Goal: Information Seeking & Learning: Check status

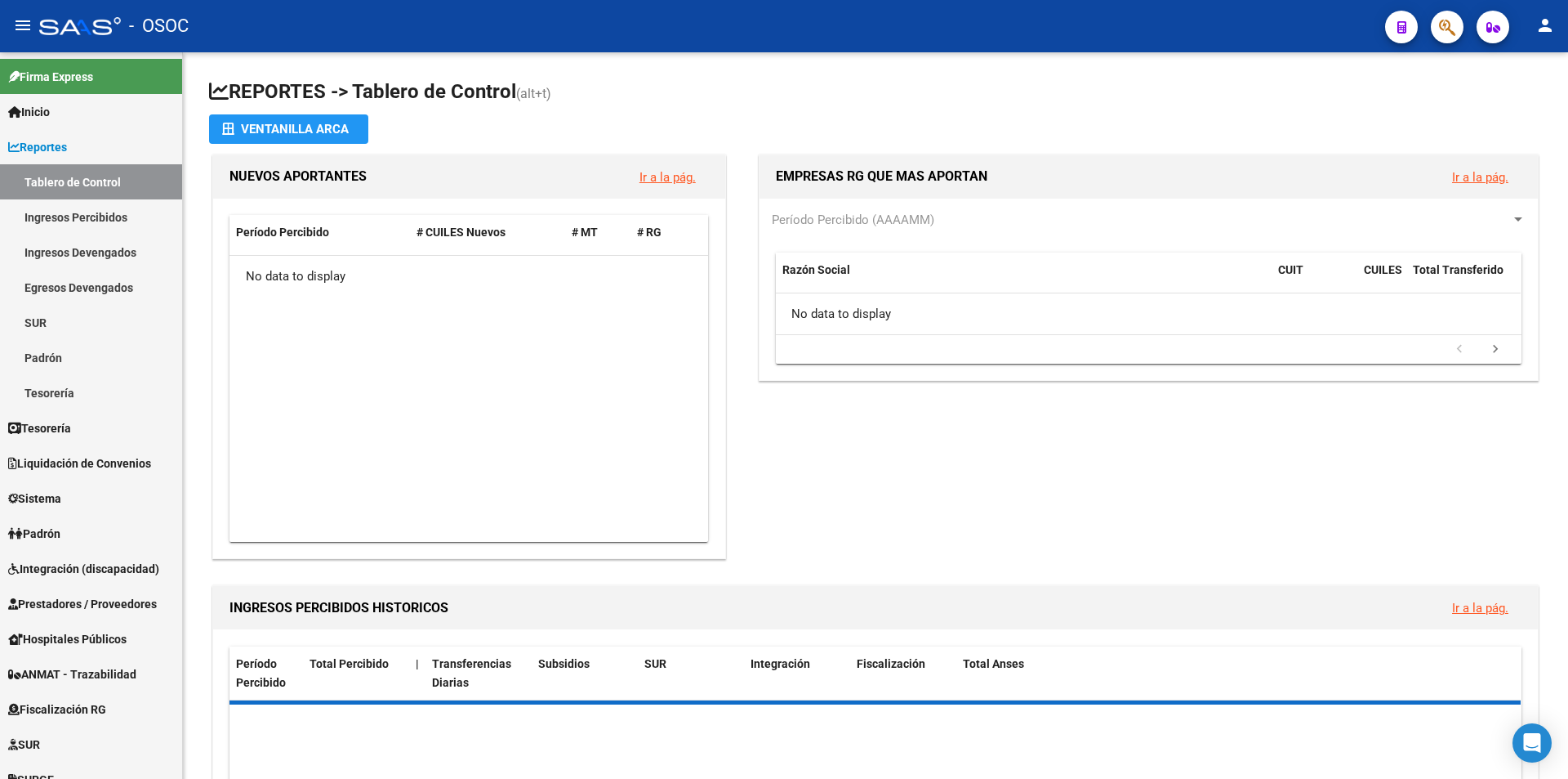
click at [1444, 41] on span "button" at bounding box center [1447, 27] width 16 height 33
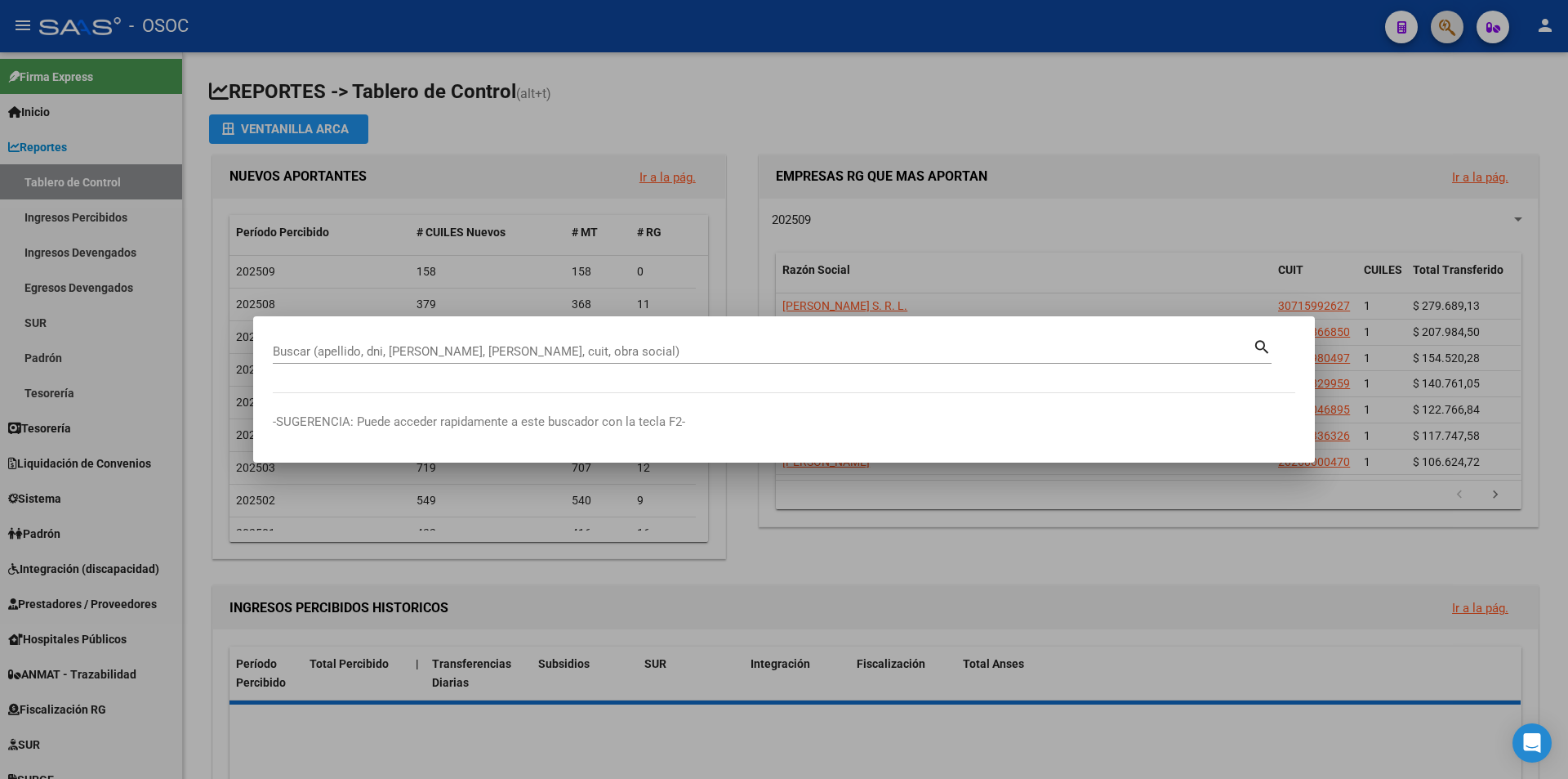
paste input "34533336"
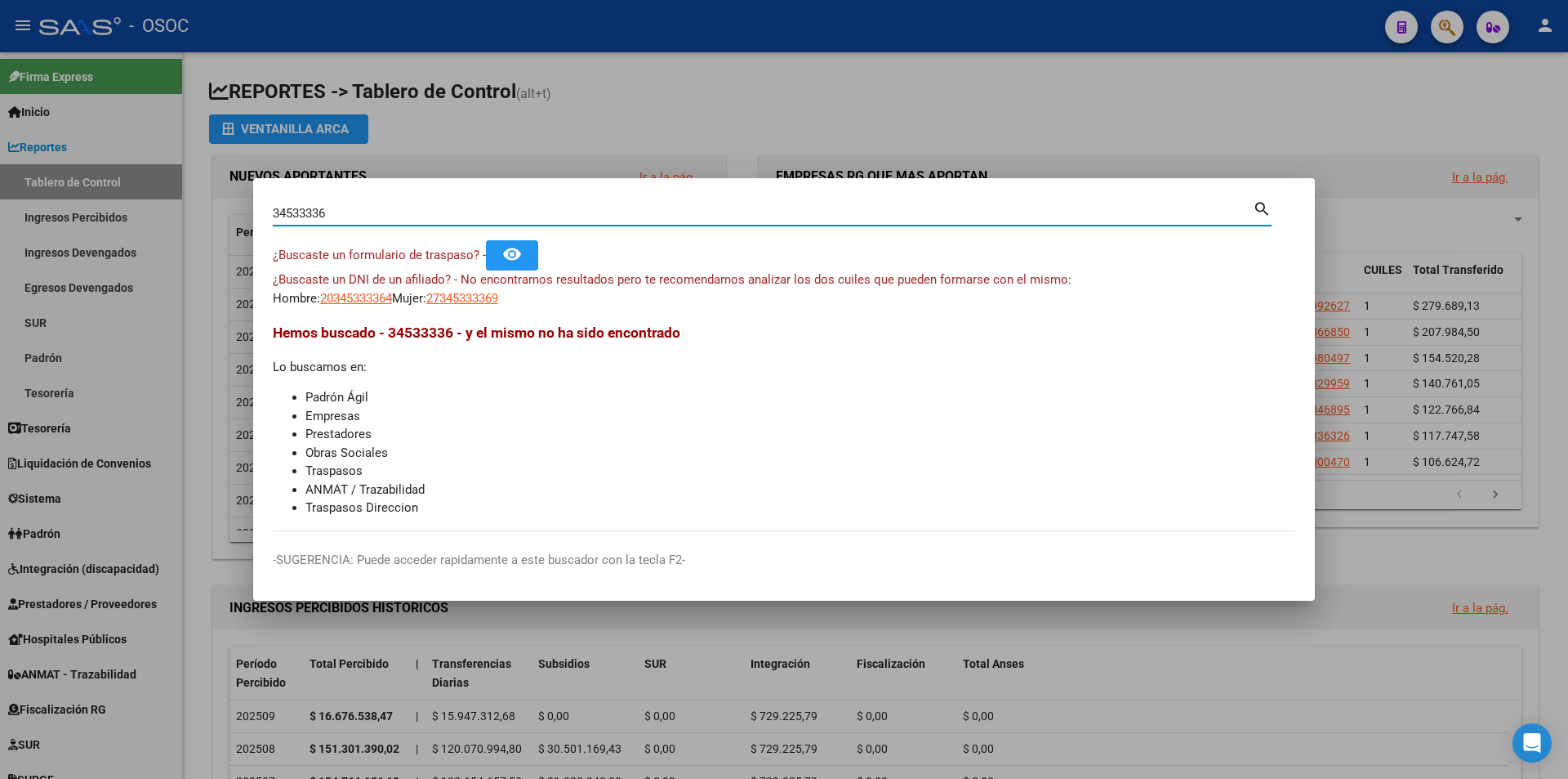
click at [484, 289] on app-link-go-to "27345333369" at bounding box center [462, 299] width 72 height 19
click at [484, 293] on span "27345333369" at bounding box center [462, 298] width 72 height 14
click at [917, 195] on mat-dialog-container "34533336 Buscar (apellido, dni, cuil, nro traspaso, cuit, obra social) search ¿…" at bounding box center [784, 389] width 1062 height 423
drag, startPoint x: 918, startPoint y: 195, endPoint x: 919, endPoint y: 207, distance: 12.0
click at [919, 195] on mat-dialog-container "34533336 Buscar (apellido, dni, cuil, nro traspaso, cuit, obra social) search ¿…" at bounding box center [784, 389] width 1062 height 423
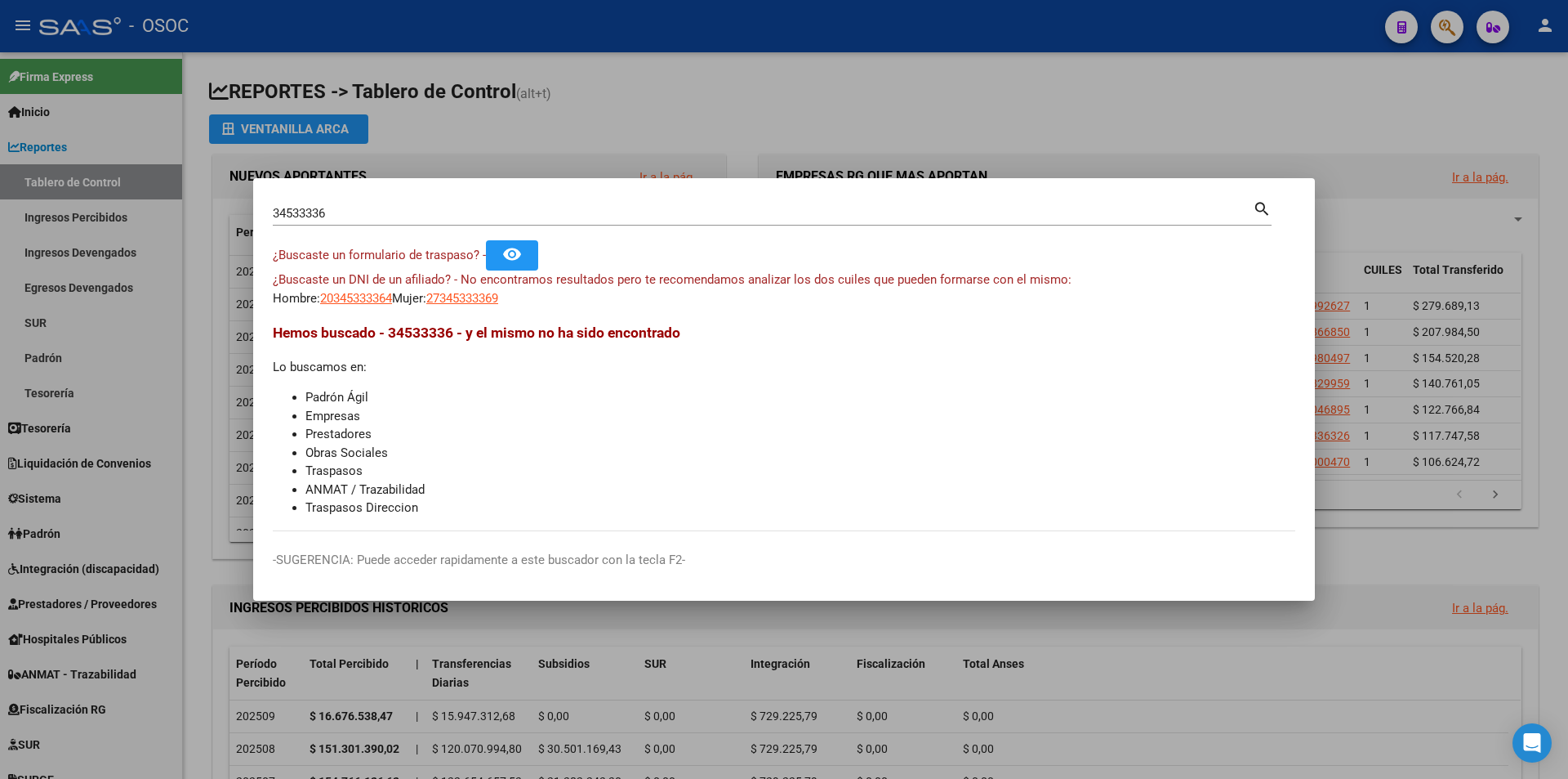
click at [919, 214] on input "34533336" at bounding box center [763, 212] width 980 height 14
paste input "5211173"
type input "35211173"
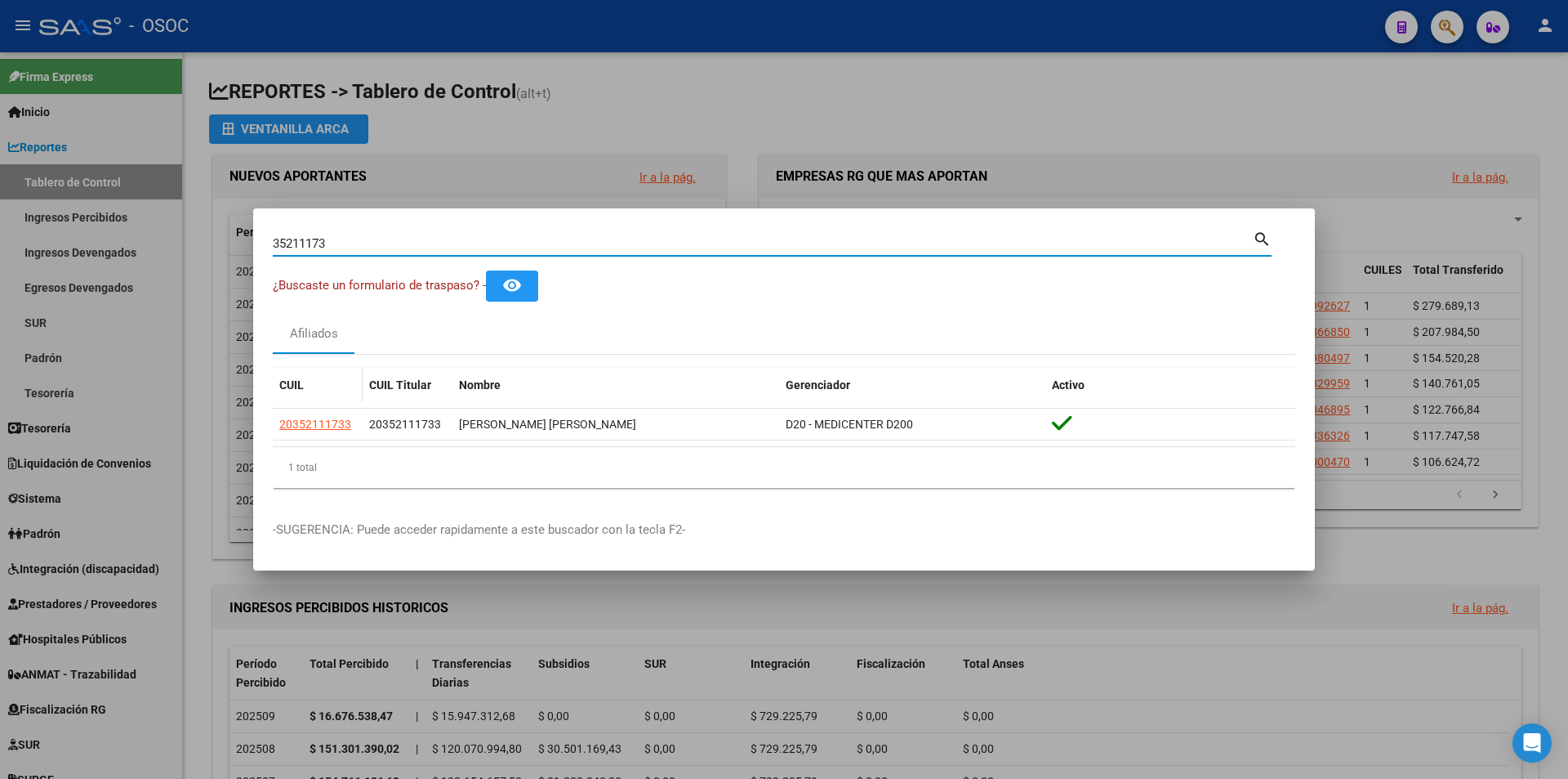
click at [313, 400] on datatable-header-cell "CUIL" at bounding box center [318, 385] width 89 height 35
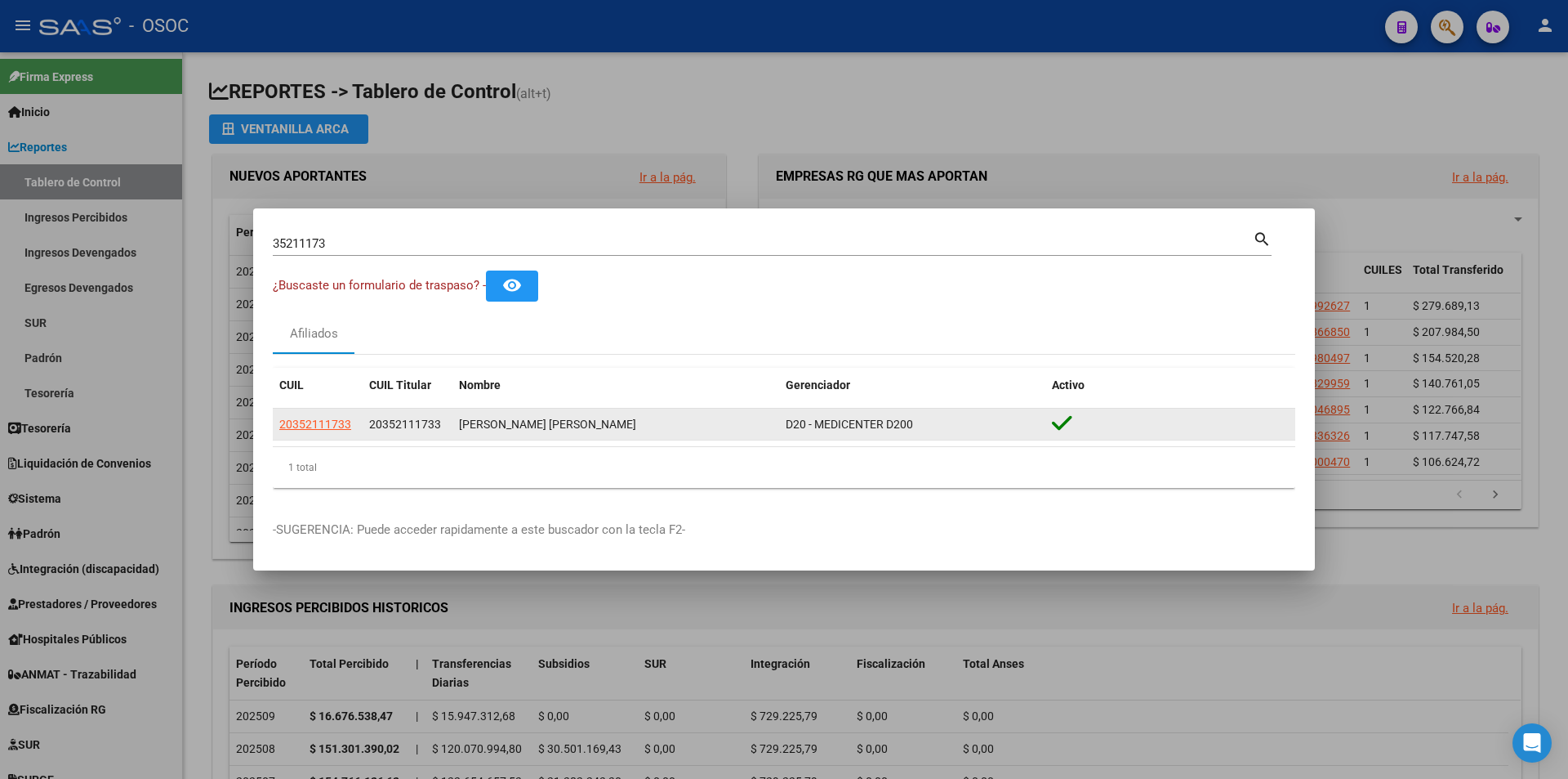
click at [313, 419] on span "20352111733" at bounding box center [316, 424] width 72 height 13
type textarea "20352111733"
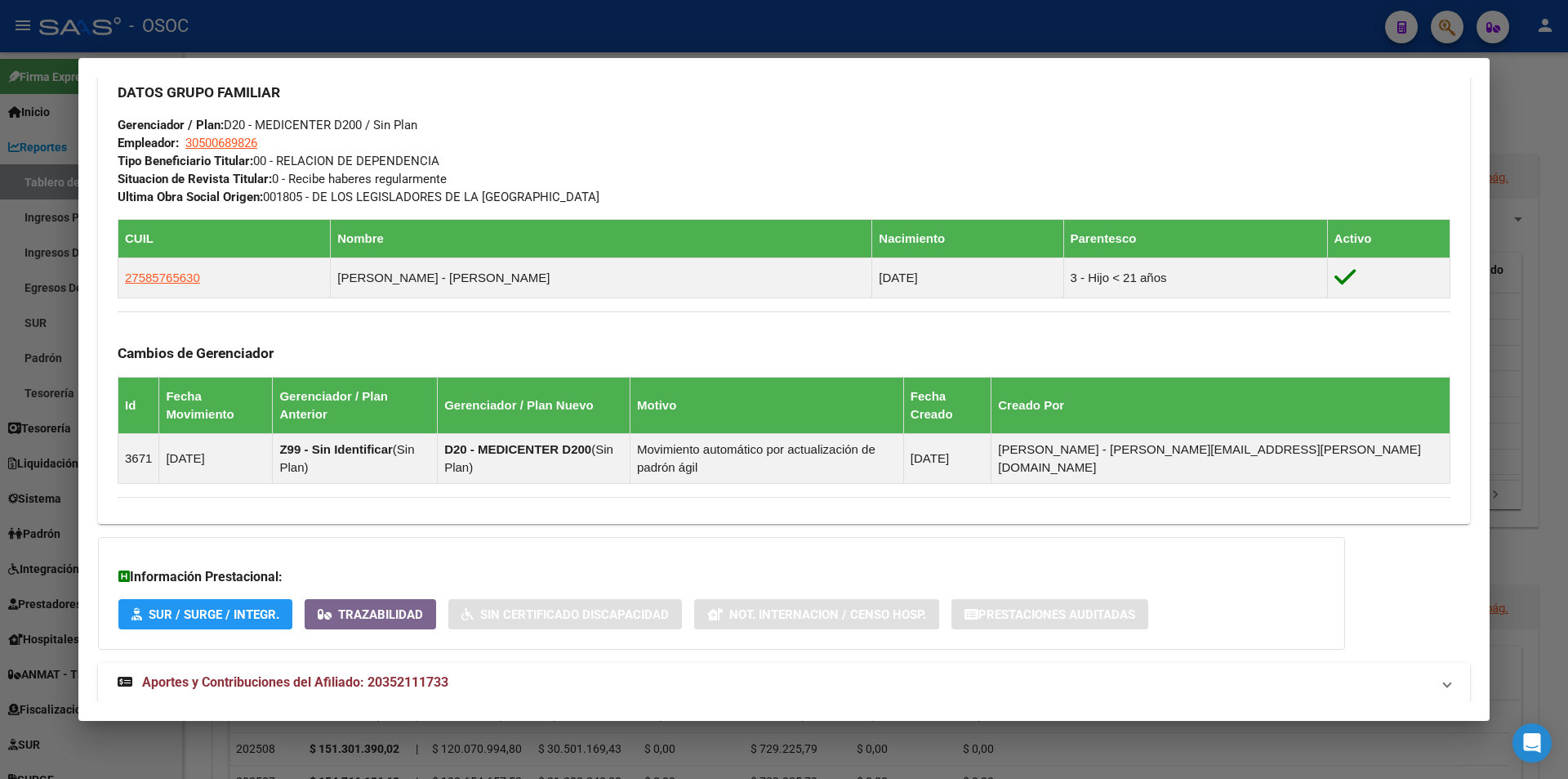
scroll to position [811, 0]
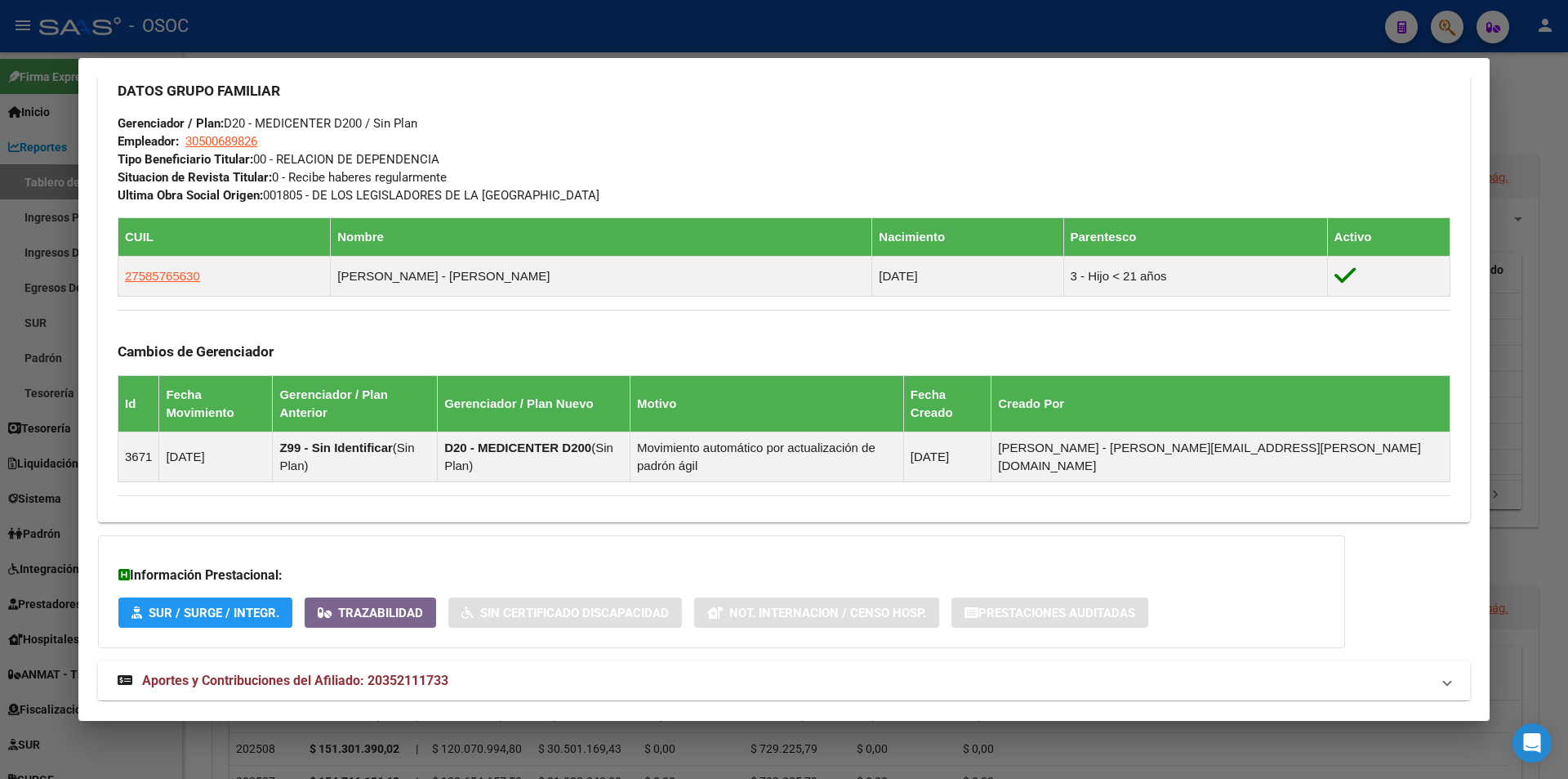
click at [440, 671] on strong "Aportes y Contribuciones del Afiliado: 20352111733" at bounding box center [283, 680] width 331 height 20
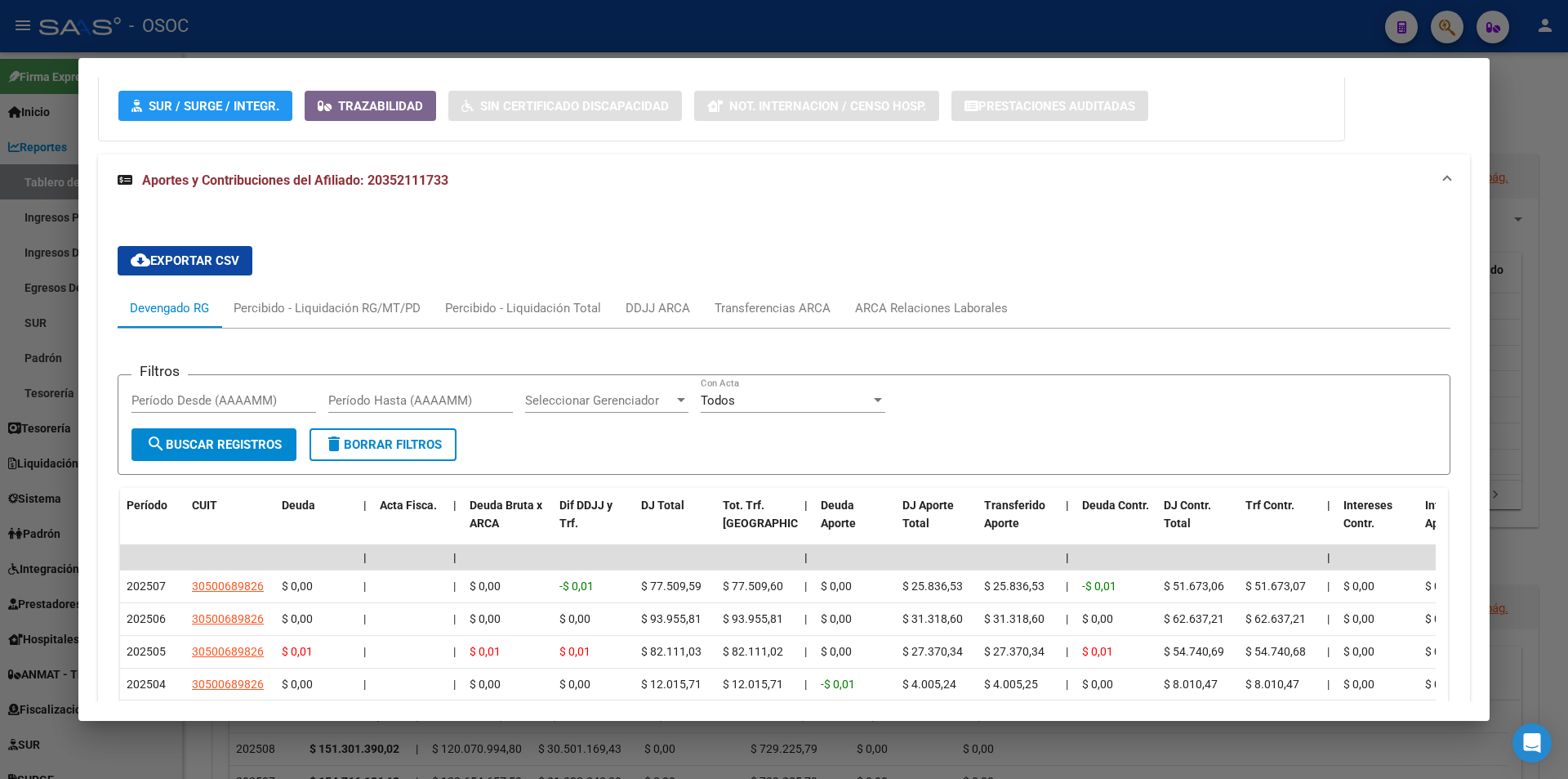
scroll to position [1467, 0]
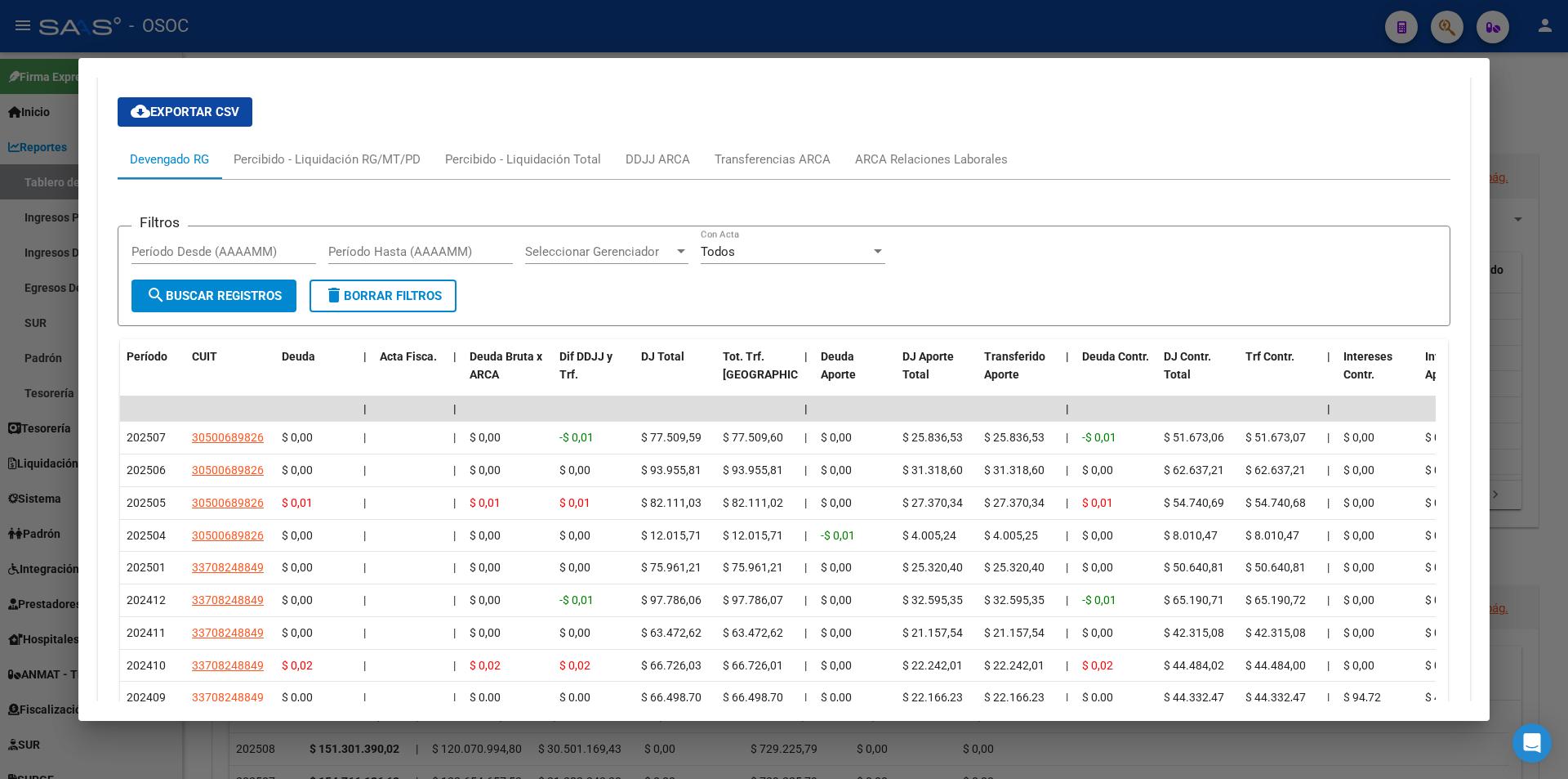
click at [784, 40] on div at bounding box center [784, 389] width 1568 height 779
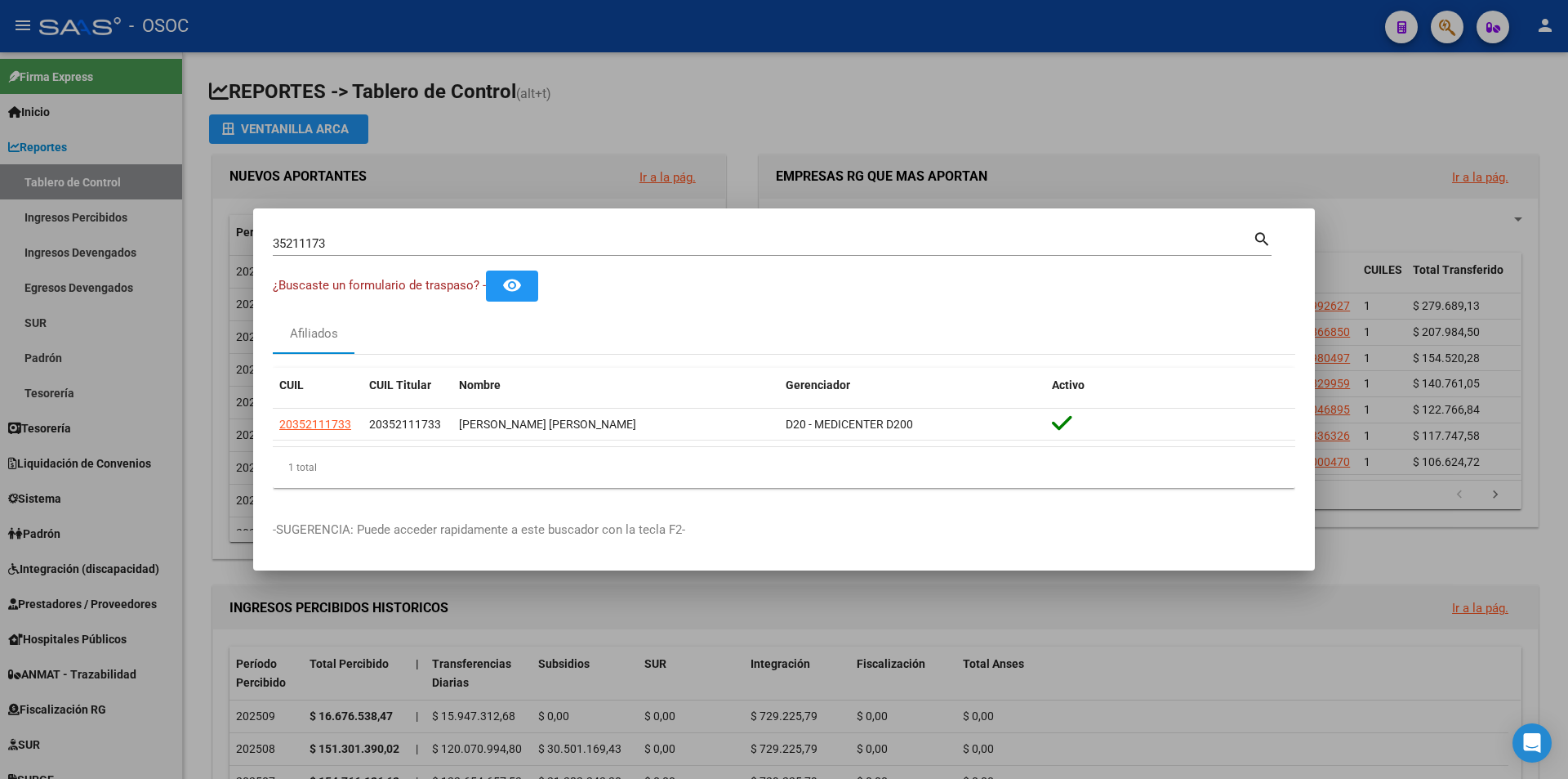
click at [784, 40] on div at bounding box center [784, 389] width 1568 height 779
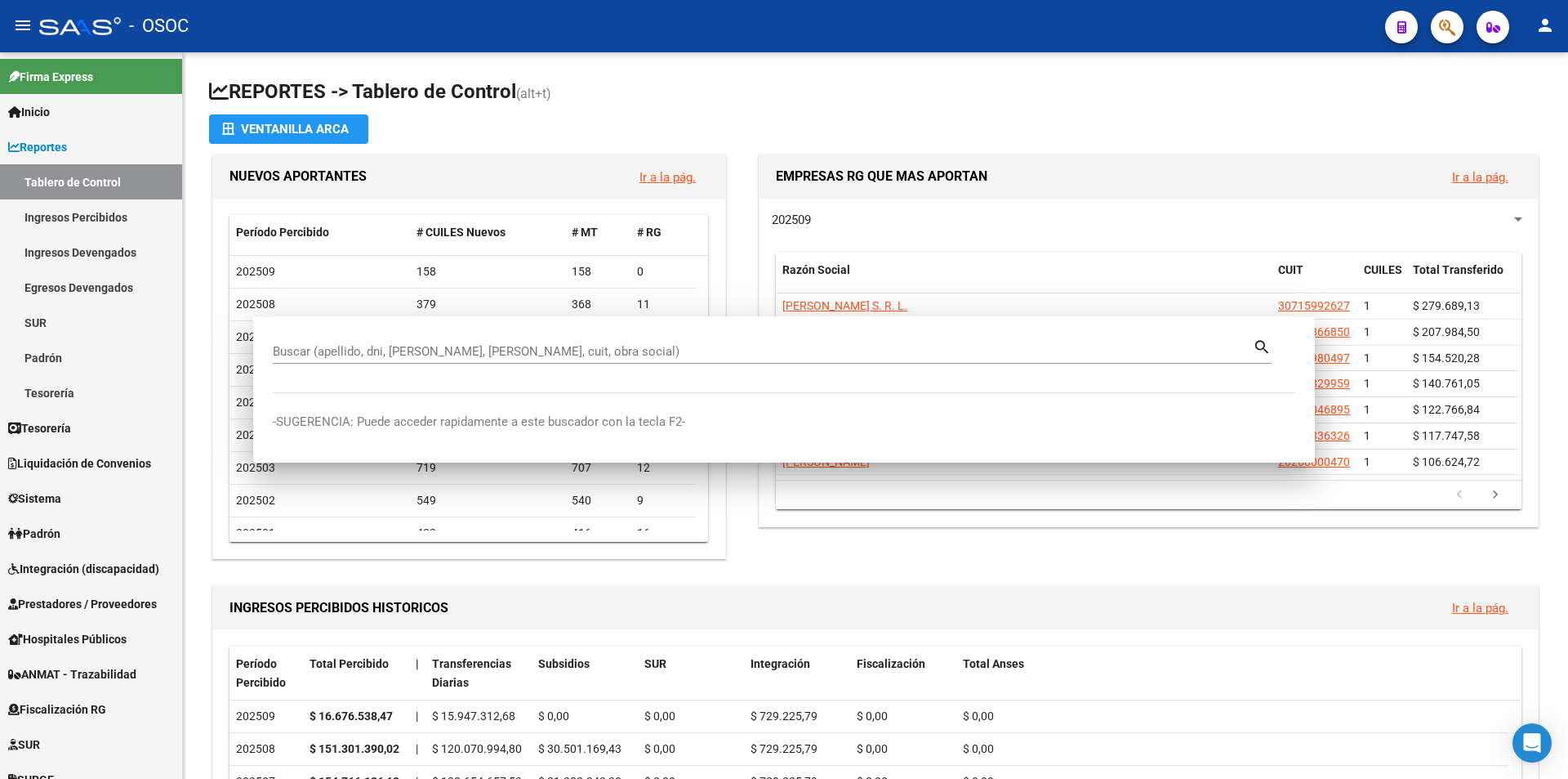
click at [784, 40] on div "- OSOC" at bounding box center [706, 27] width 1333 height 36
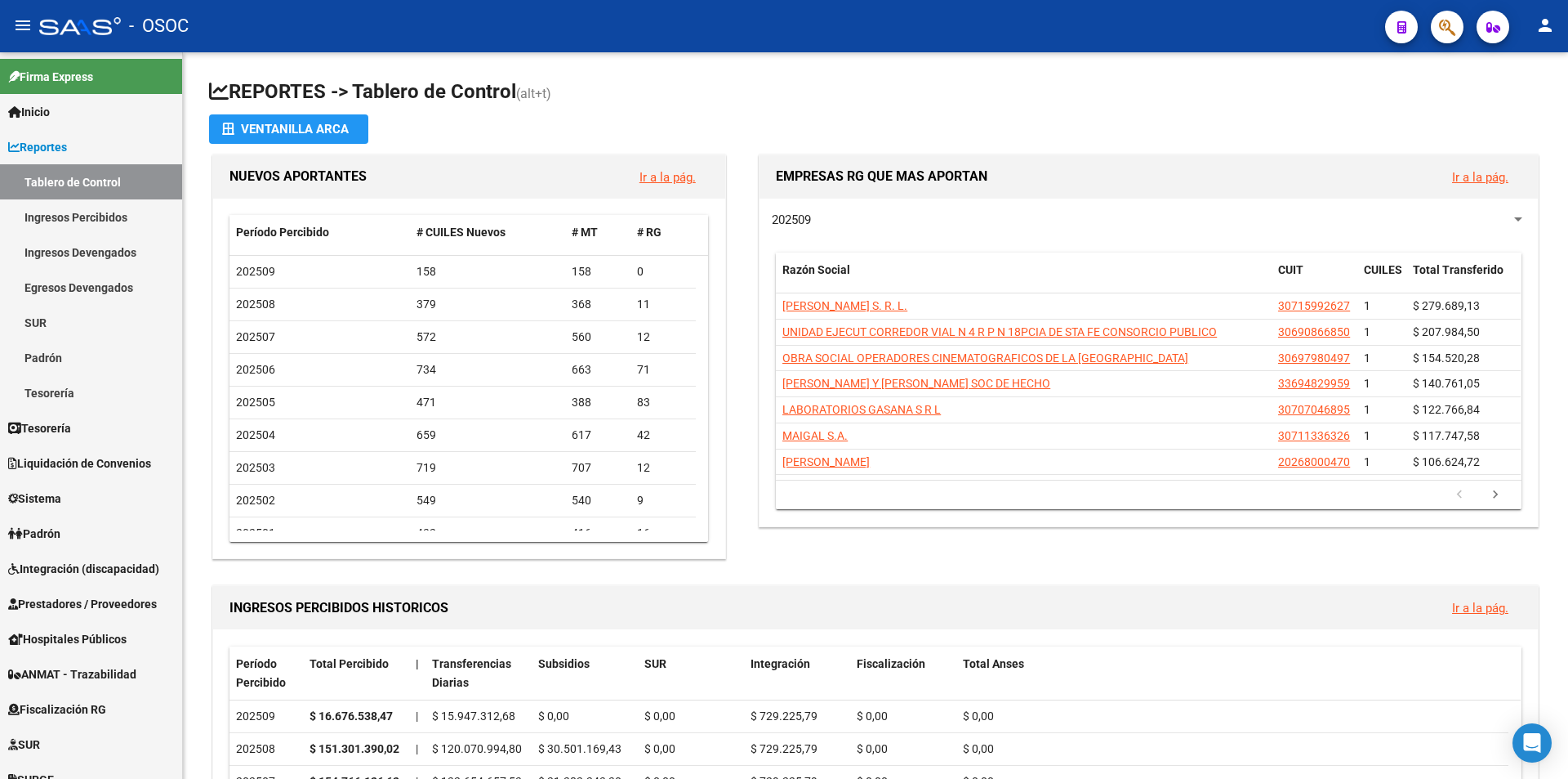
click at [784, 40] on div "- OSOC" at bounding box center [706, 27] width 1333 height 36
click at [35, 150] on span "Reportes" at bounding box center [38, 146] width 59 height 18
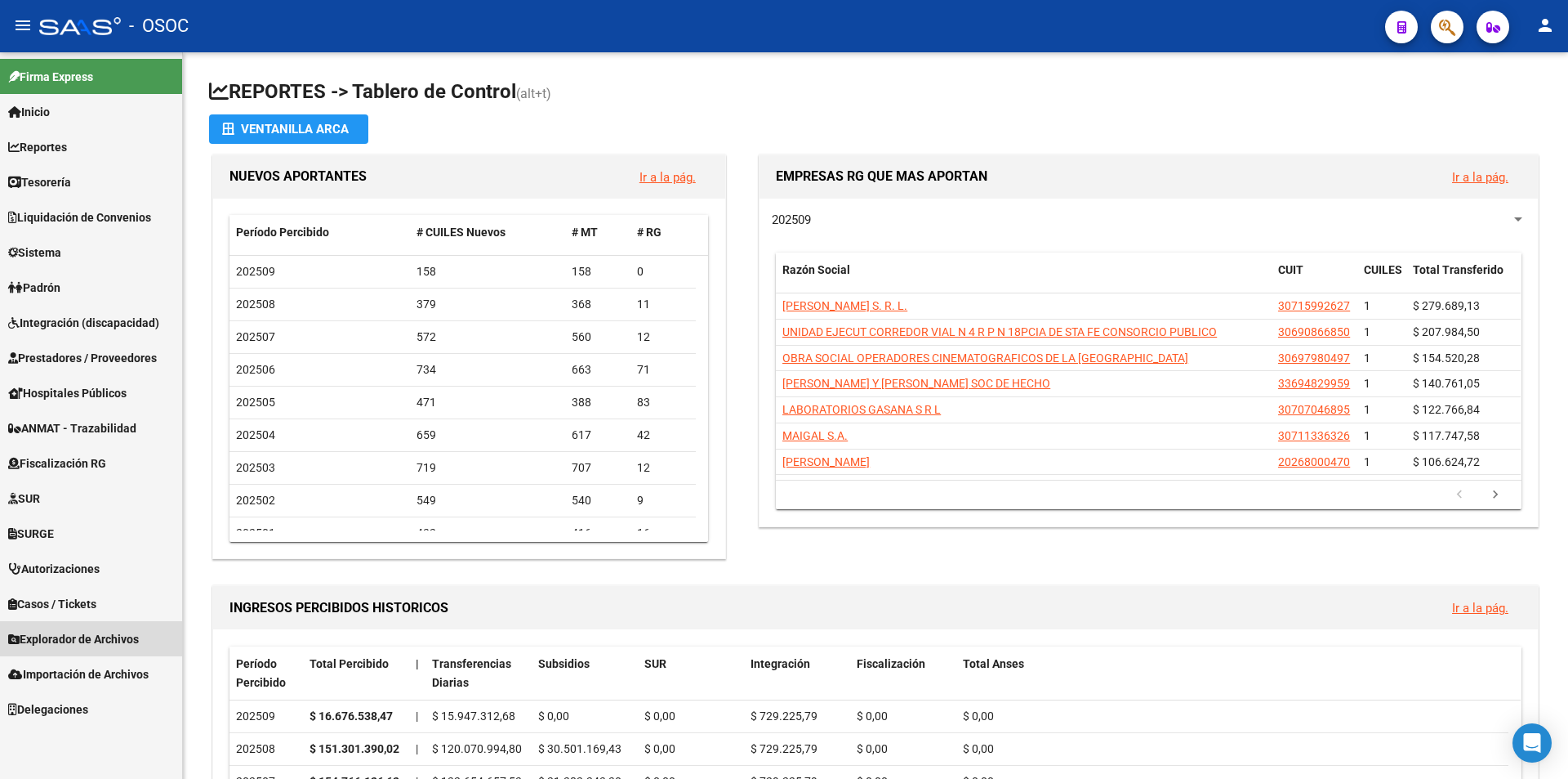
click at [79, 629] on link "Explorador de Archivos" at bounding box center [91, 638] width 183 height 35
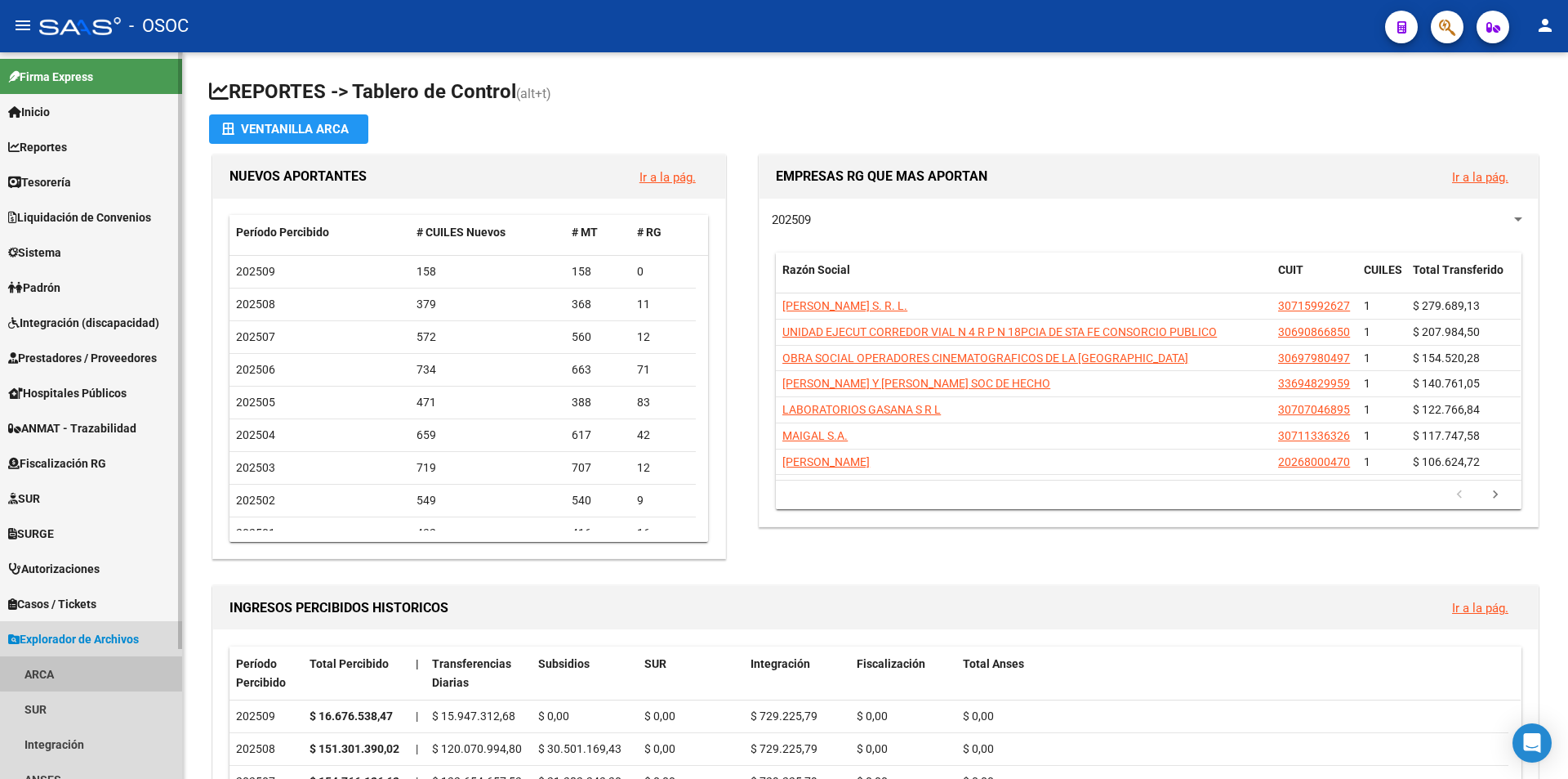
click at [97, 670] on link "ARCA" at bounding box center [91, 673] width 183 height 35
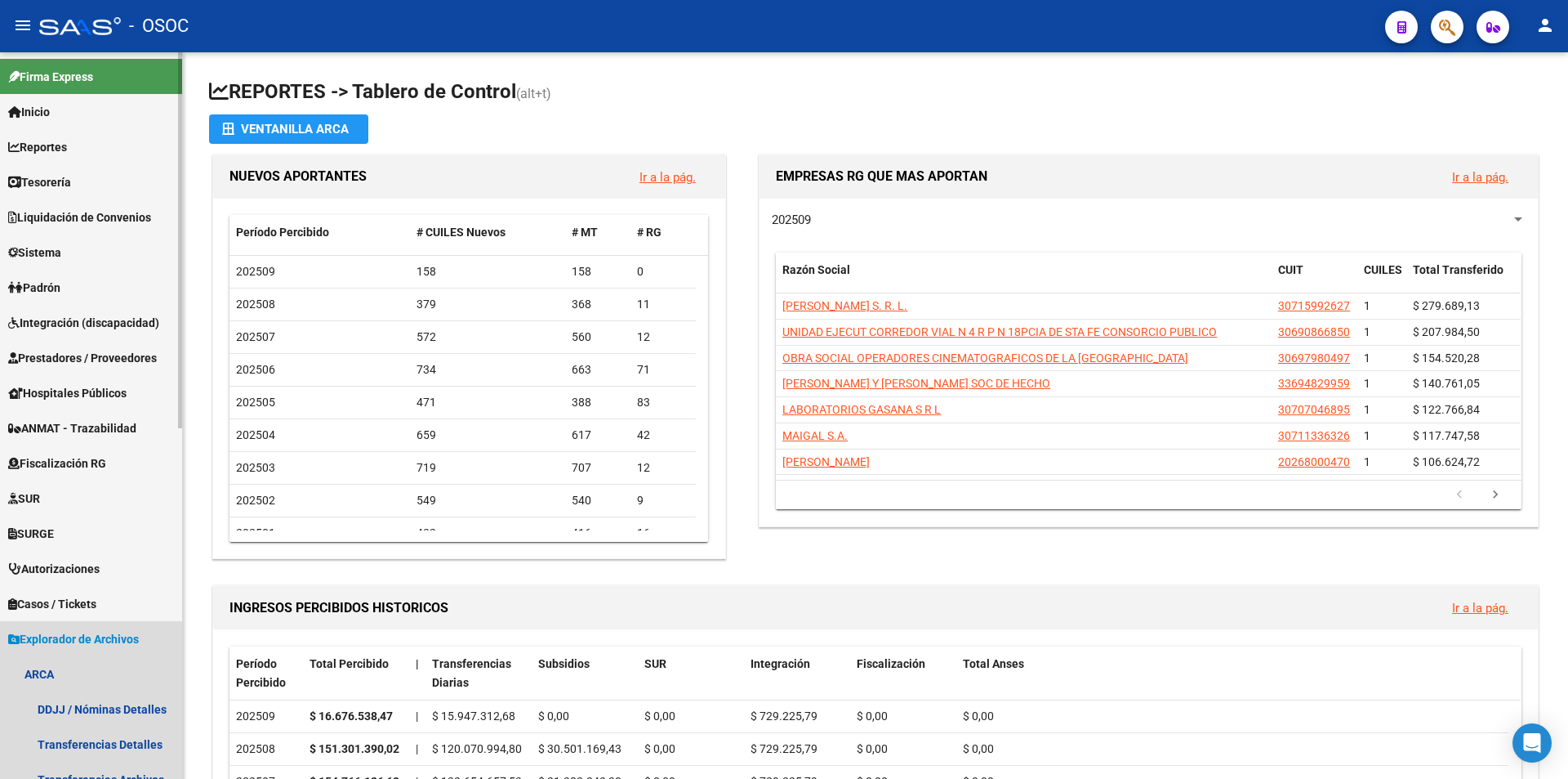
click at [99, 653] on link "Explorador de Archivos" at bounding box center [91, 638] width 183 height 35
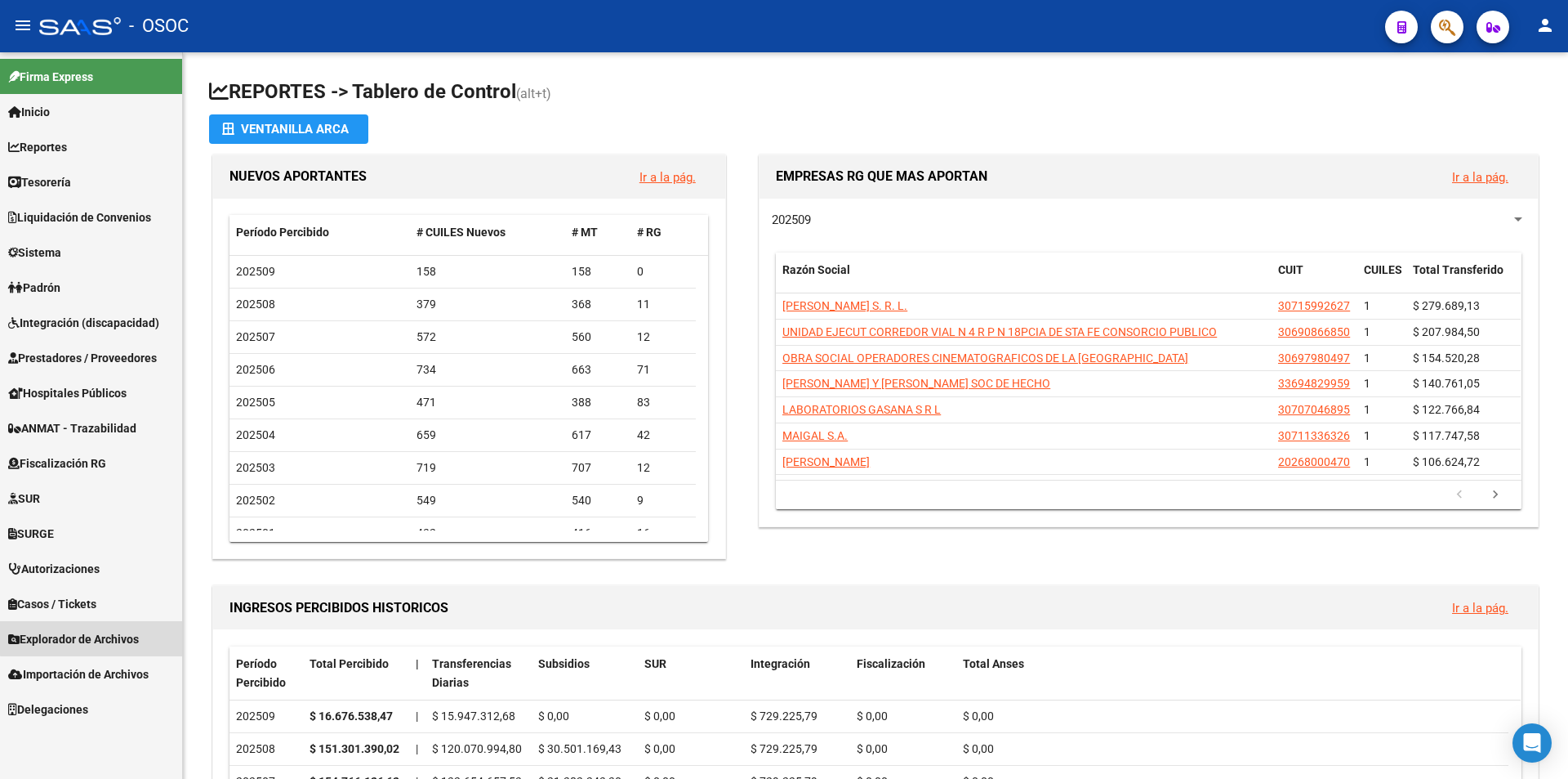
click at [106, 633] on span "Explorador de Archivos" at bounding box center [73, 638] width 130 height 18
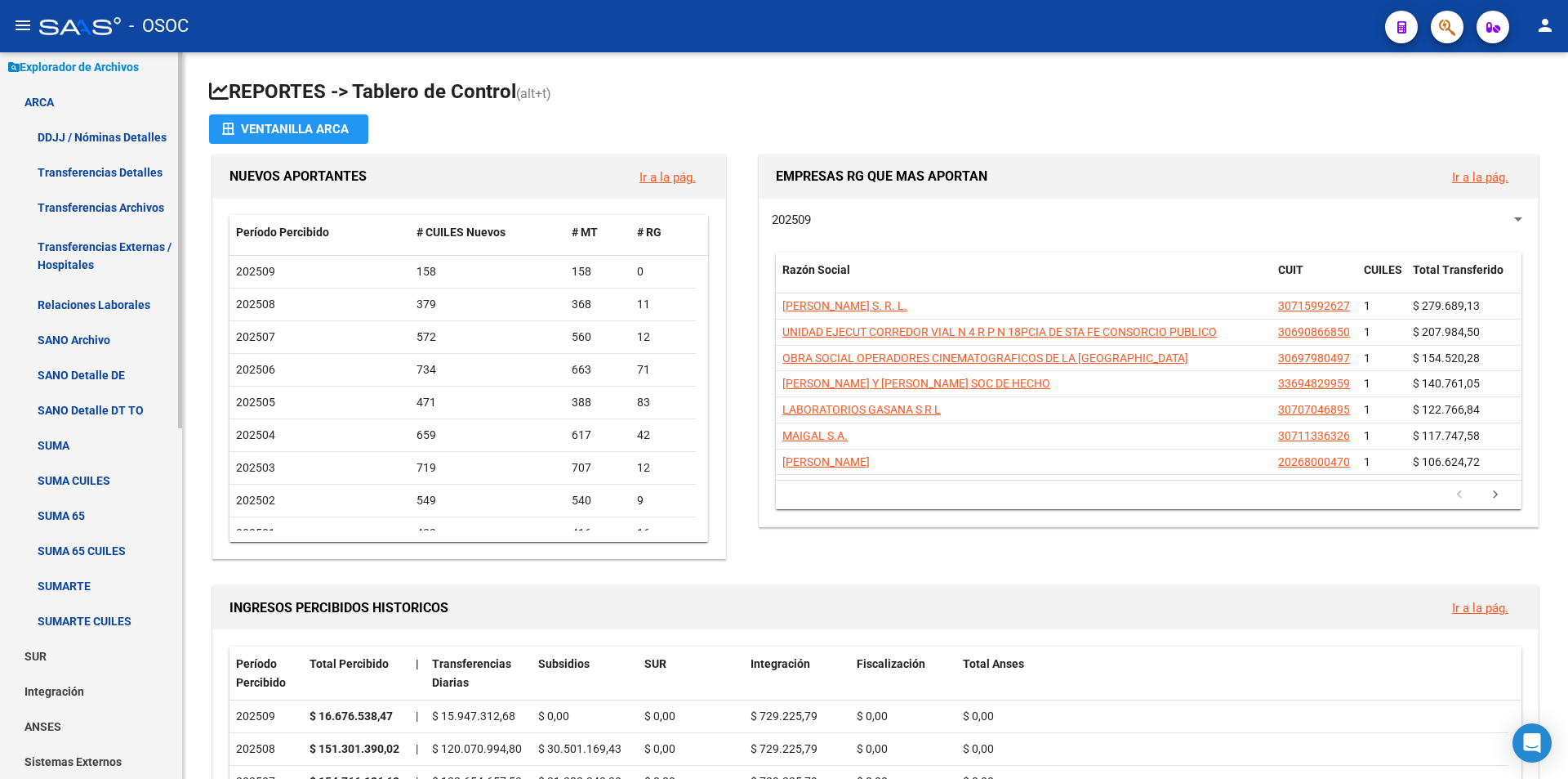
scroll to position [408, 0]
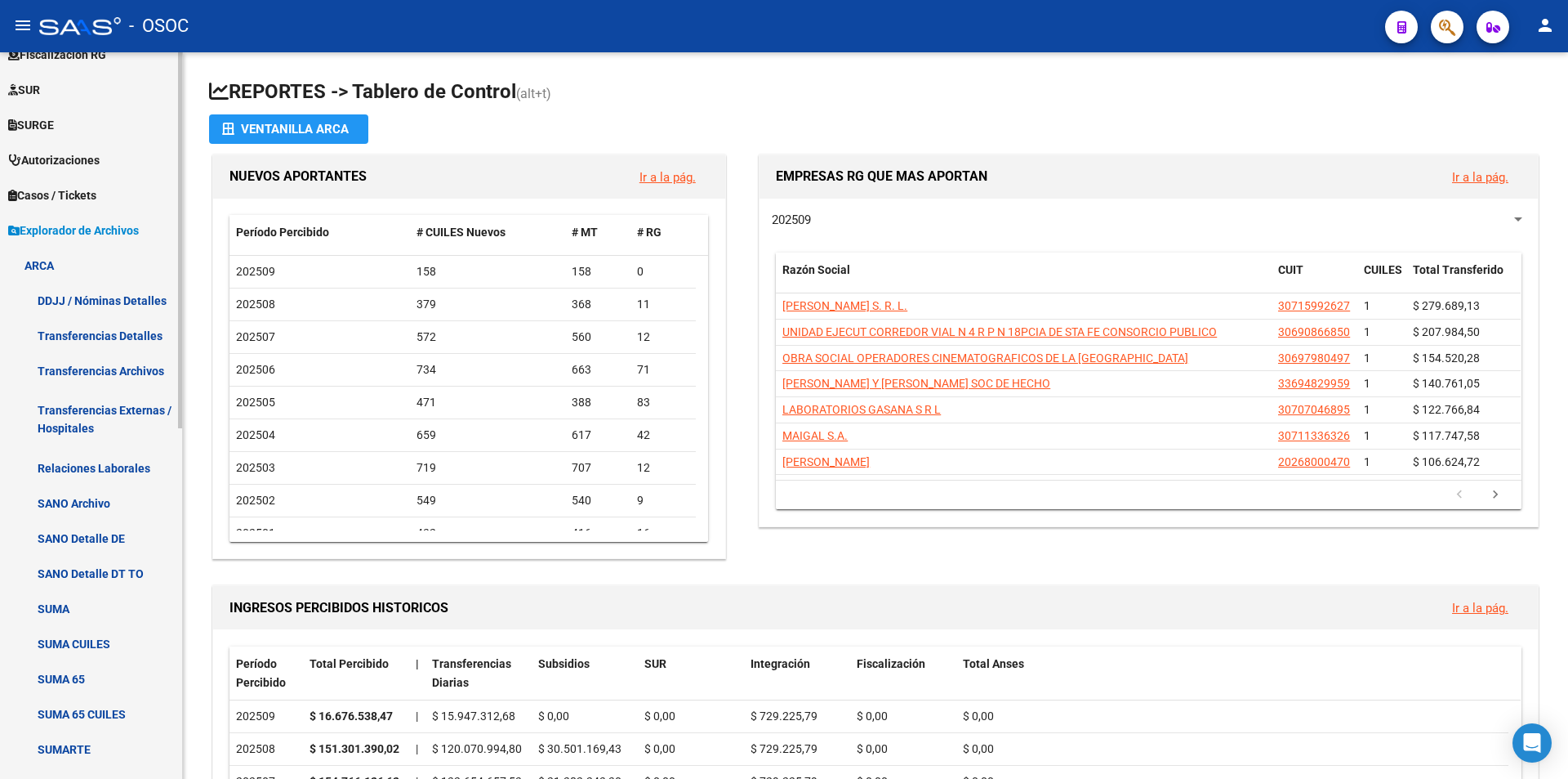
click at [98, 246] on link "Explorador de Archivos" at bounding box center [91, 229] width 183 height 35
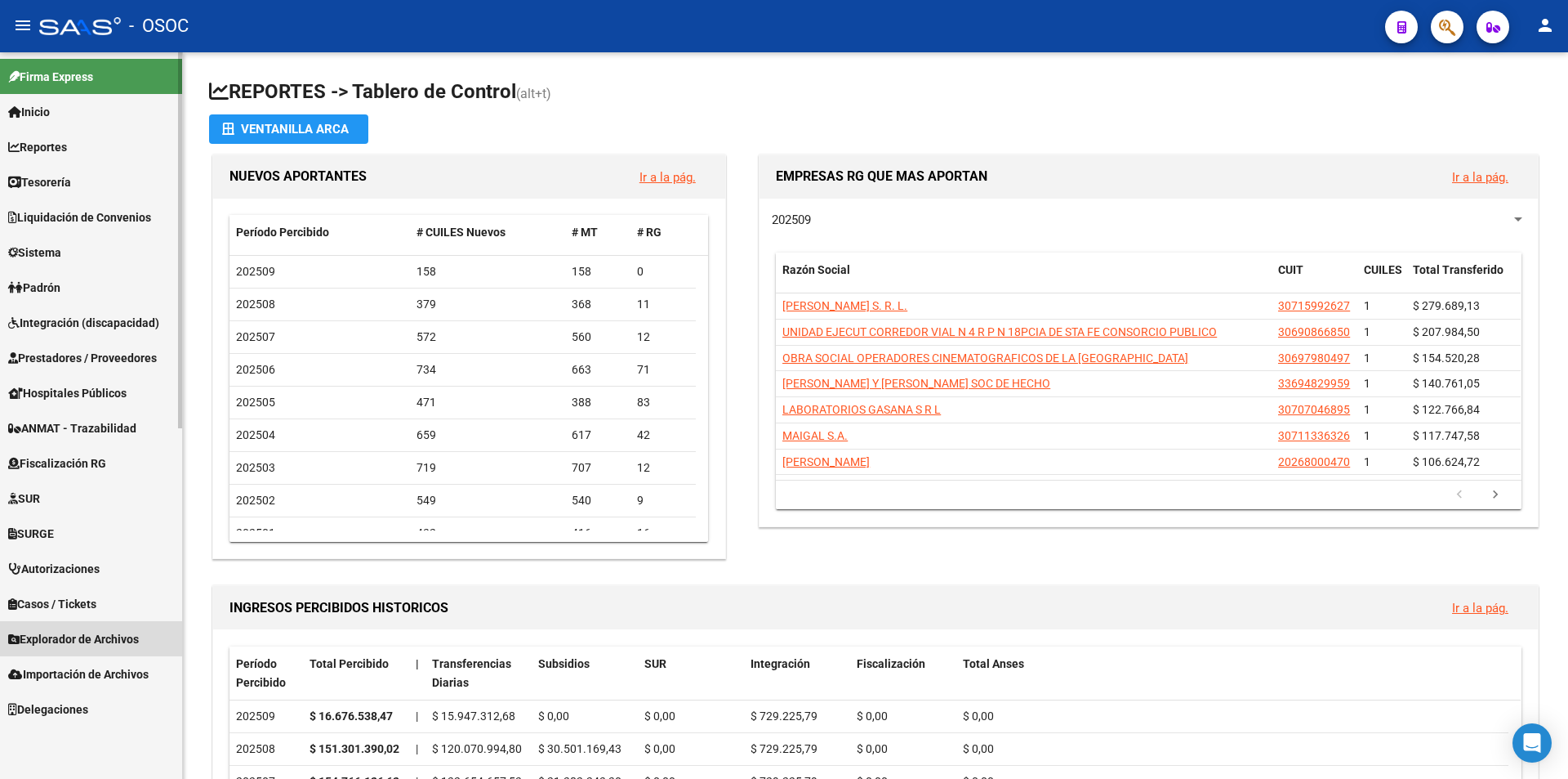
scroll to position [0, 0]
click at [56, 660] on link "Importación de Archivos" at bounding box center [91, 673] width 183 height 35
click at [56, 640] on span "Explorador de Archivos" at bounding box center [73, 638] width 130 height 18
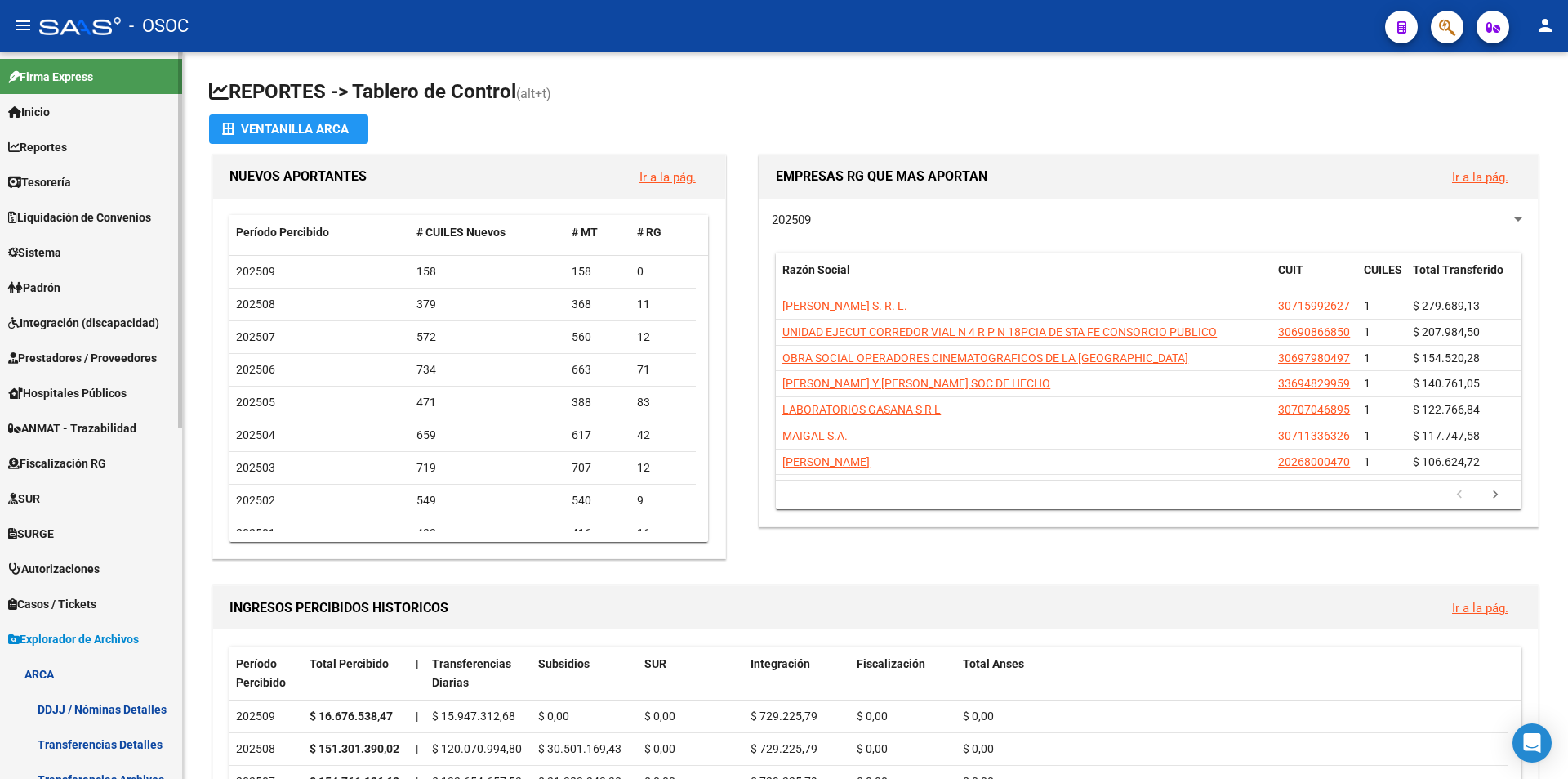
click at [56, 664] on link "ARCA" at bounding box center [91, 673] width 183 height 35
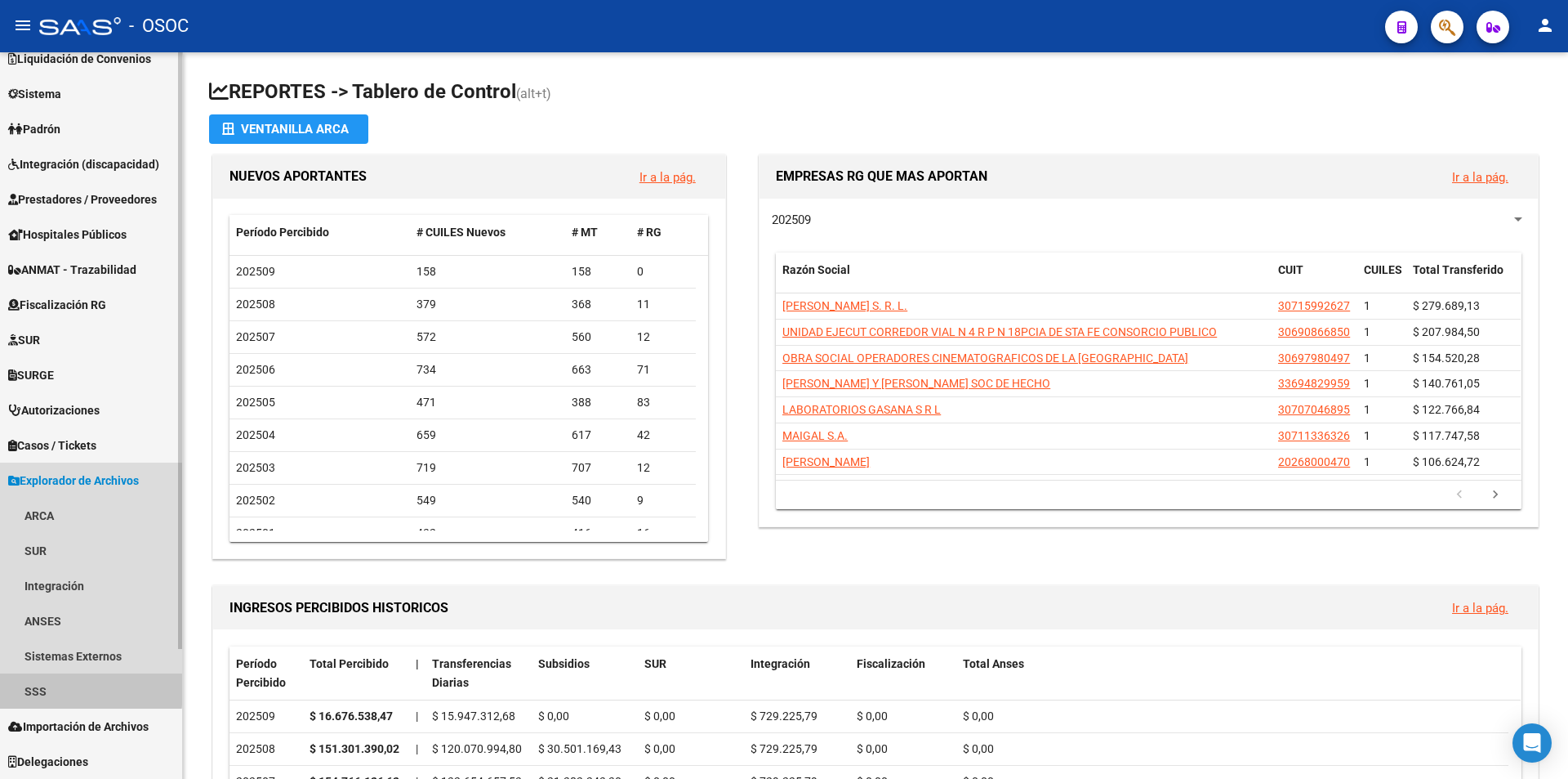
click at [44, 685] on link "SSS" at bounding box center [91, 691] width 183 height 35
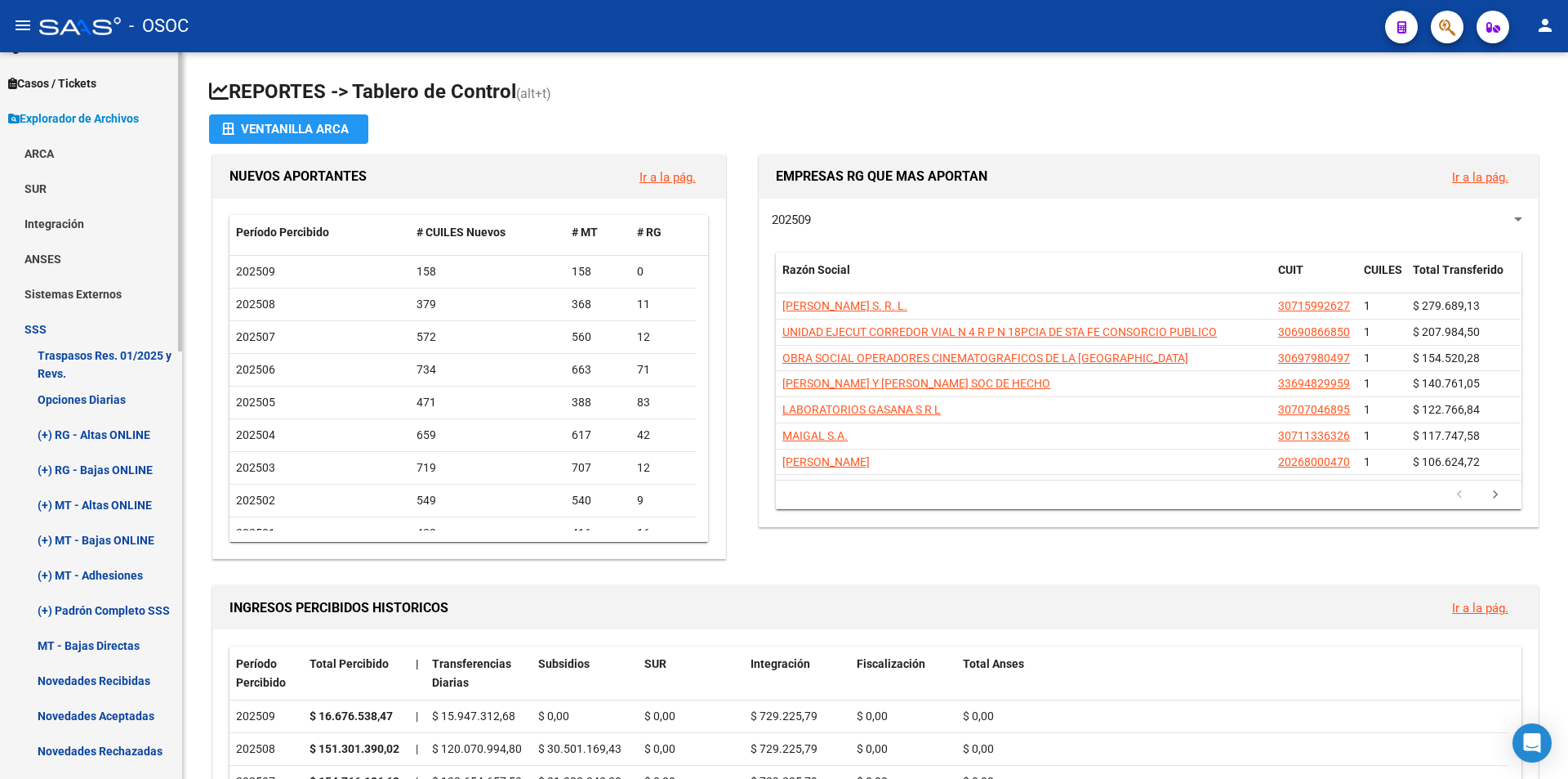
scroll to position [649, 0]
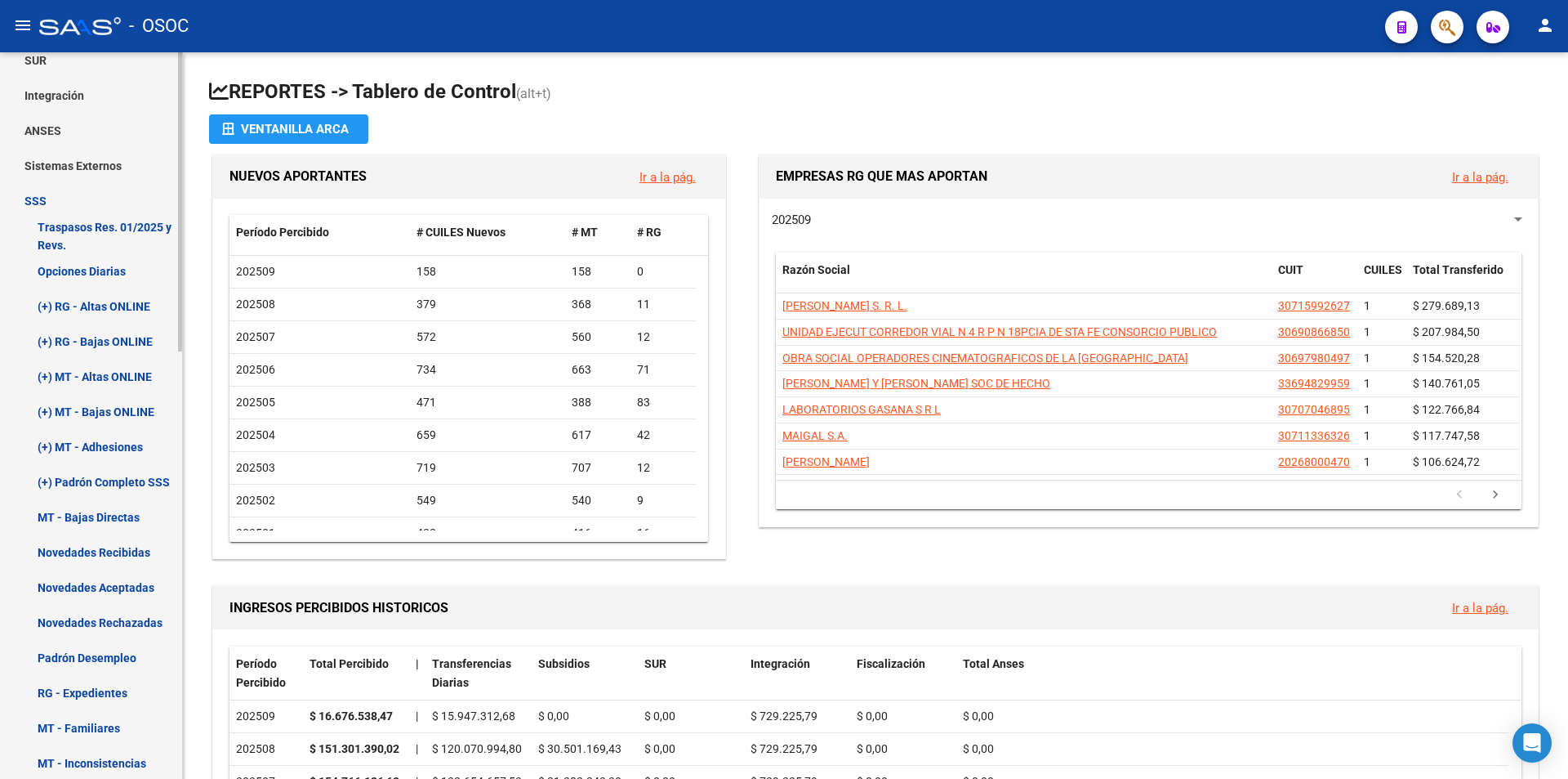
click at [67, 449] on link "(+) MT - Adhesiones" at bounding box center [91, 446] width 183 height 35
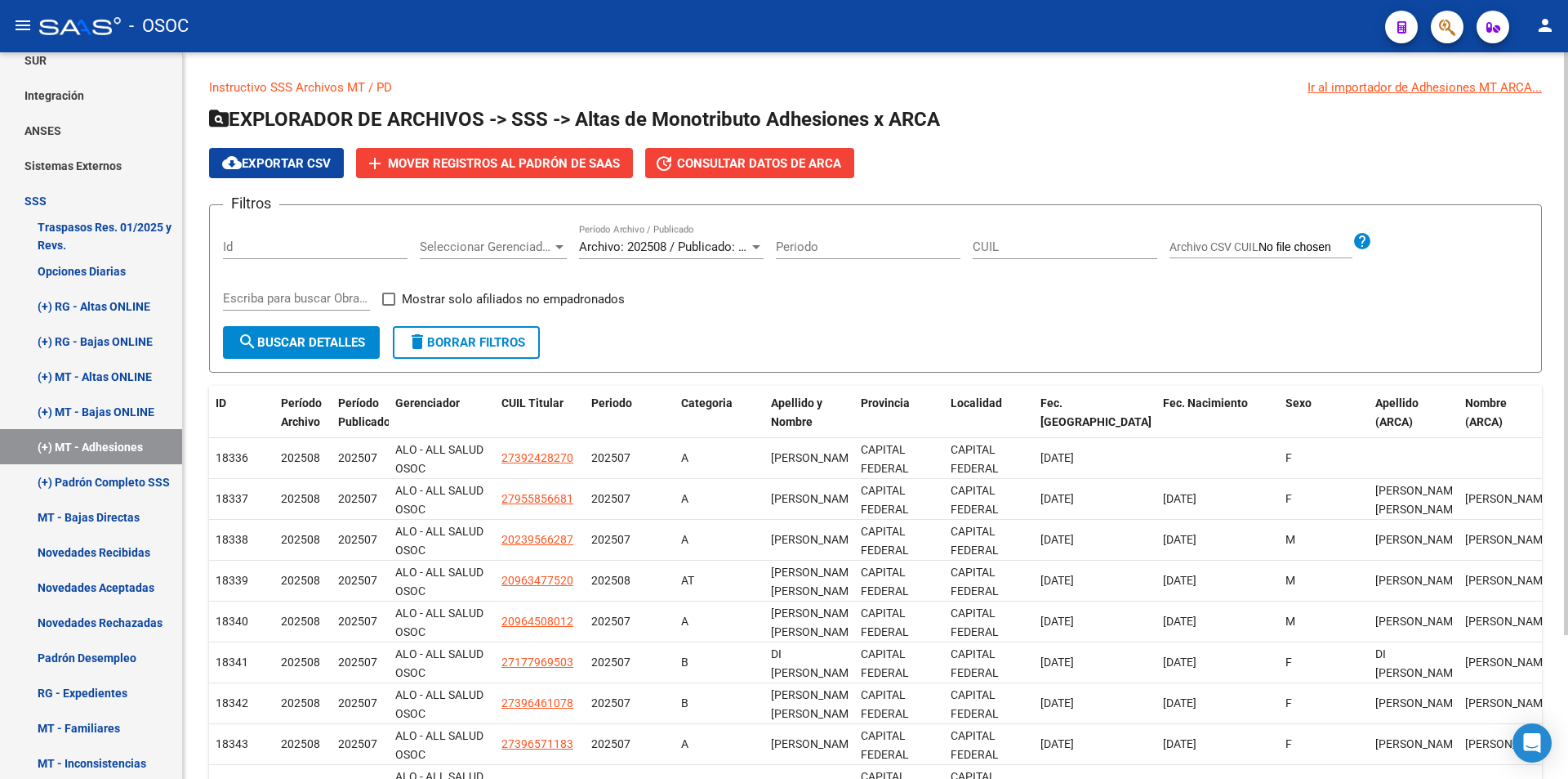
click at [1018, 166] on div "cloud_download Exportar CSV add Mover registros al PADRÓN de SAAS update Consul…" at bounding box center [876, 163] width 1333 height 30
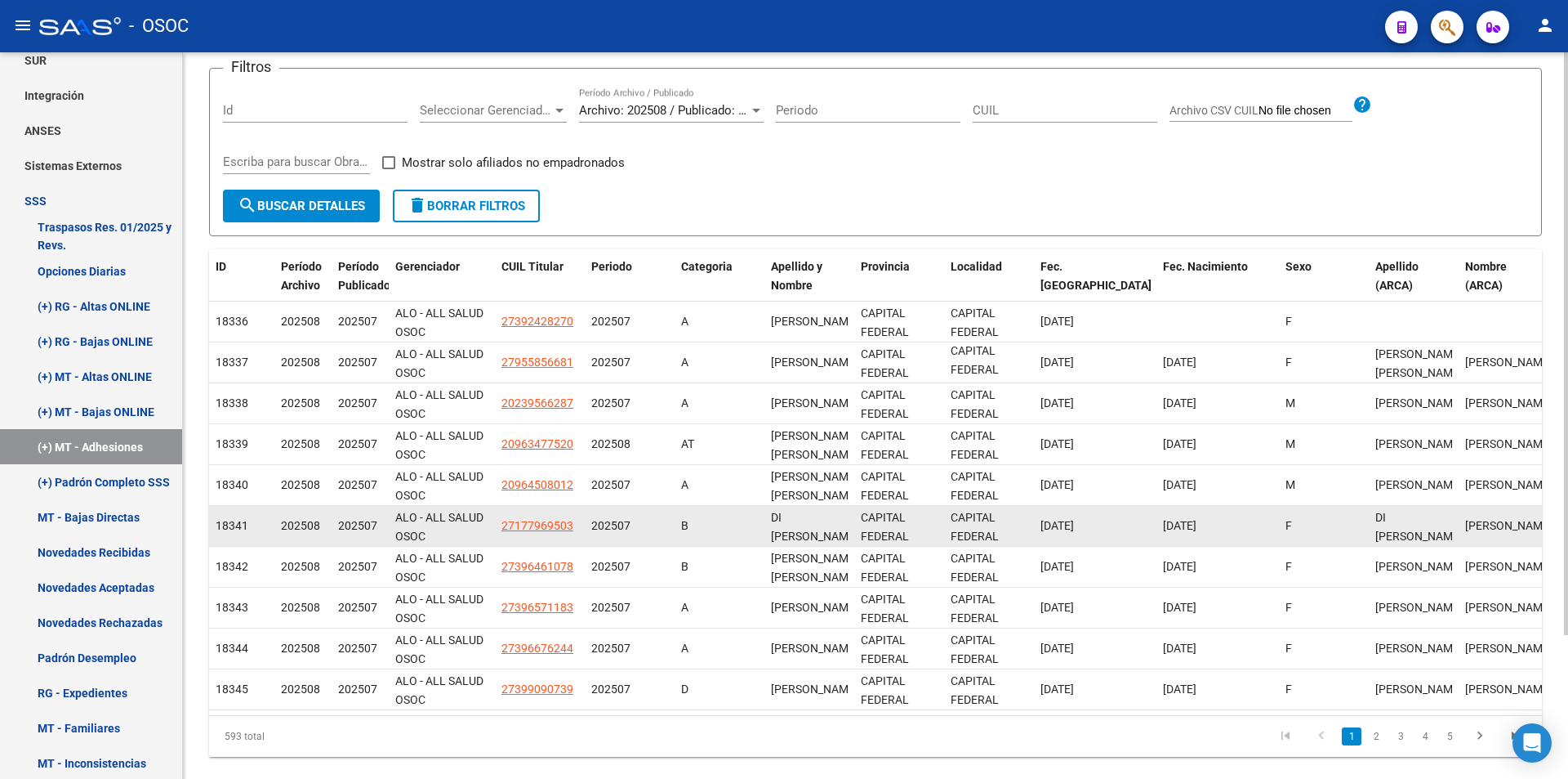
scroll to position [180, 0]
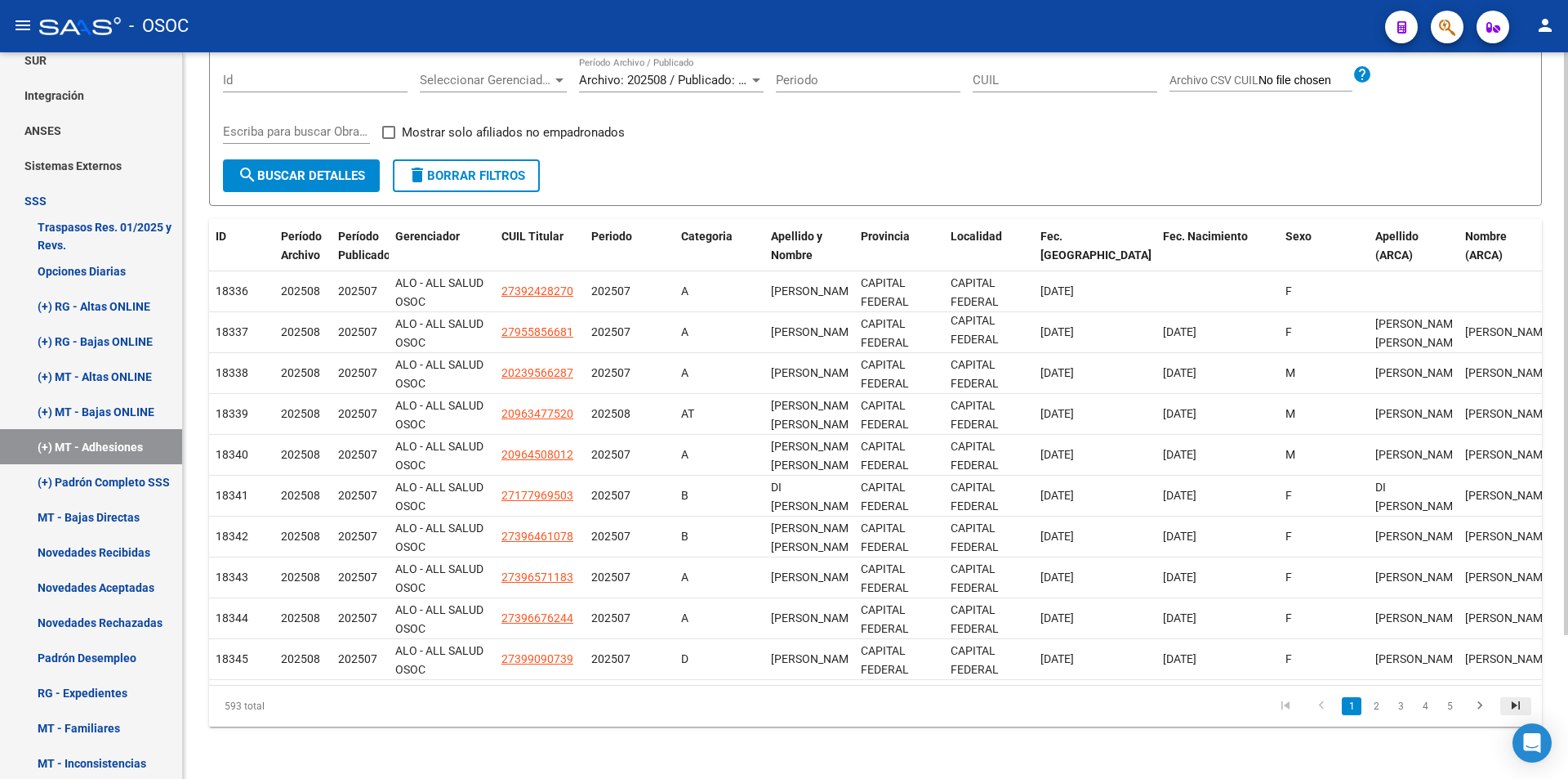
click at [1514, 698] on icon "go to last page" at bounding box center [1516, 708] width 21 height 20
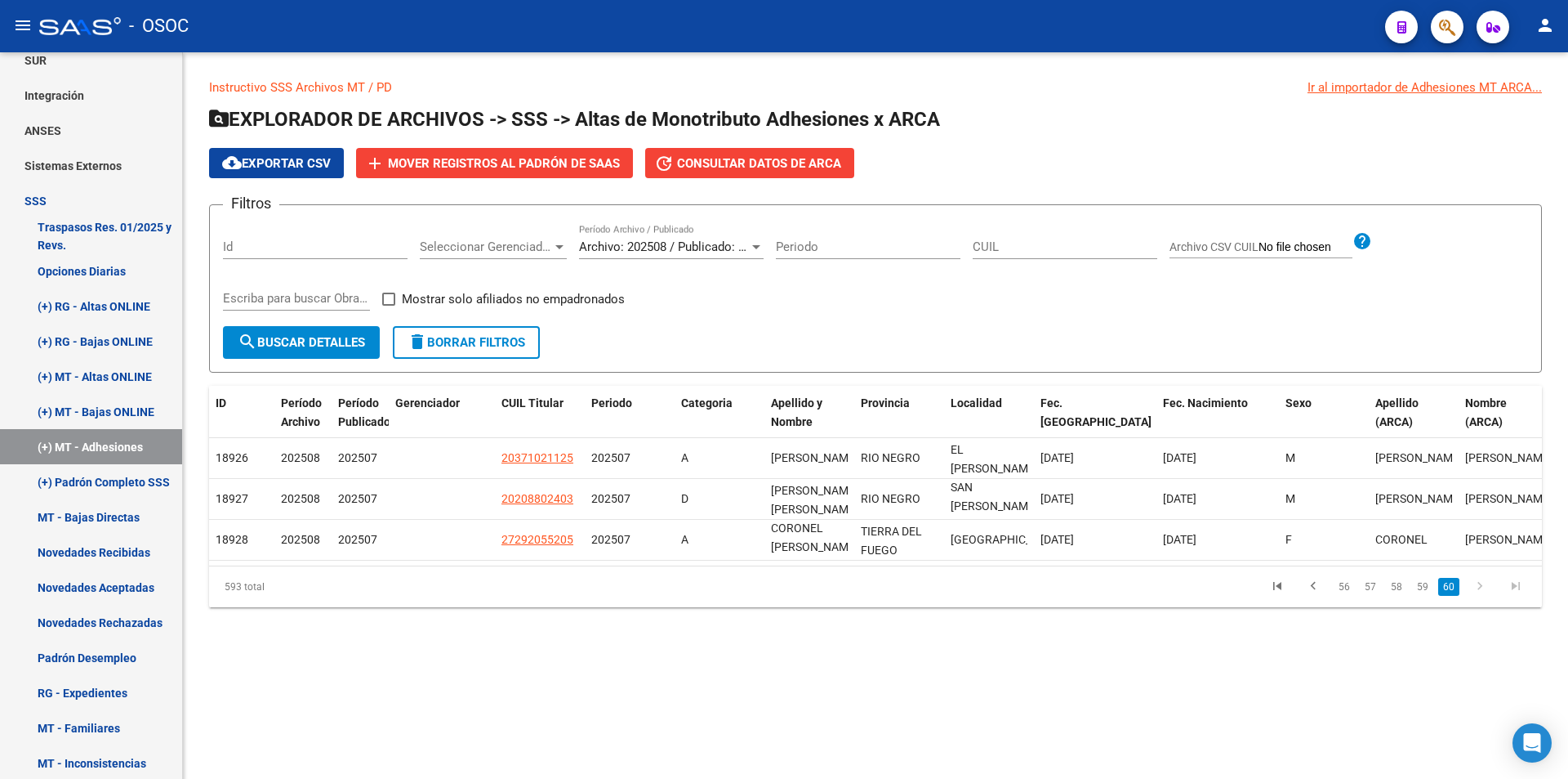
scroll to position [0, 0]
click at [1425, 595] on link "59" at bounding box center [1423, 586] width 21 height 18
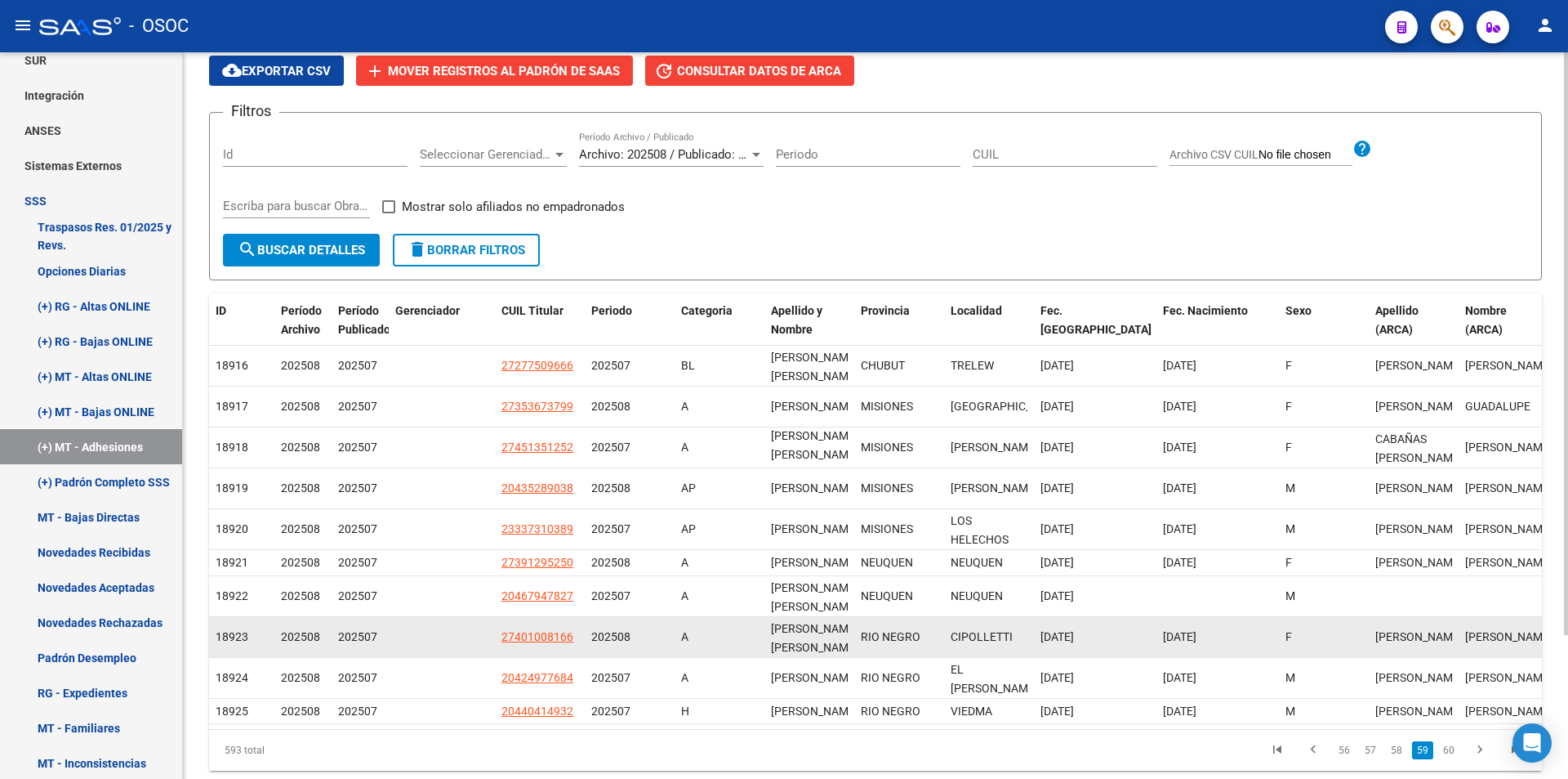
scroll to position [180, 0]
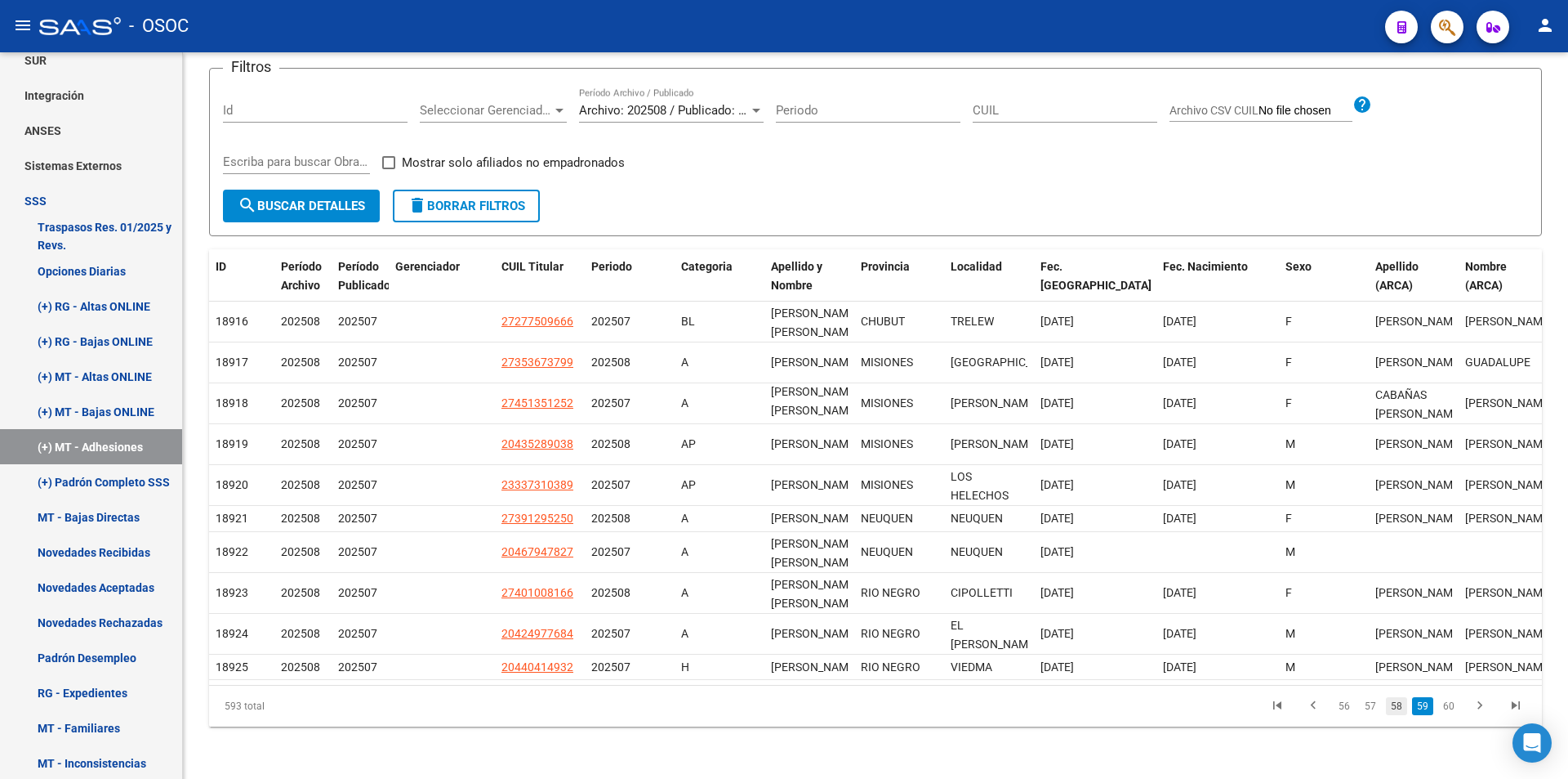
click at [1393, 705] on link "58" at bounding box center [1397, 706] width 21 height 18
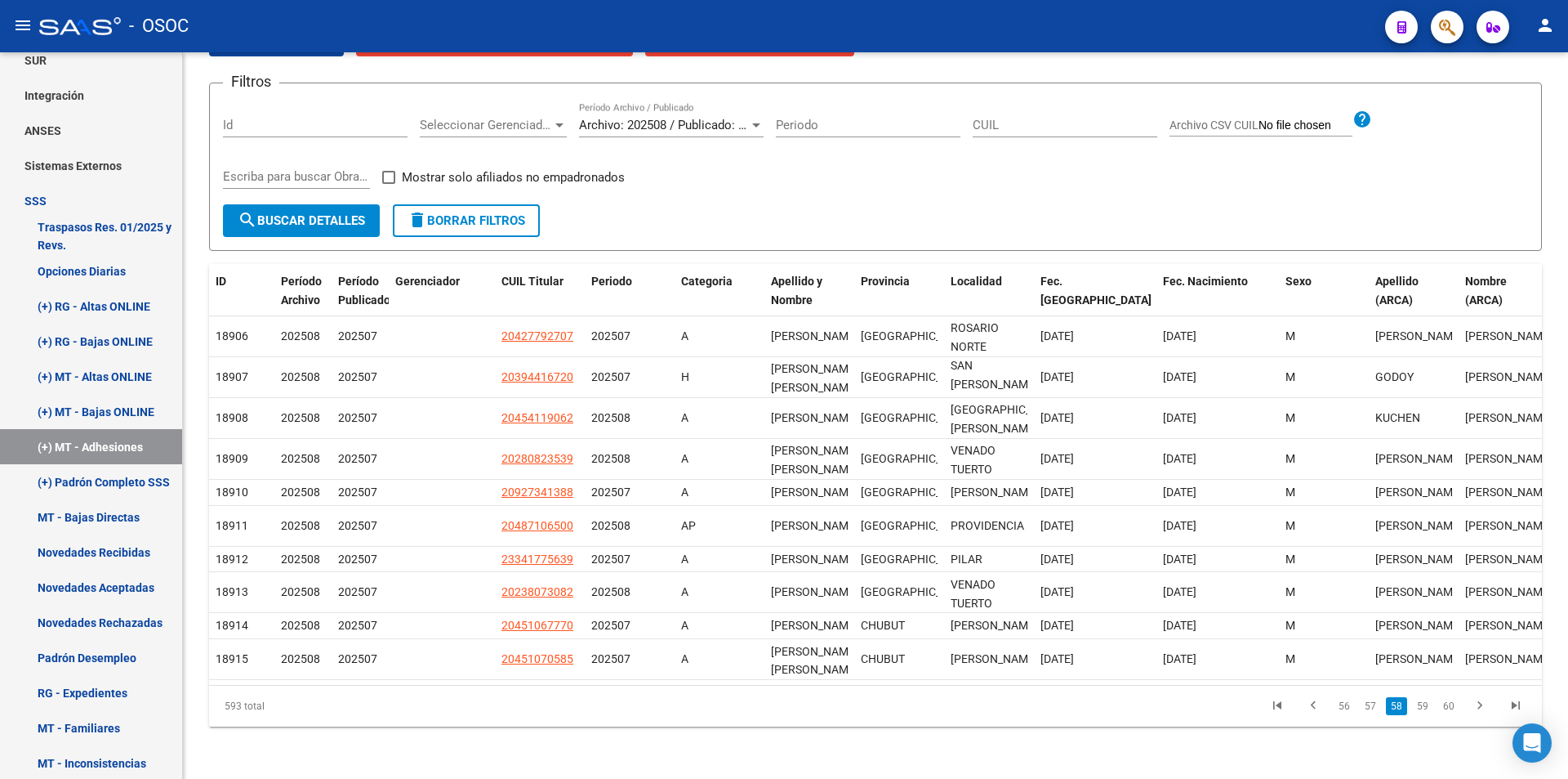
click at [1359, 705] on li "57" at bounding box center [1370, 706] width 26 height 28
click at [1365, 705] on link "57" at bounding box center [1370, 706] width 21 height 18
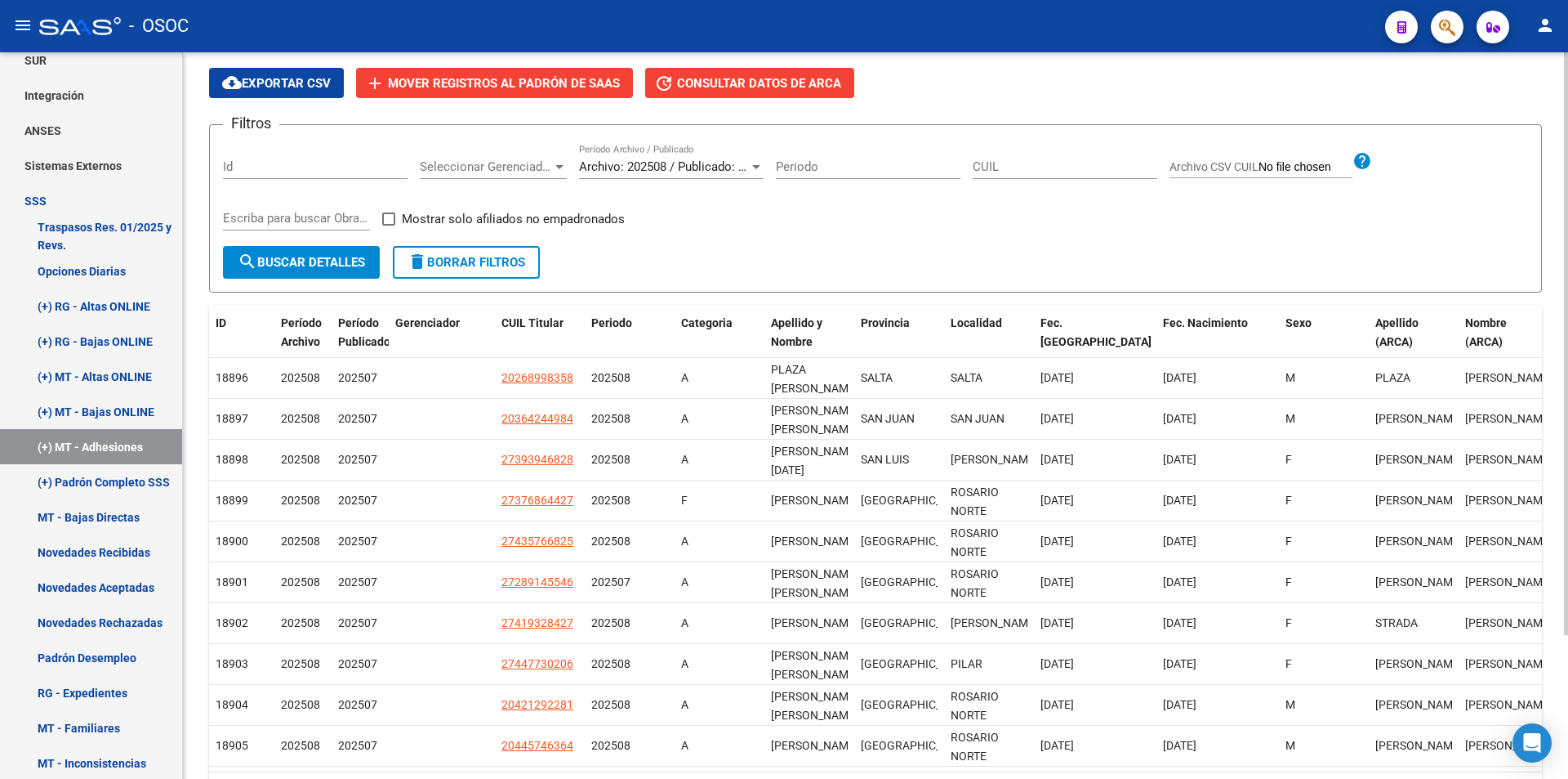
scroll to position [0, 0]
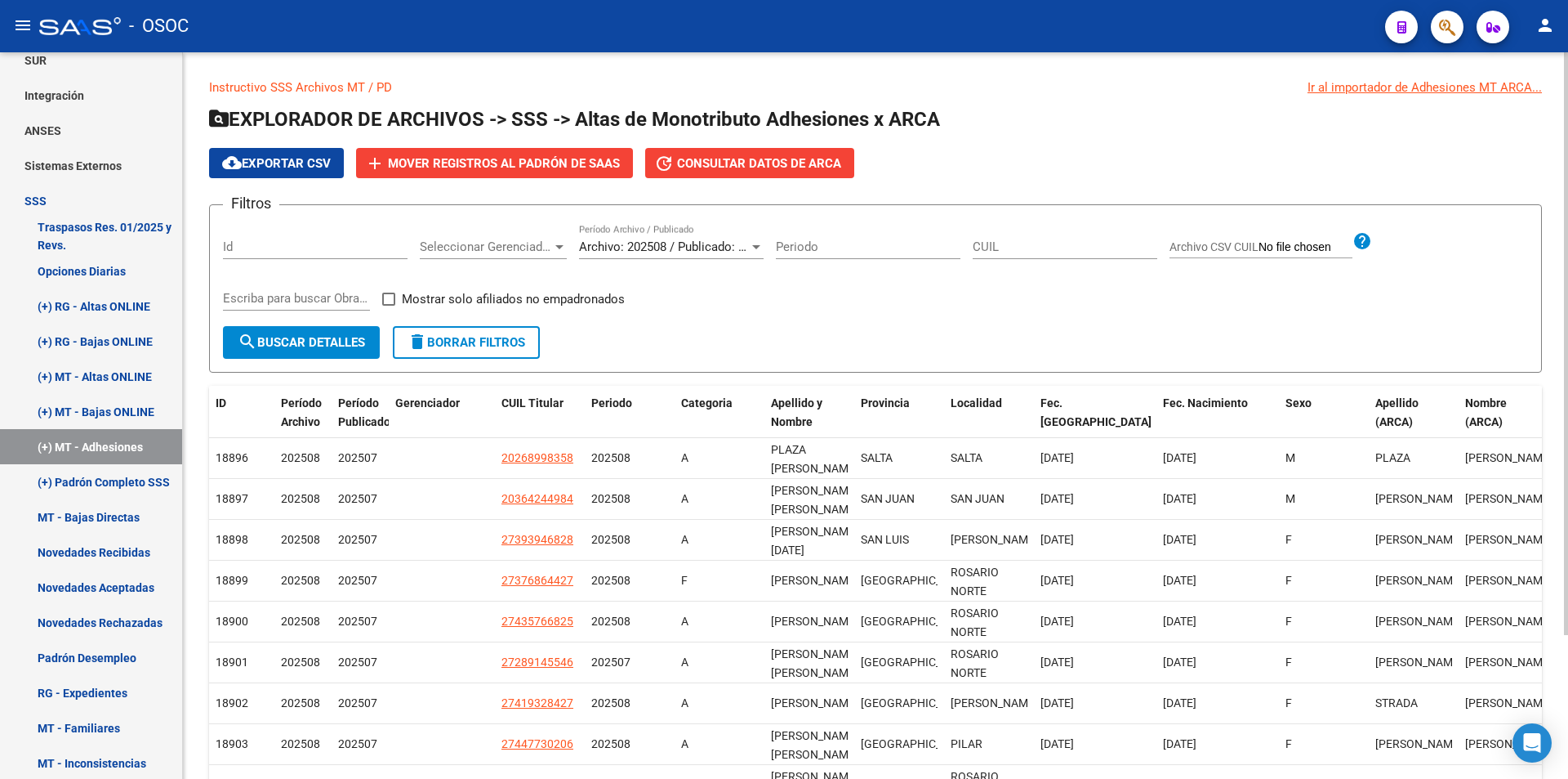
click at [548, 234] on div "Seleccionar Gerenciador Seleccionar Gerenciador" at bounding box center [494, 241] width 147 height 35
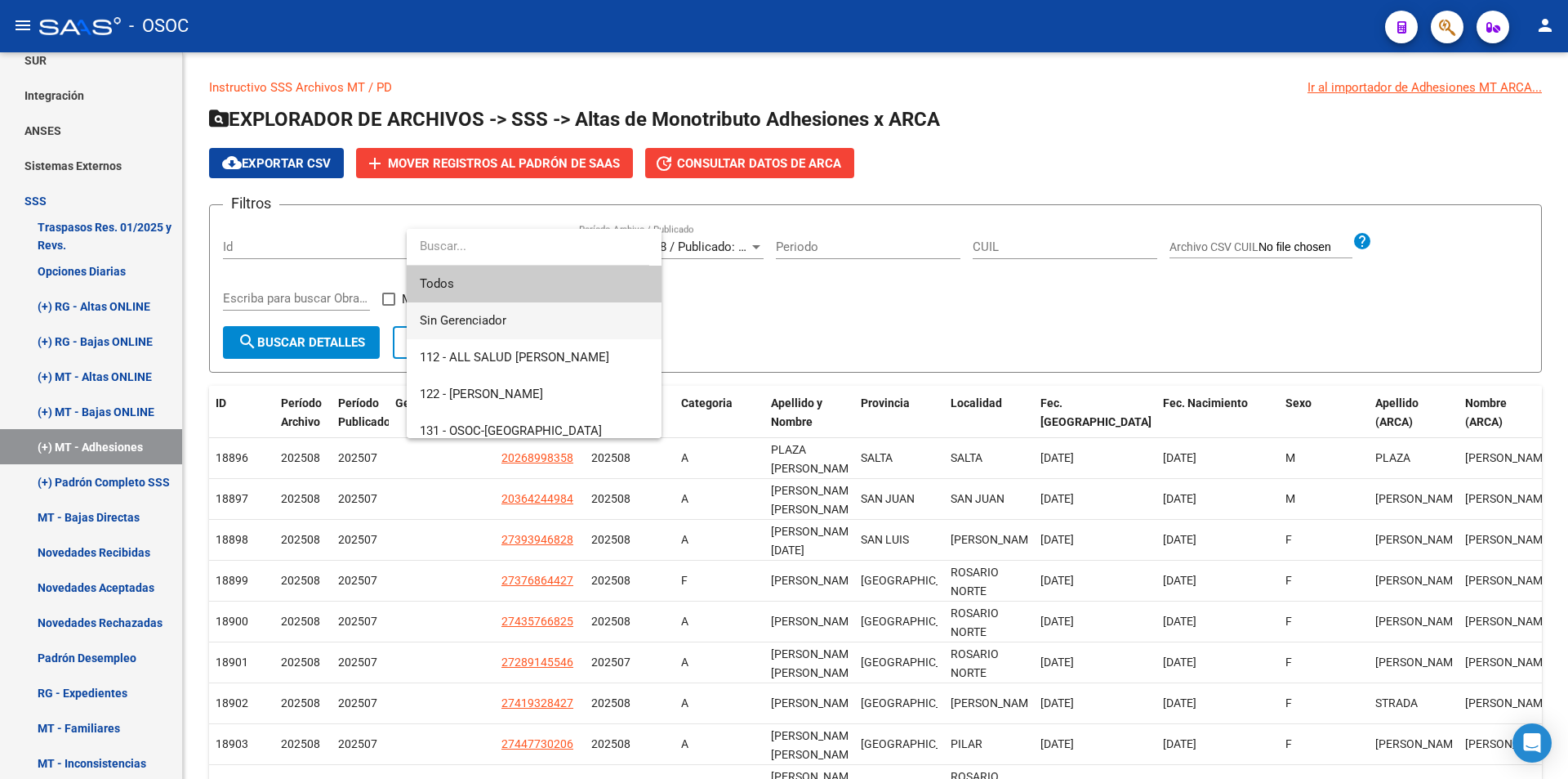
click at [507, 318] on span "Sin Gerenciador" at bounding box center [534, 321] width 229 height 37
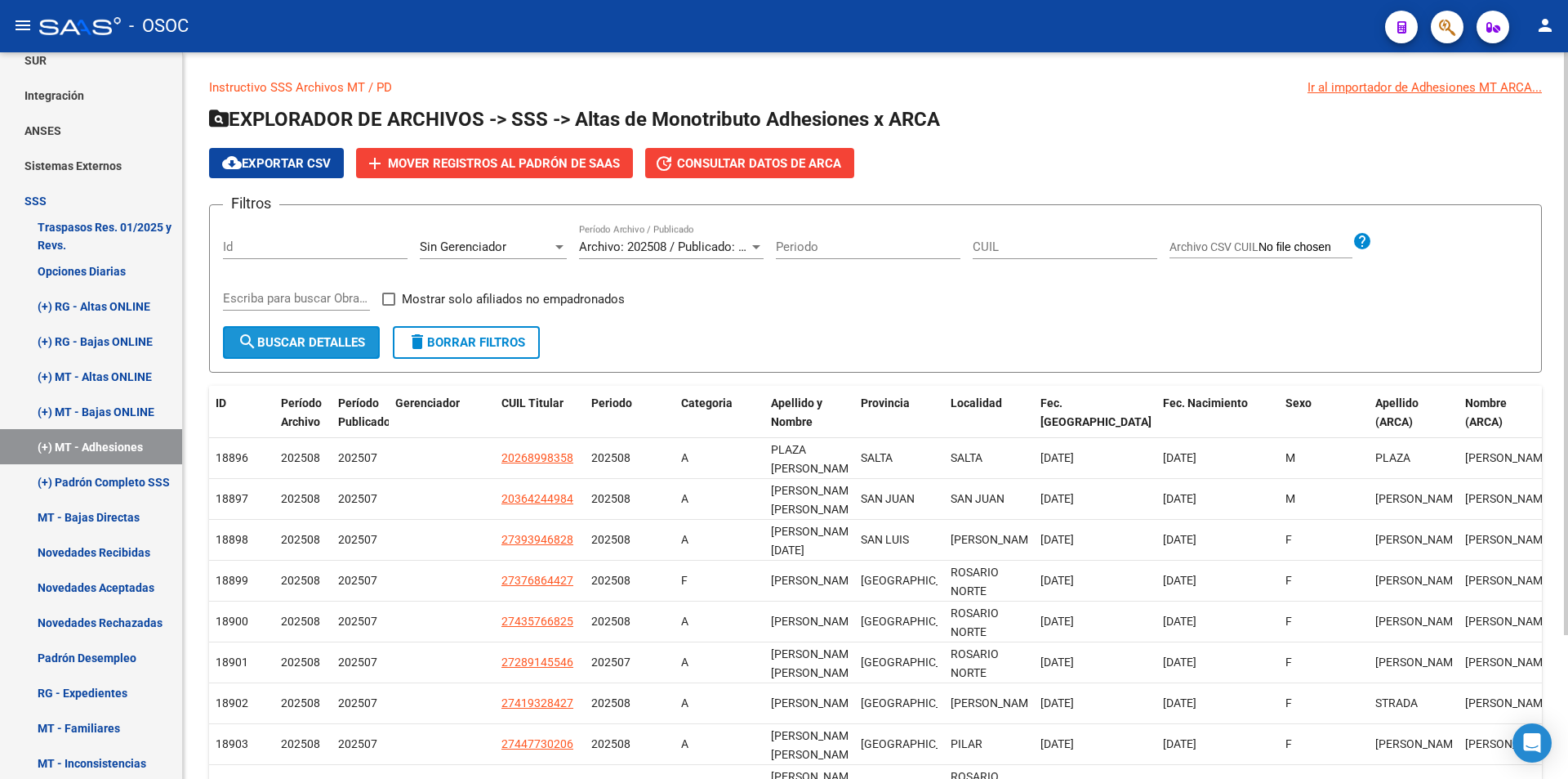
click at [262, 346] on span "search Buscar Detalles" at bounding box center [301, 341] width 127 height 14
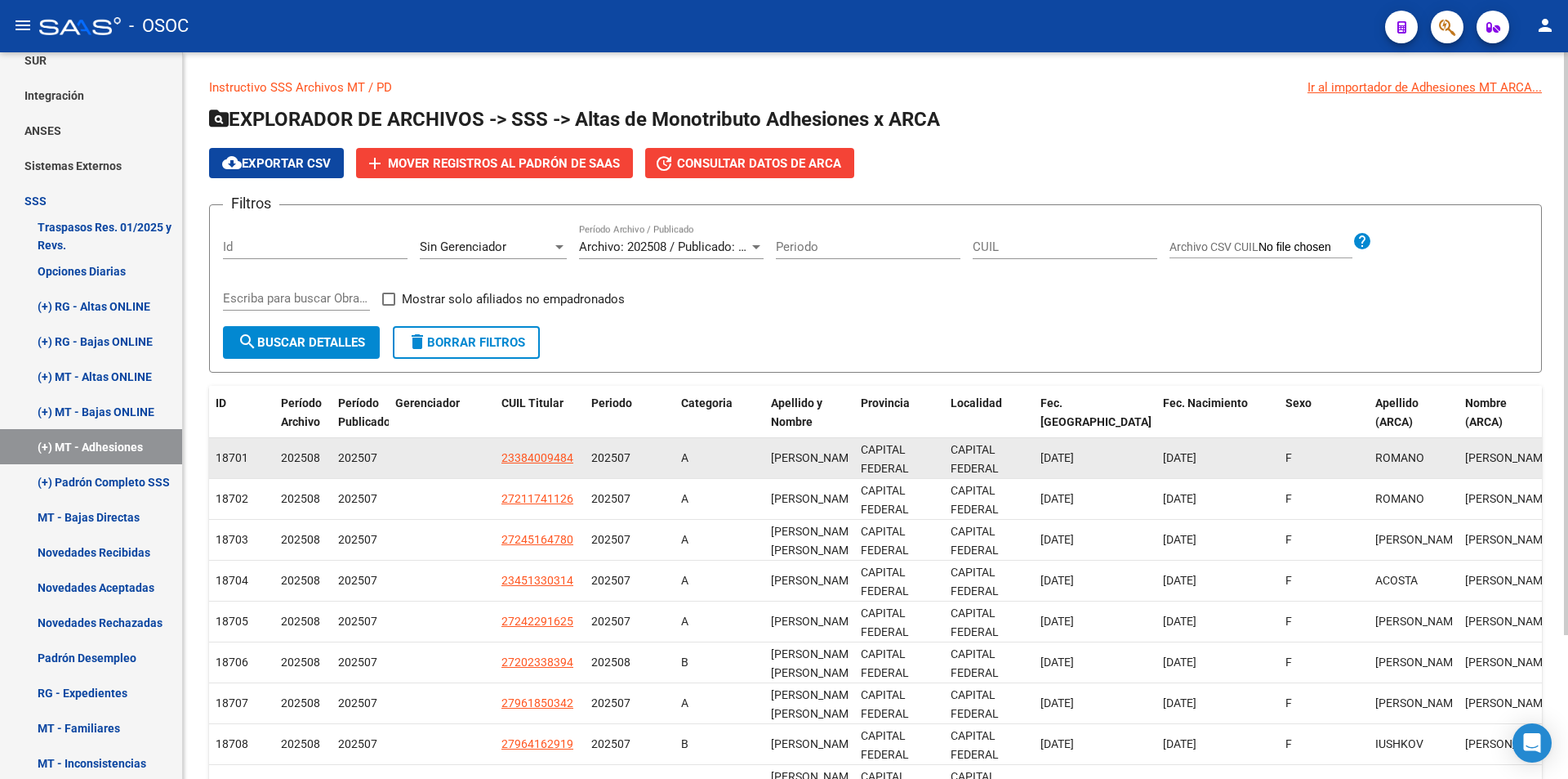
click at [797, 458] on div "ROMANO AILIN" at bounding box center [809, 458] width 77 height 19
copy span "ROMANO AILIN"
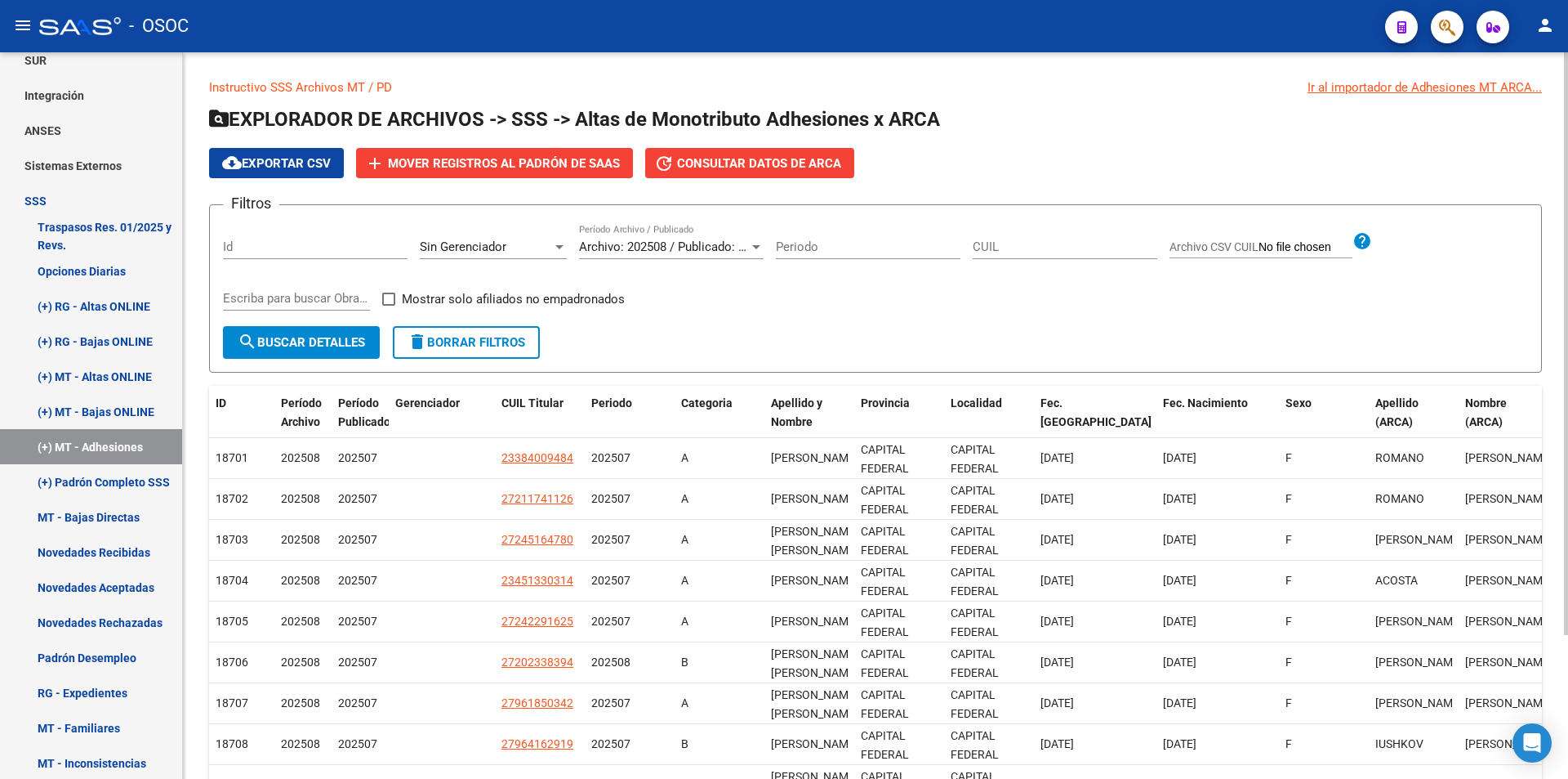
click at [1002, 171] on div "cloud_download Exportar CSV add Mover registros al PADRÓN de SAAS update Consul…" at bounding box center [876, 163] width 1333 height 30
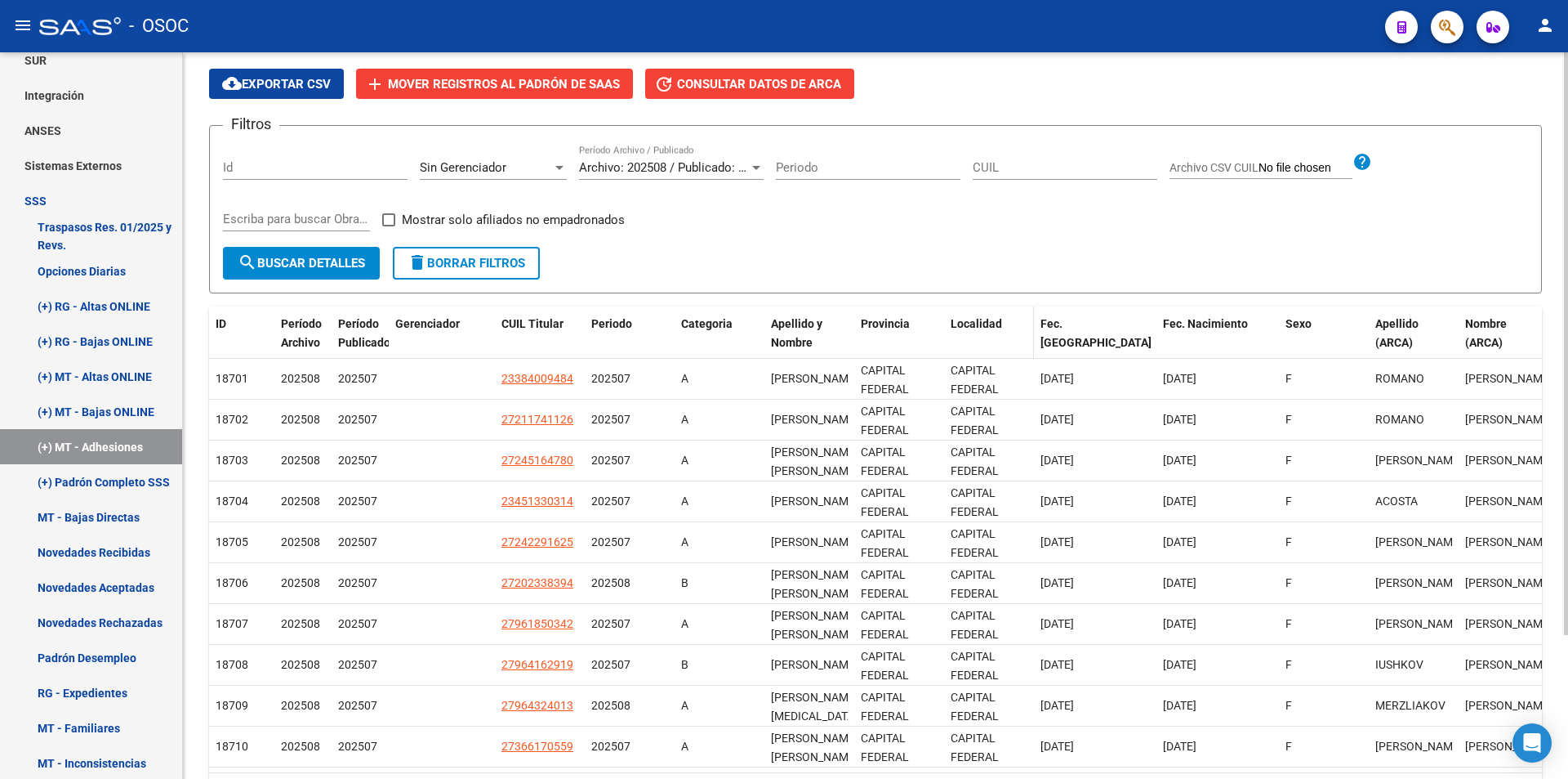
scroll to position [180, 0]
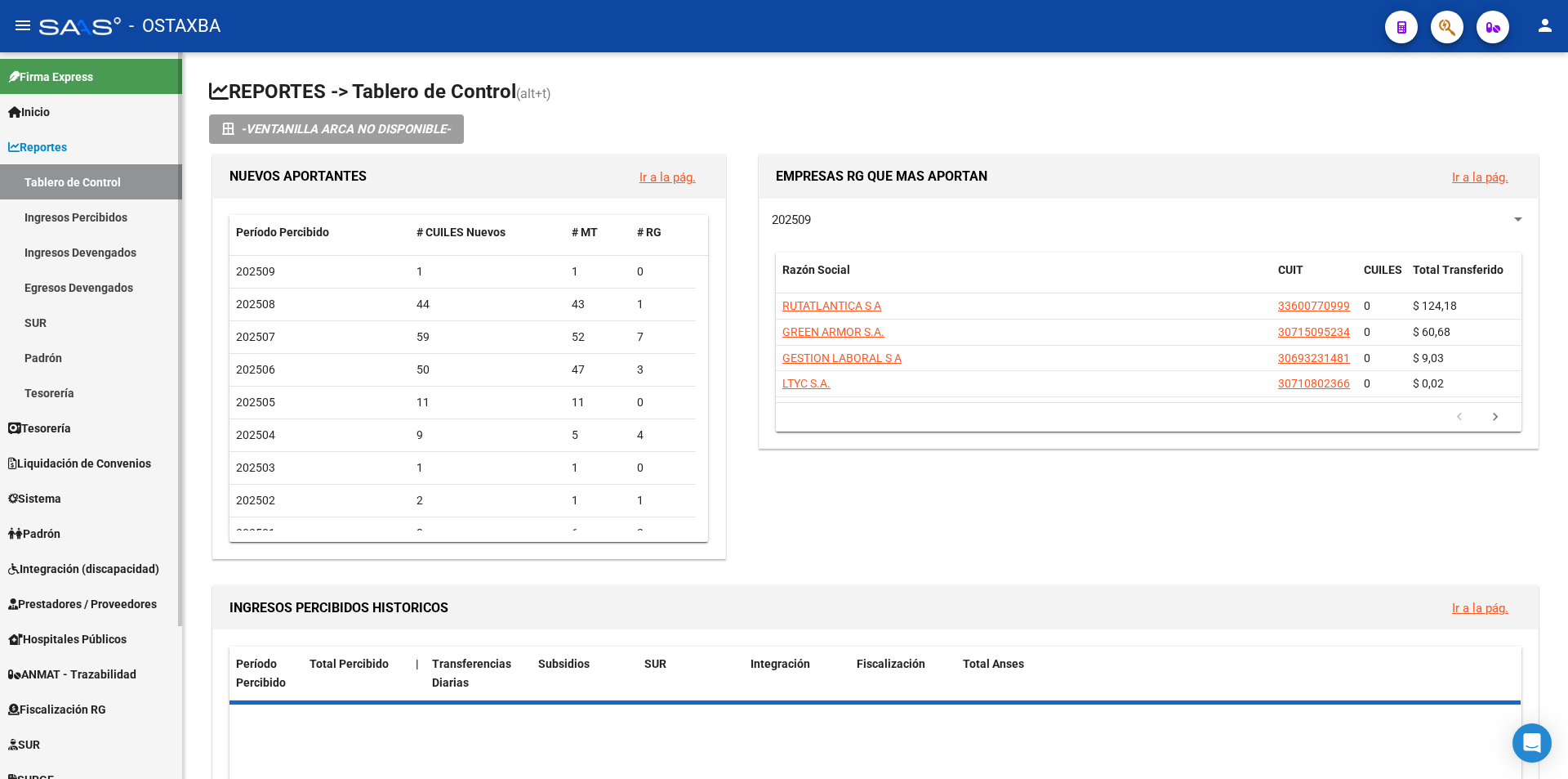
click at [122, 131] on link "Reportes" at bounding box center [91, 146] width 183 height 35
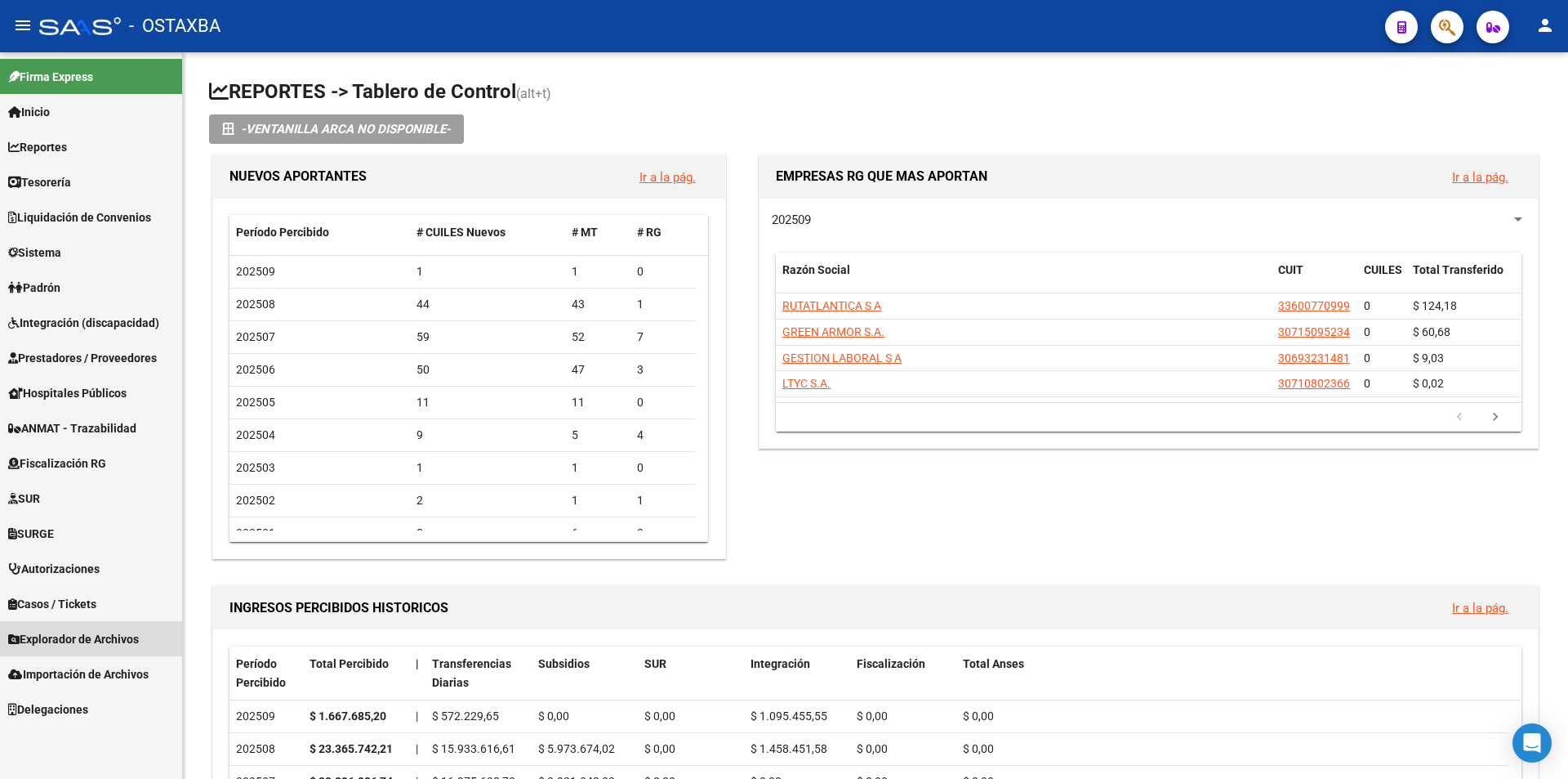
click at [124, 652] on link "Explorador de Archivos" at bounding box center [91, 638] width 183 height 35
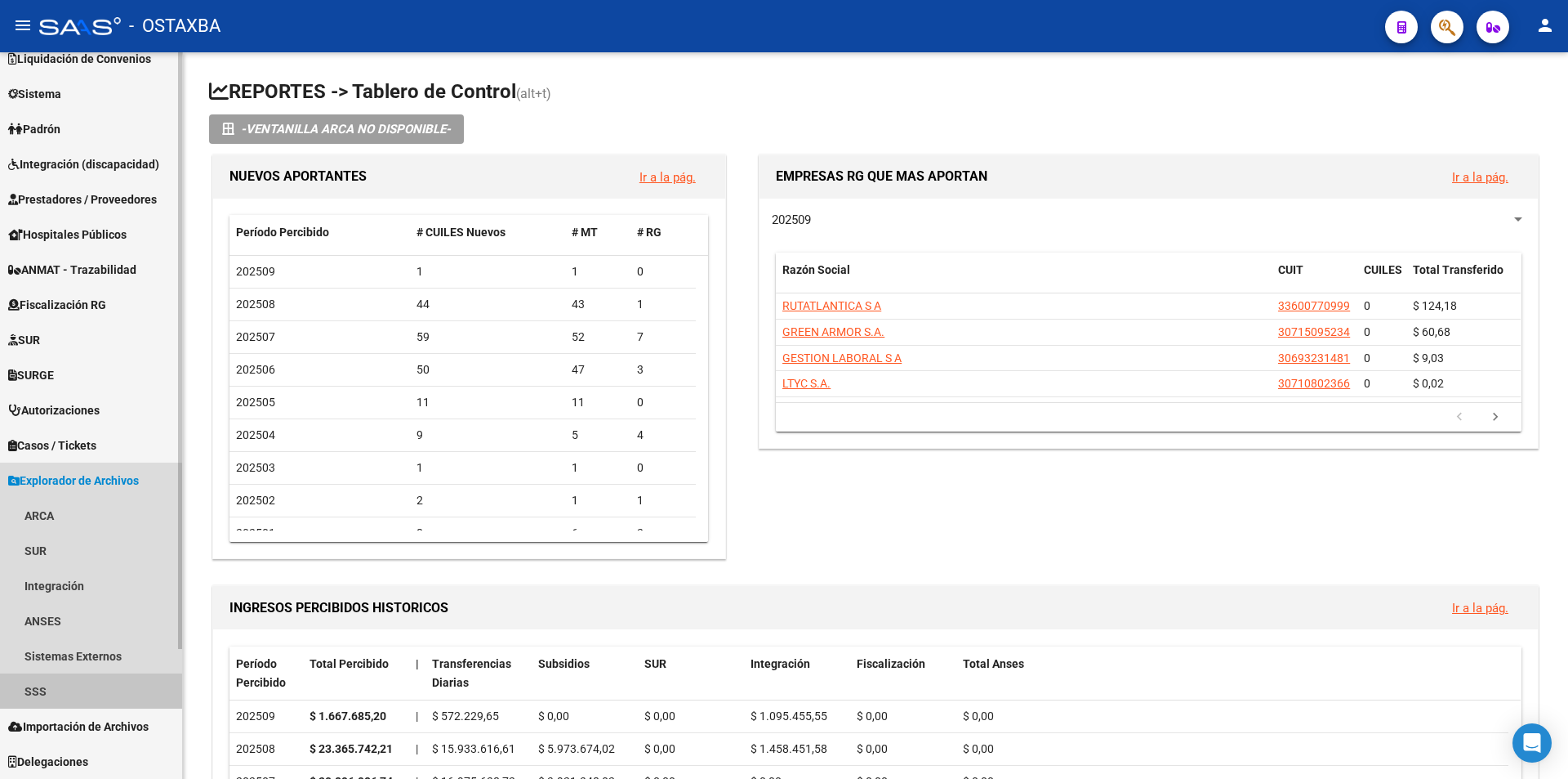
click at [84, 694] on link "SSS" at bounding box center [91, 691] width 183 height 35
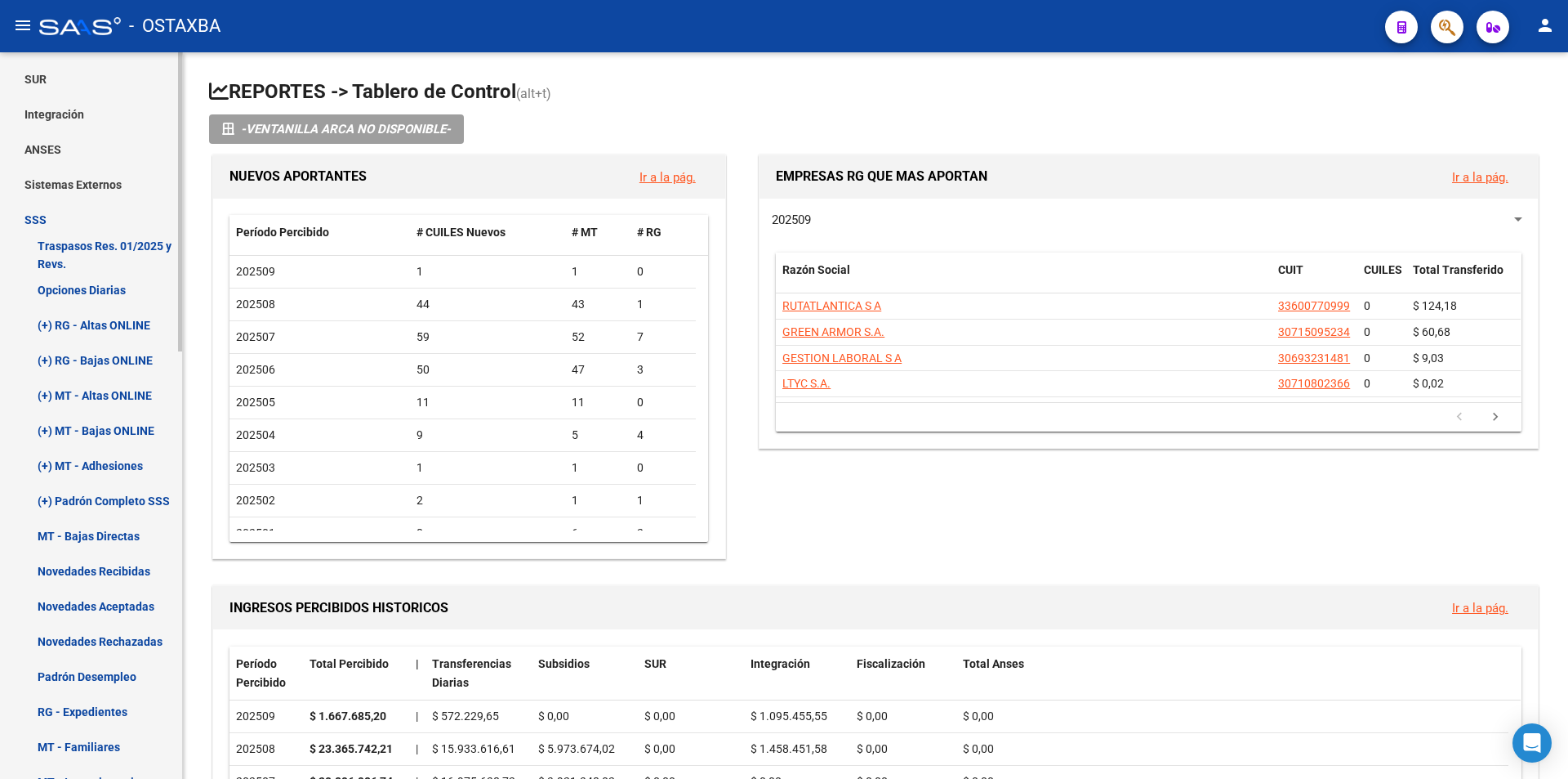
scroll to position [649, 0]
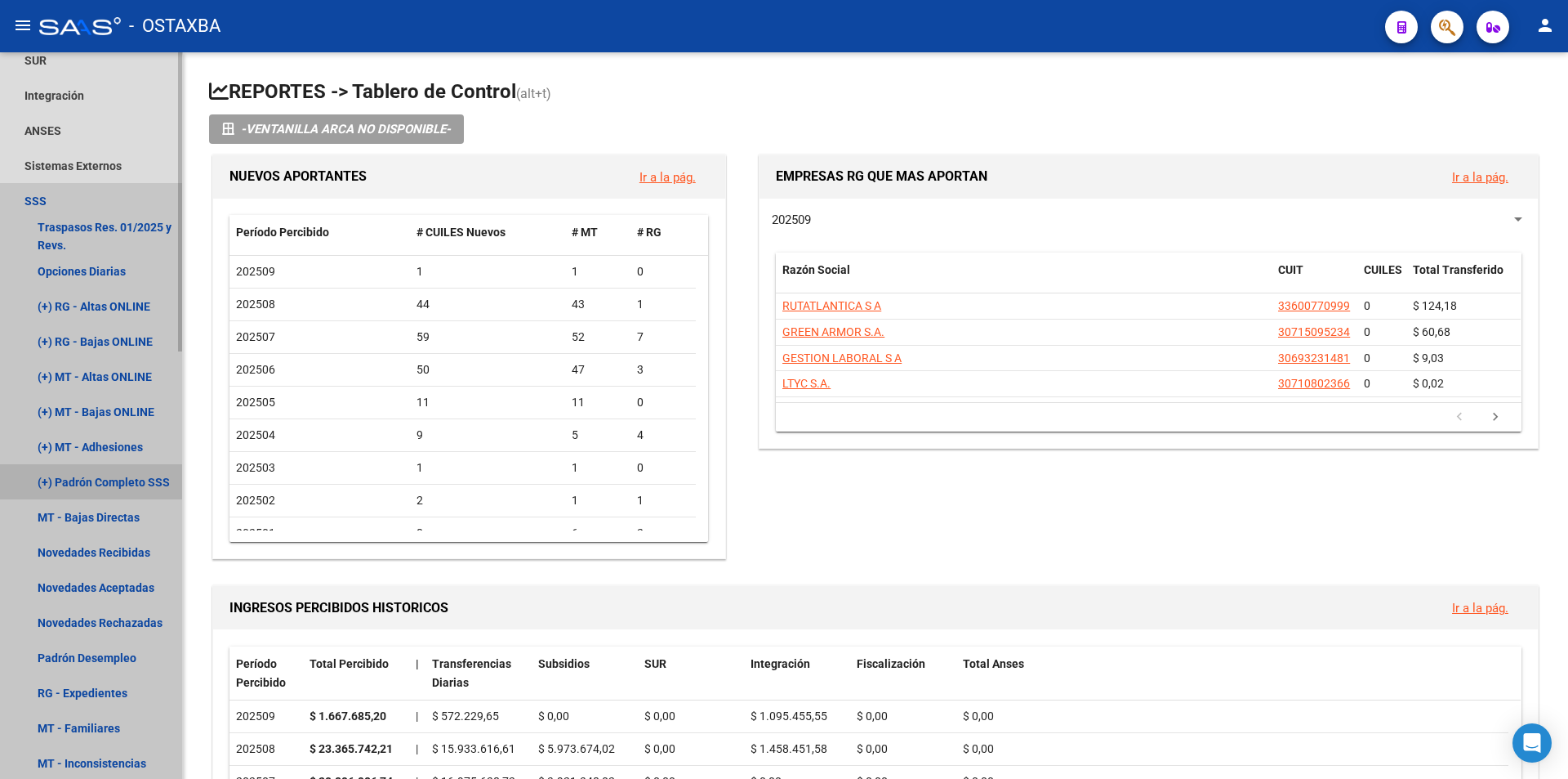
click at [89, 466] on link "(+) Padrón Completo SSS" at bounding box center [91, 481] width 183 height 35
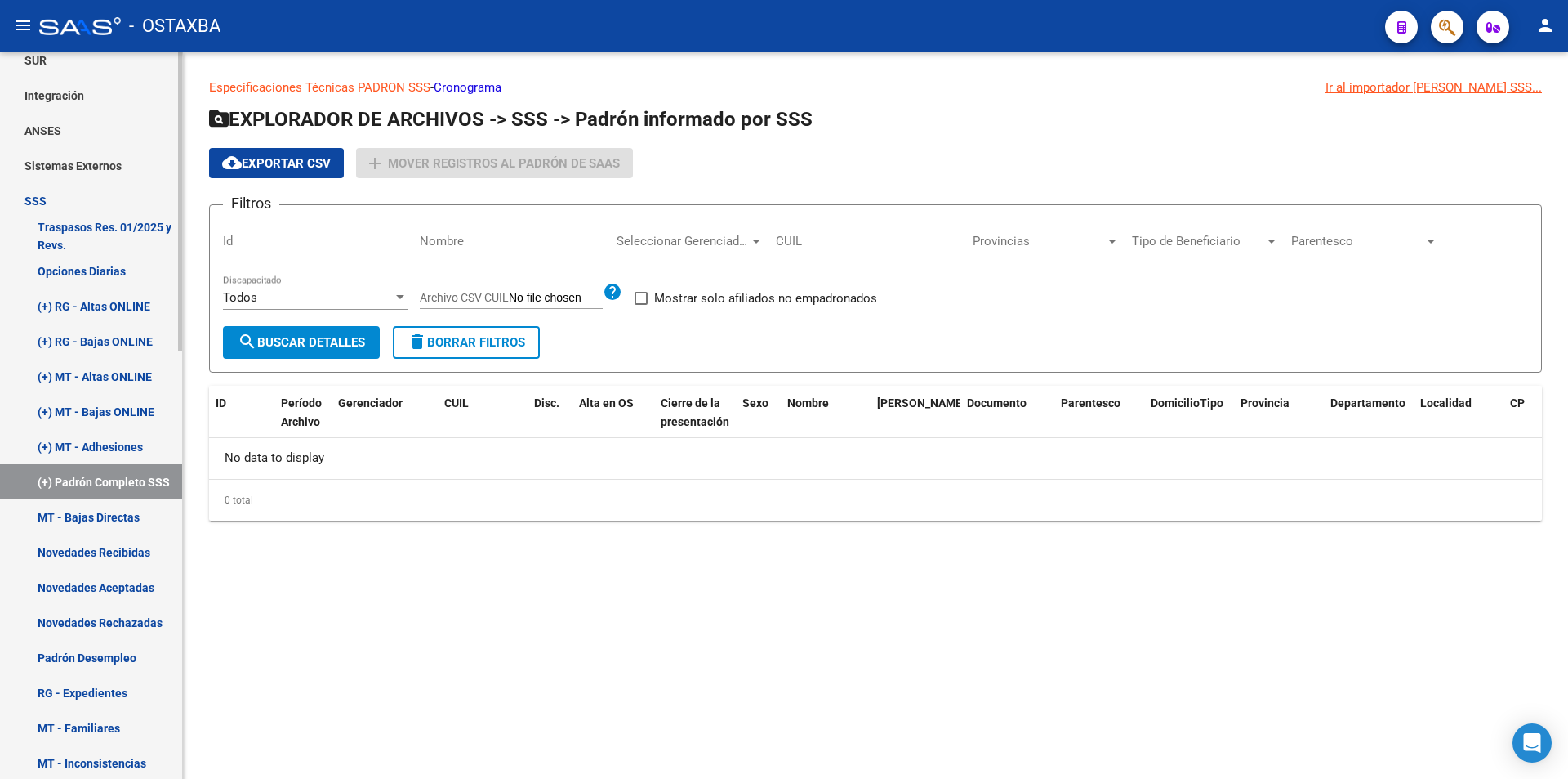
click at [90, 447] on link "(+) MT - Adhesiones" at bounding box center [91, 446] width 183 height 35
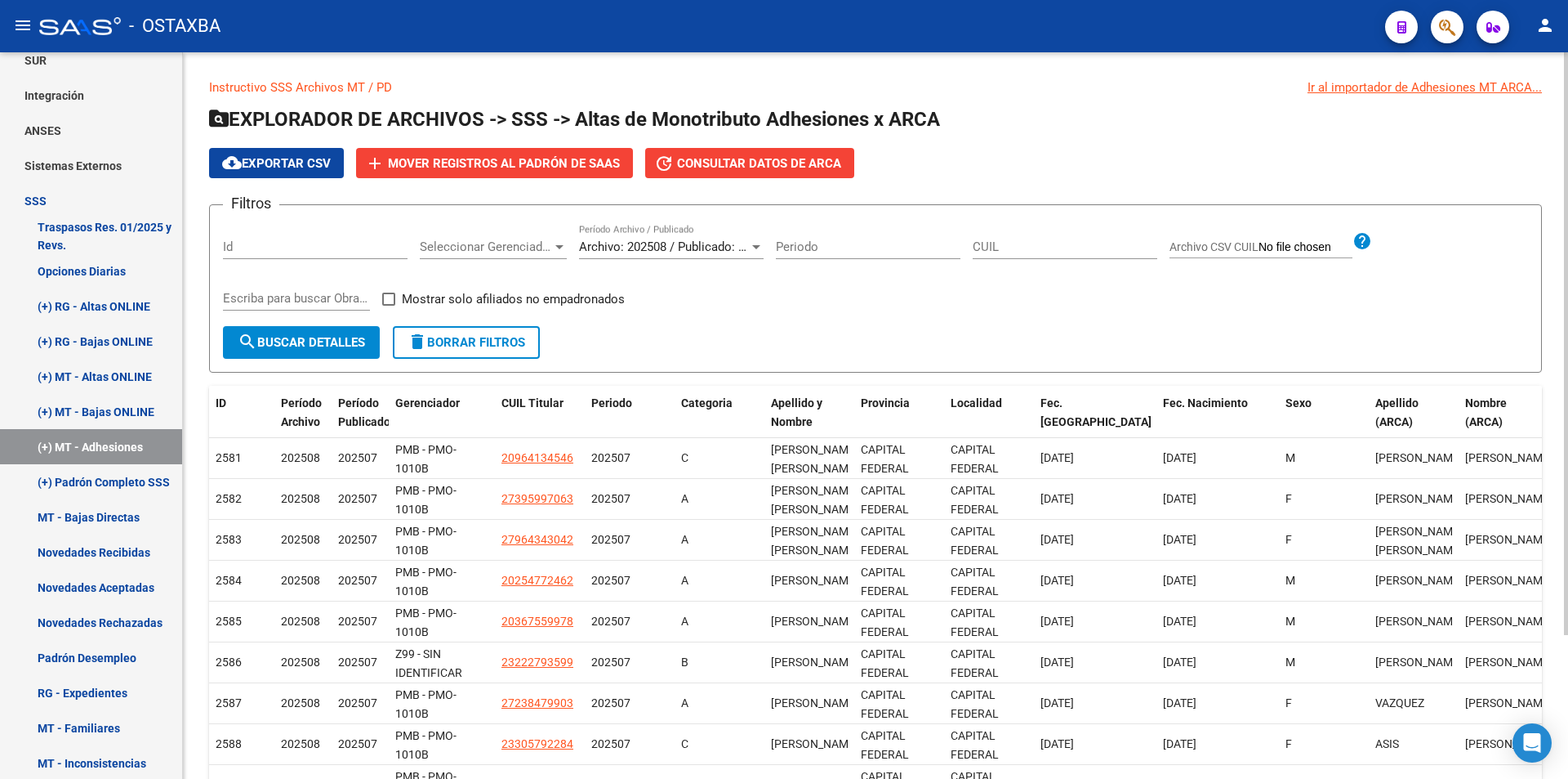
click at [455, 246] on span "Seleccionar Gerenciador" at bounding box center [486, 246] width 132 height 14
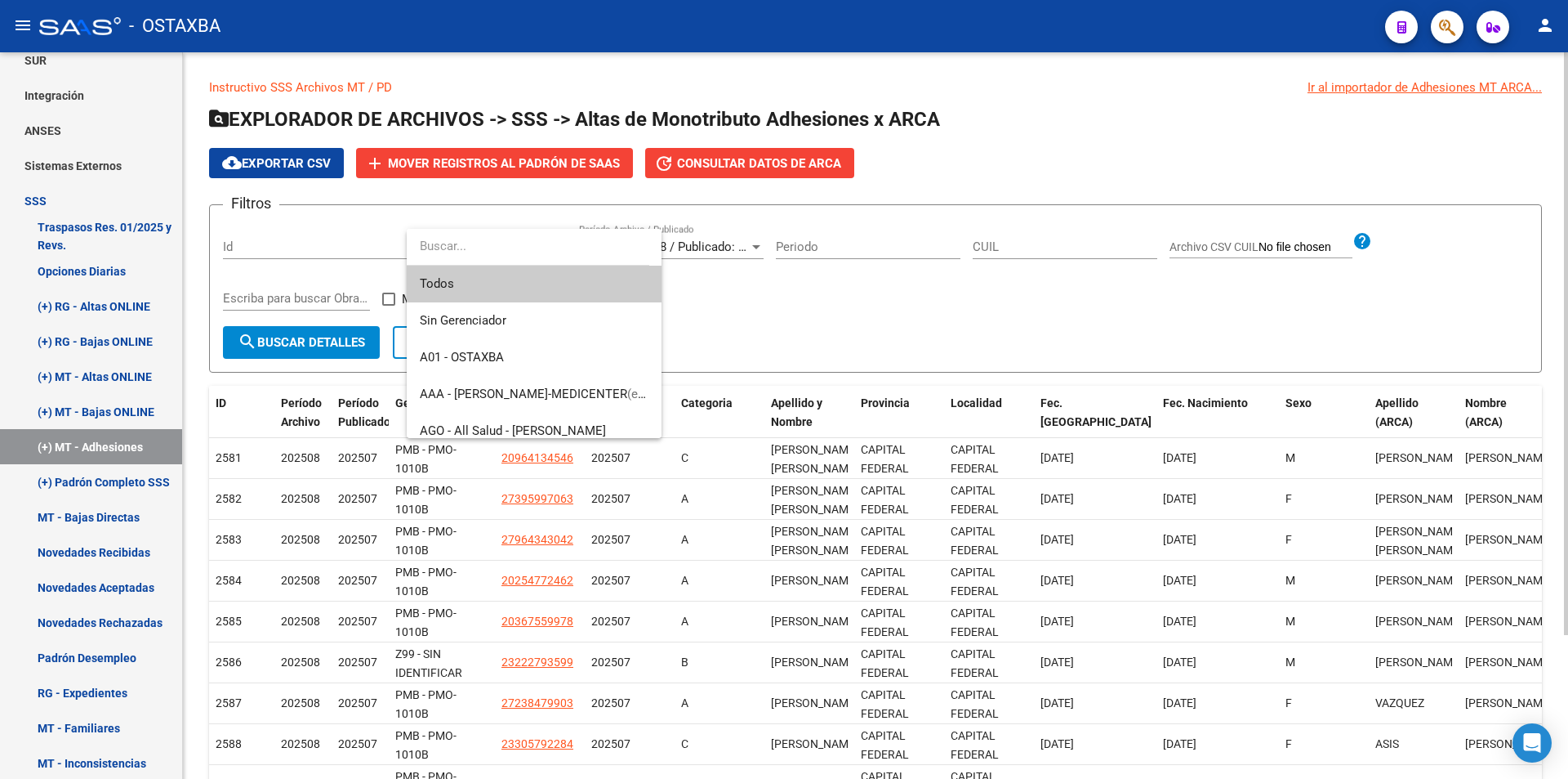
click at [921, 277] on div at bounding box center [784, 389] width 1568 height 779
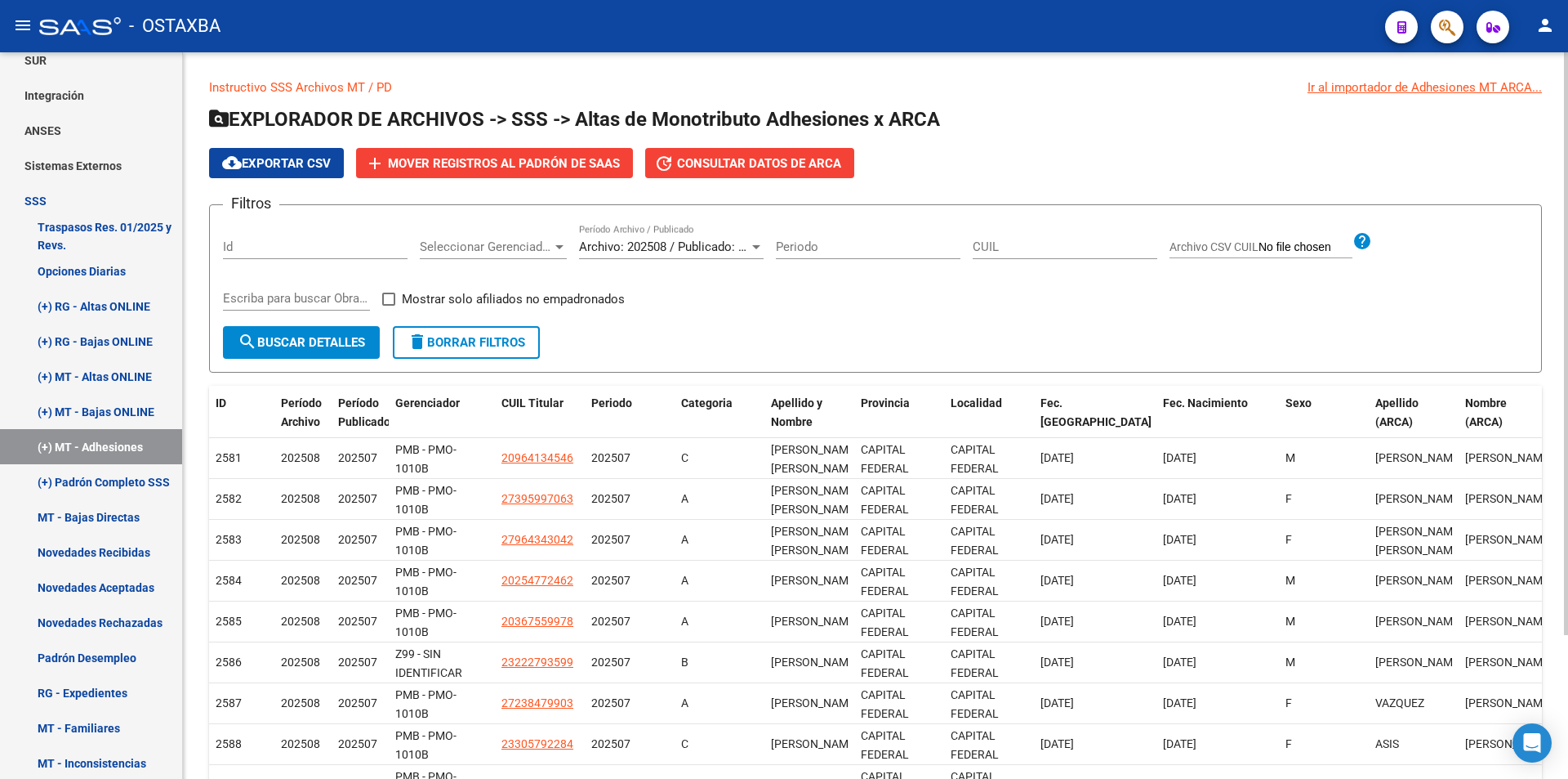
click at [548, 238] on div "Seleccionar Gerenciador Seleccionar Gerenciador" at bounding box center [494, 241] width 147 height 35
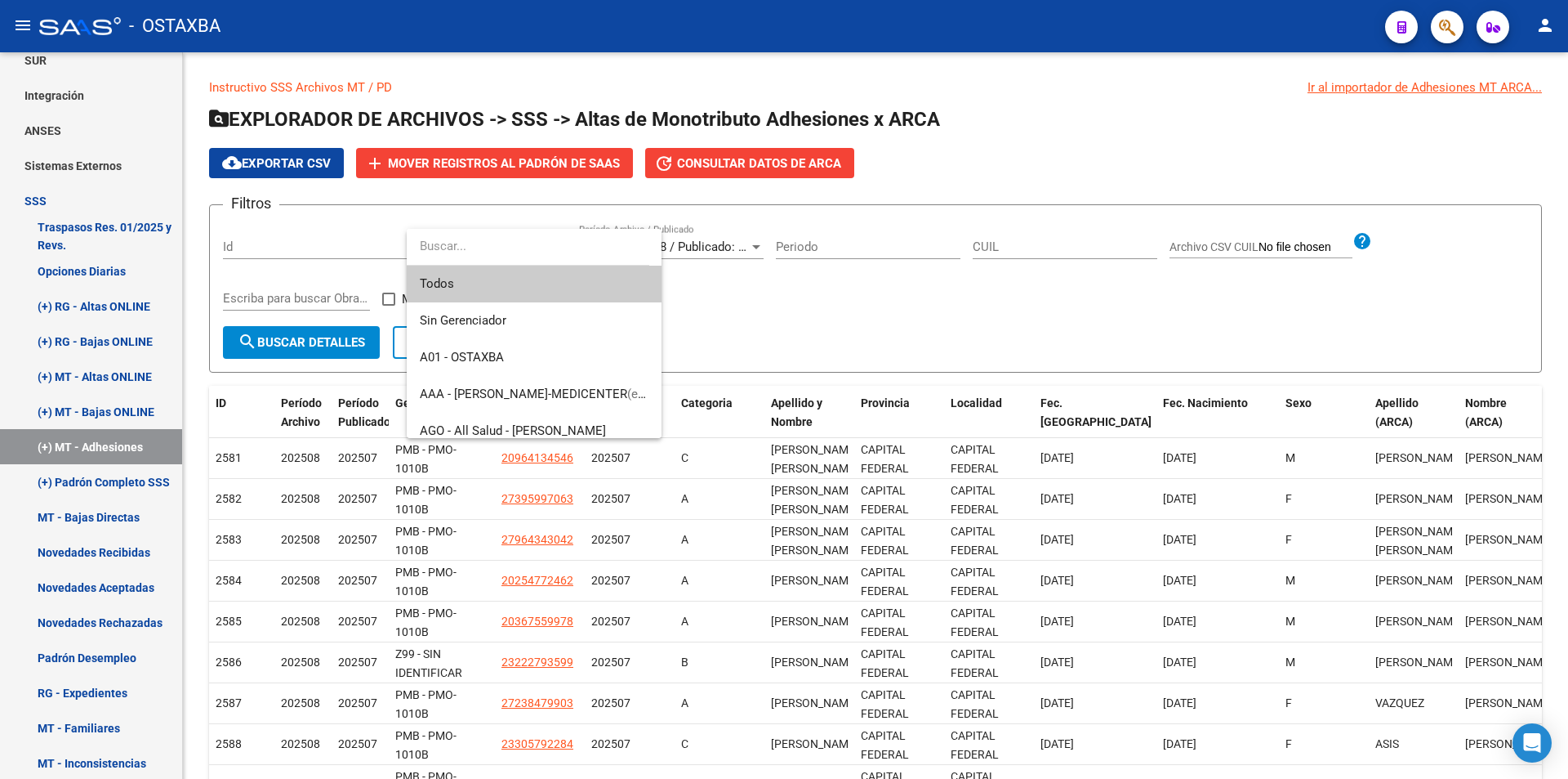
click at [512, 302] on span "Todos" at bounding box center [534, 283] width 229 height 37
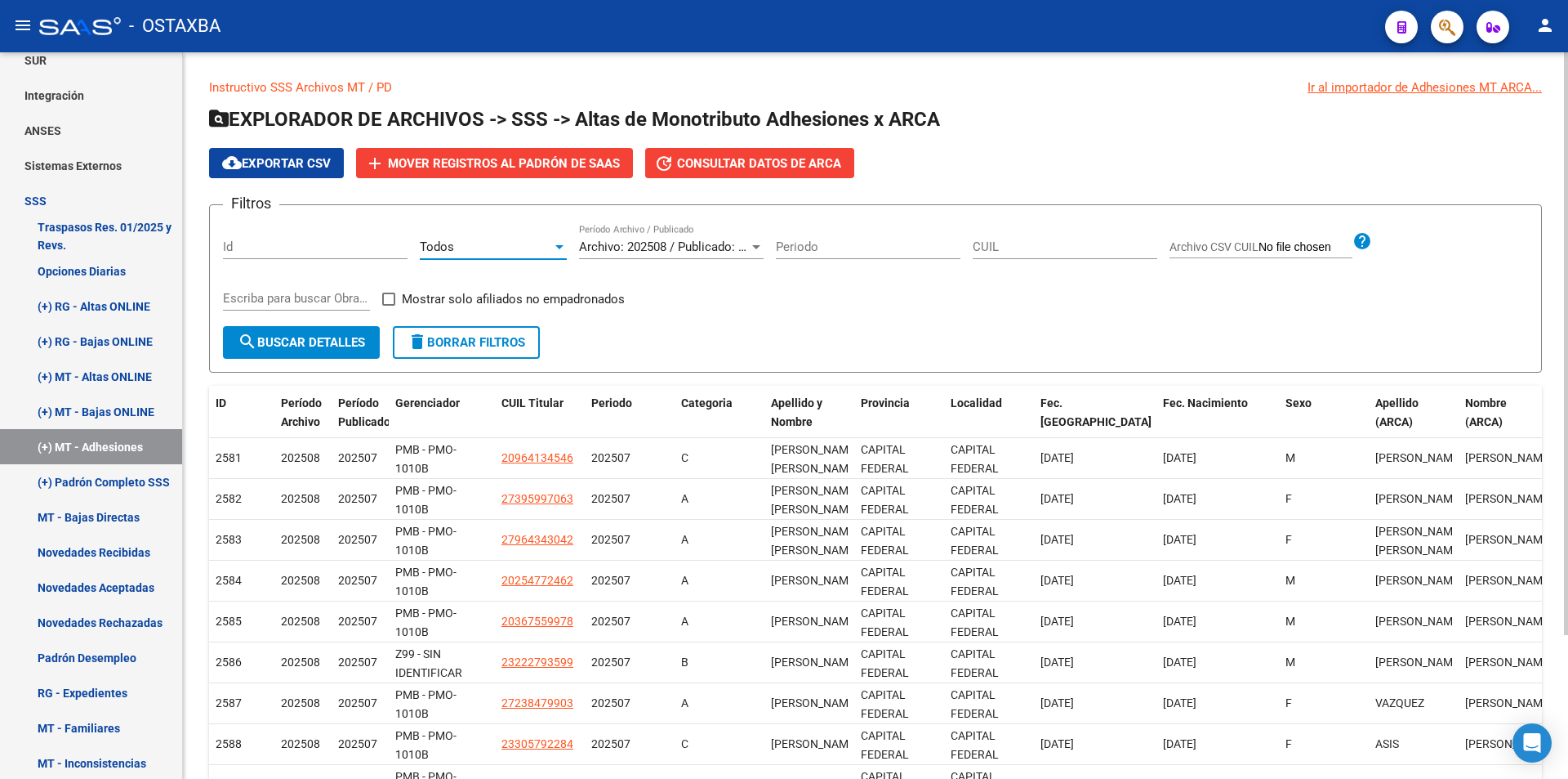
click at [510, 235] on div "Todos Seleccionar Gerenciador" at bounding box center [494, 241] width 147 height 35
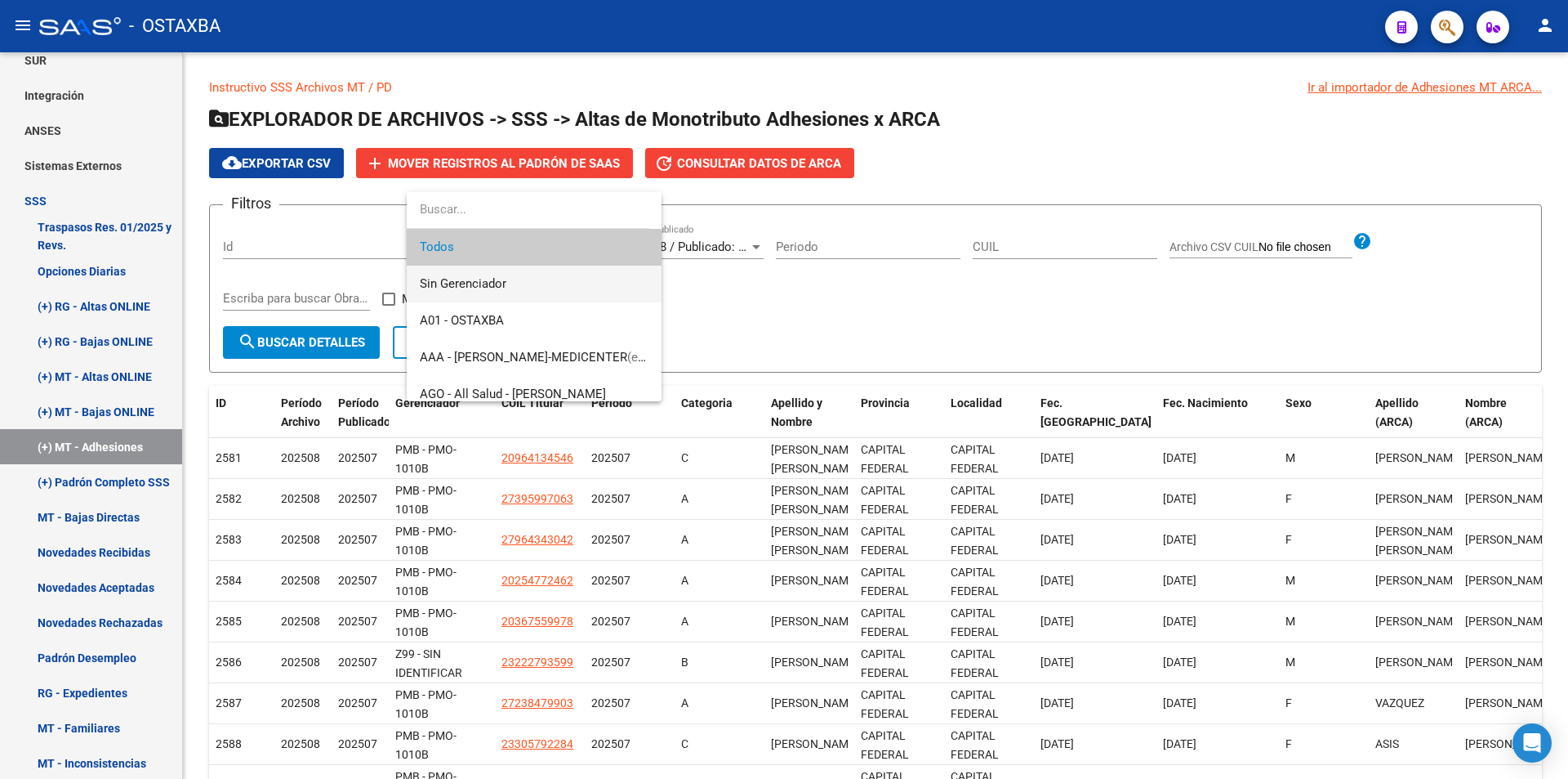
click at [501, 269] on span "Sin Gerenciador" at bounding box center [534, 283] width 229 height 37
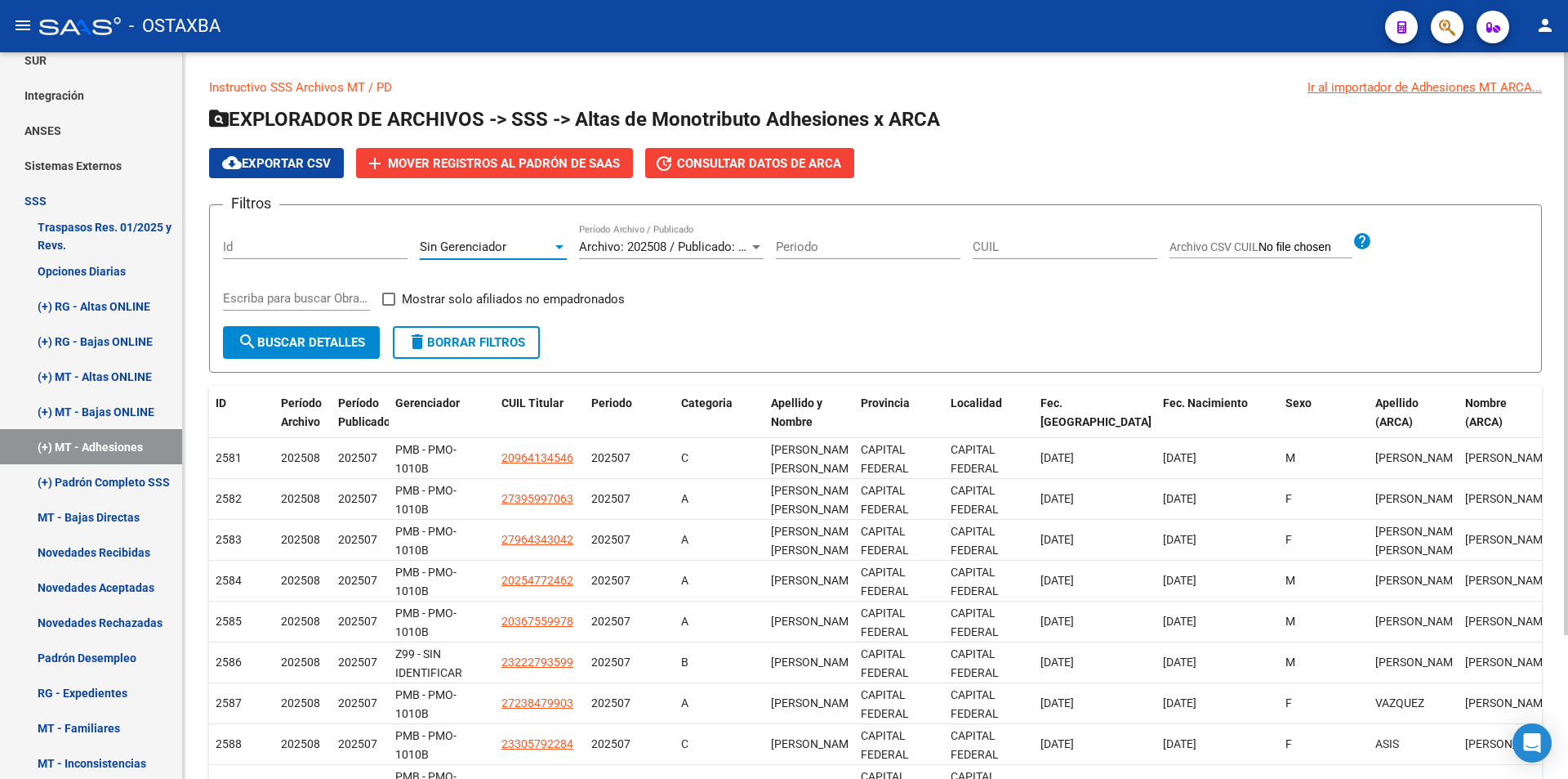
click at [324, 337] on span "search Buscar Detalles" at bounding box center [301, 341] width 127 height 14
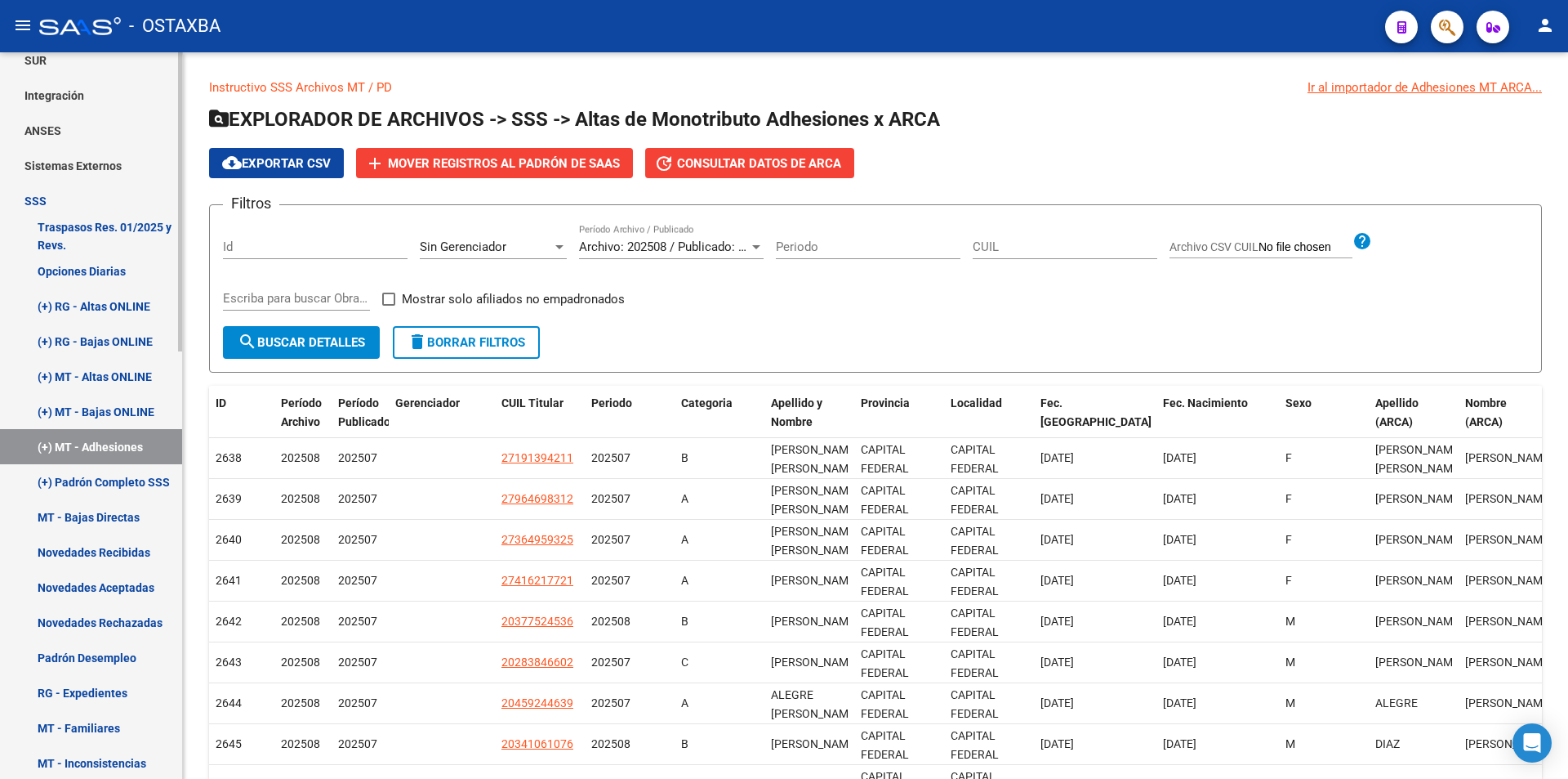
click at [150, 188] on link "SSS" at bounding box center [91, 200] width 183 height 35
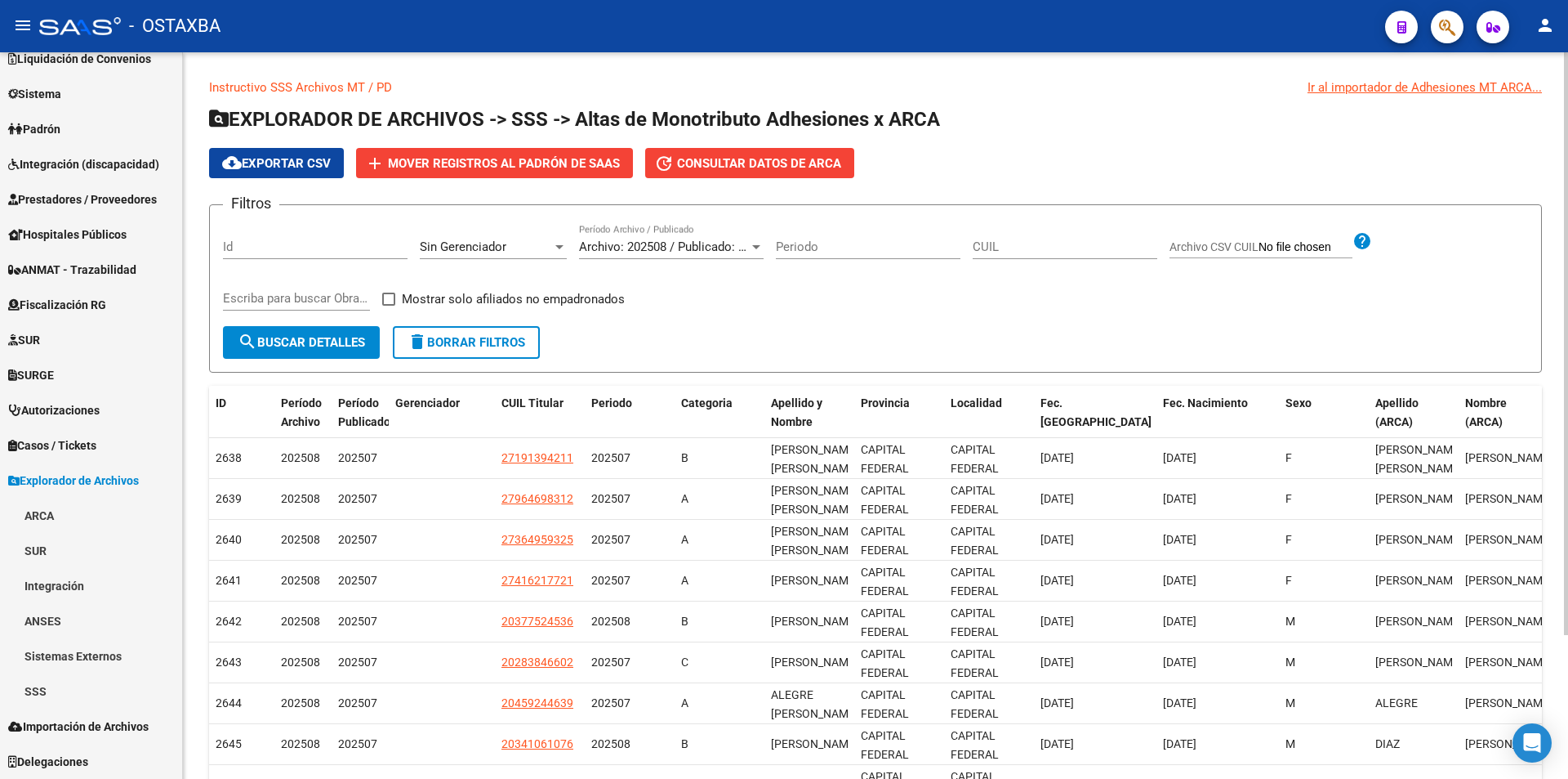
scroll to position [159, 0]
click at [1124, 123] on h1 "EXPLORADOR DE ARCHIVOS -> SSS -> Altas de Monotributo Adhesiones x ARCA" at bounding box center [876, 121] width 1333 height 29
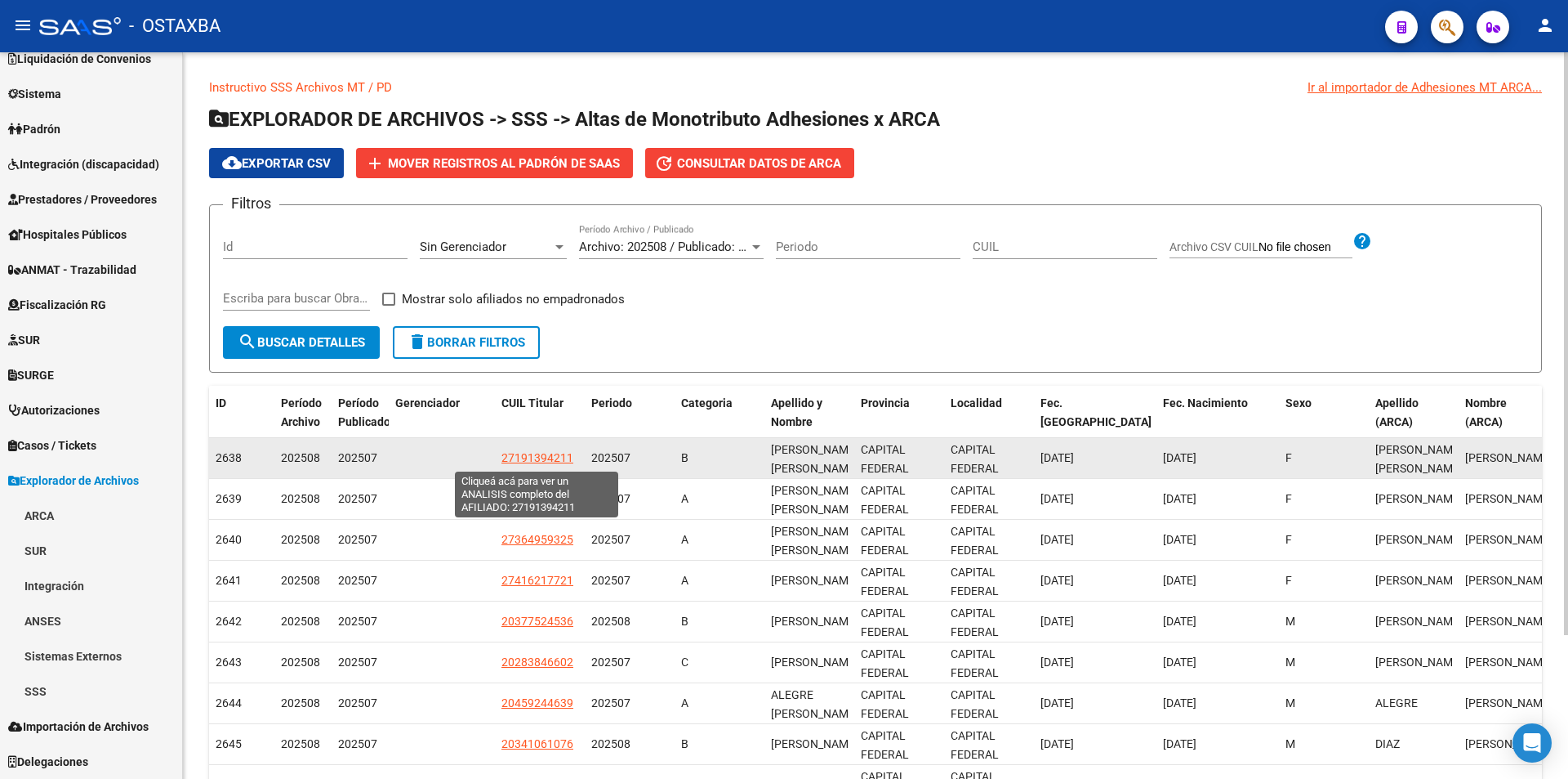
click at [528, 460] on span "27191394211" at bounding box center [537, 458] width 72 height 13
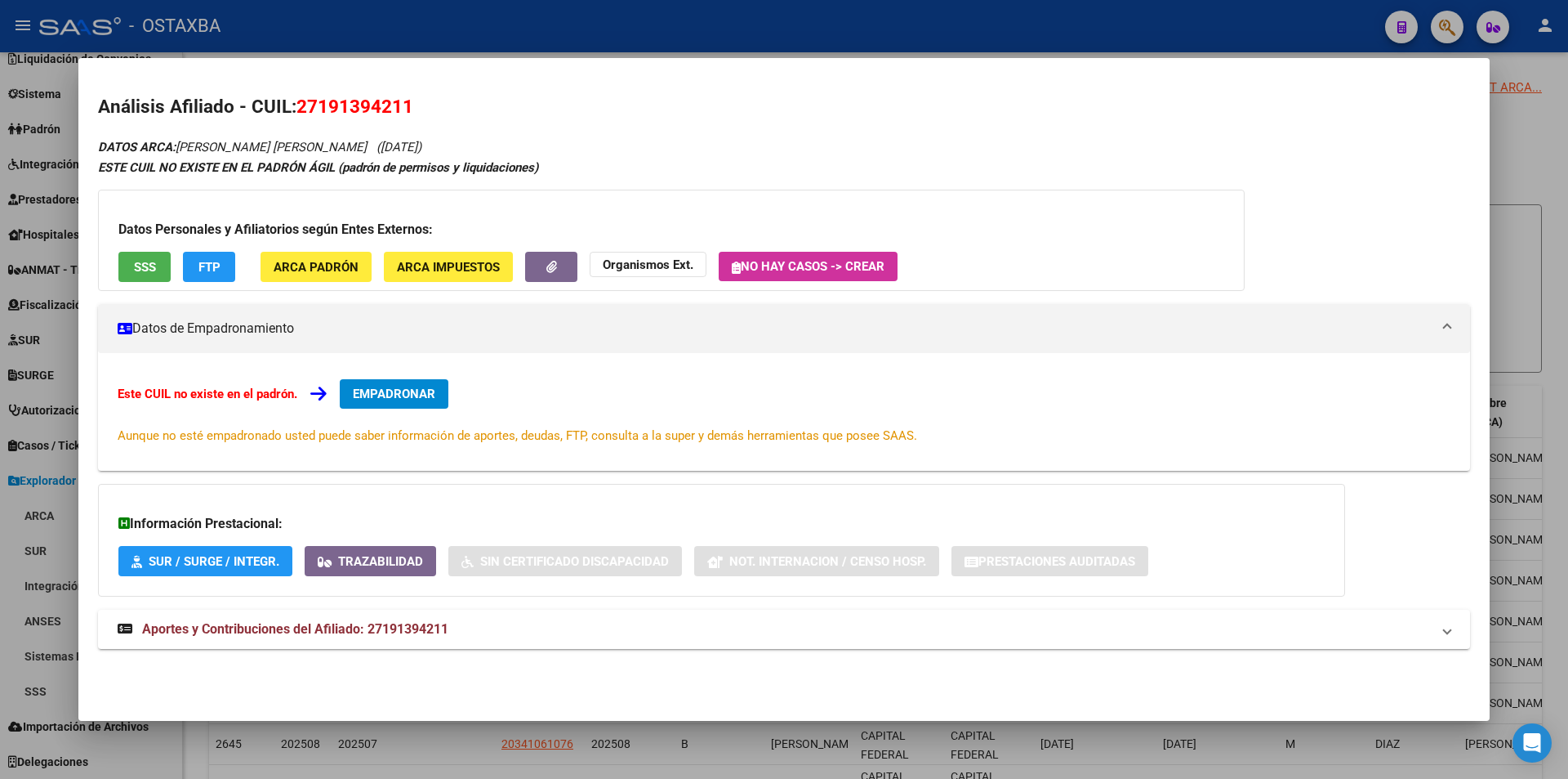
click at [223, 278] on button "FTP" at bounding box center [208, 267] width 52 height 30
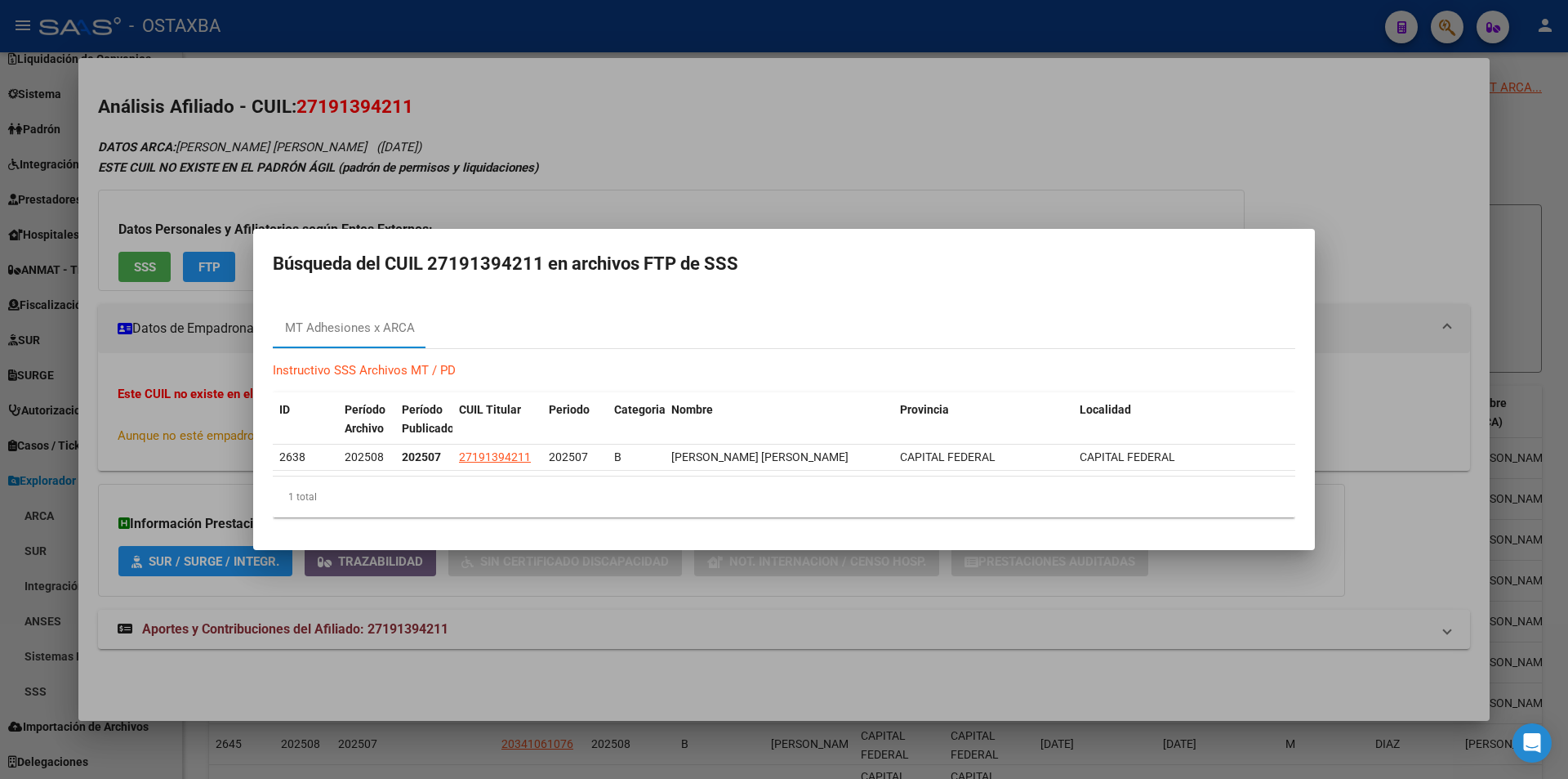
click at [905, 730] on div at bounding box center [784, 389] width 1568 height 779
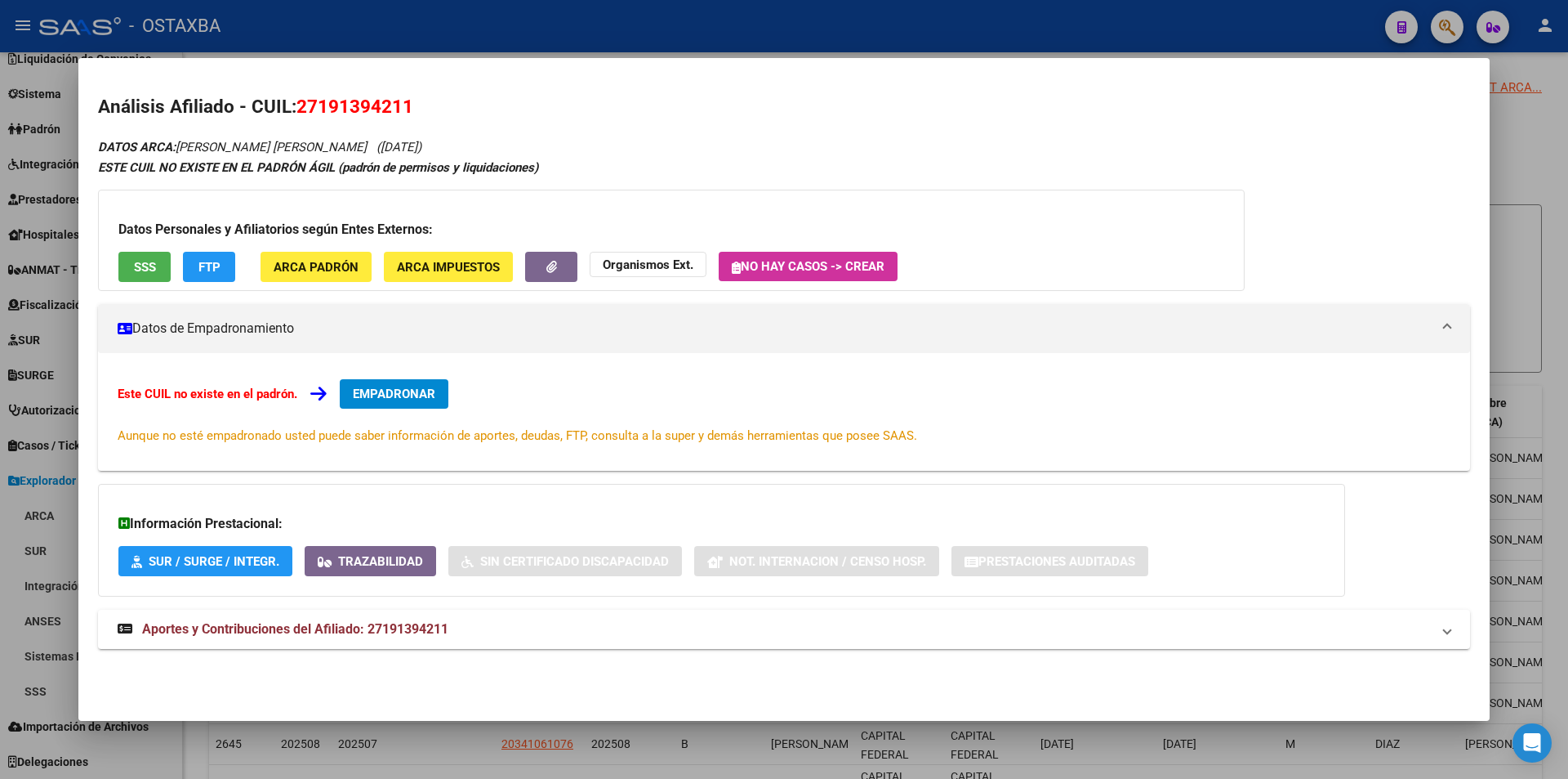
click at [890, 731] on div at bounding box center [784, 389] width 1568 height 779
click at [890, 731] on span "CAPITAL FEDERAL" at bounding box center [884, 745] width 48 height 32
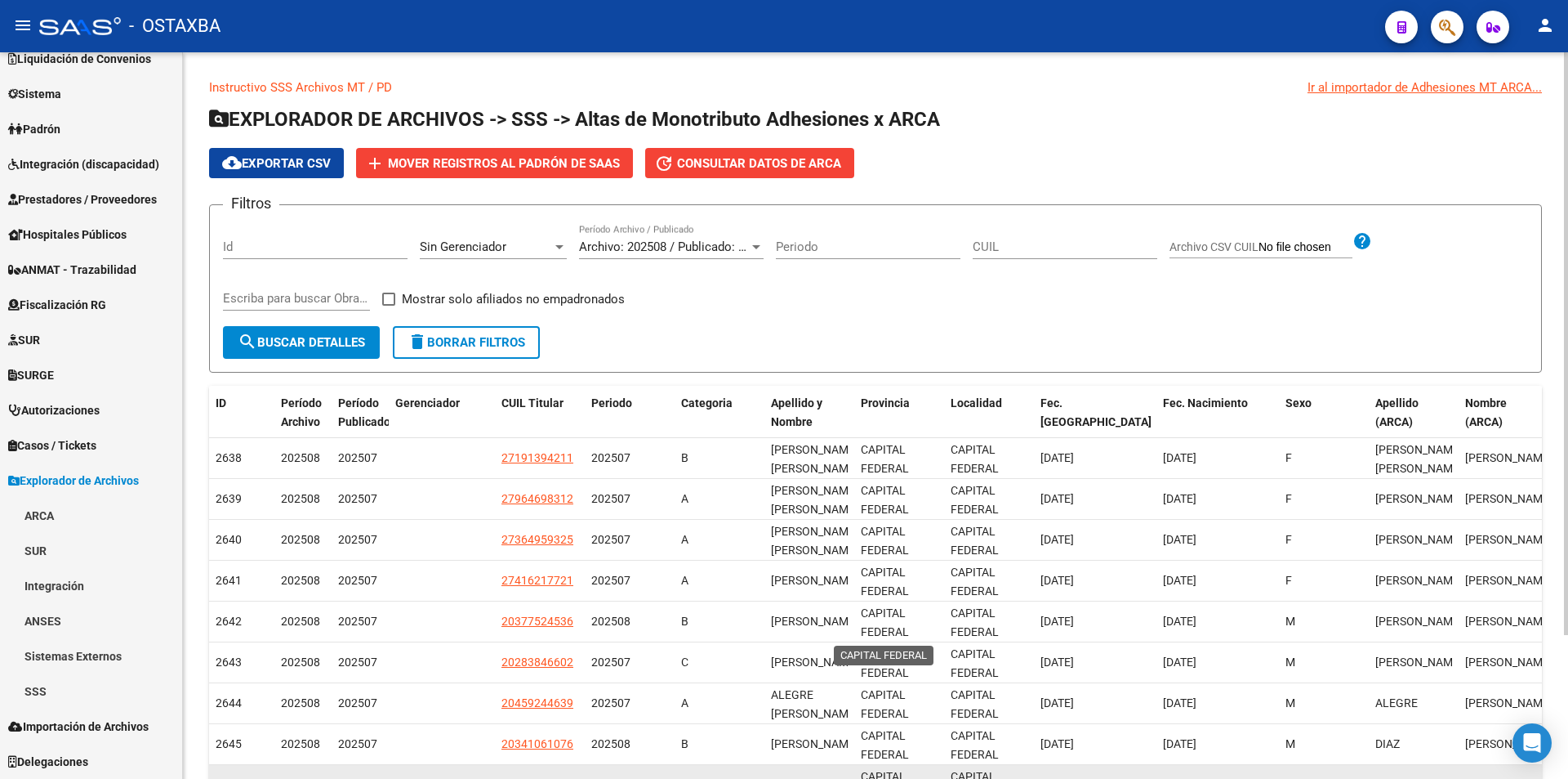
scroll to position [1, 0]
drag, startPoint x: 841, startPoint y: 455, endPoint x: 921, endPoint y: 767, distance: 322.1
click at [921, 767] on datatable-scroller "2638 202508 202507 27191394211 202507 B SALINAS CARPIO DAVID ENRIQUE CAPITAL FE…" at bounding box center [876, 641] width 1333 height 408
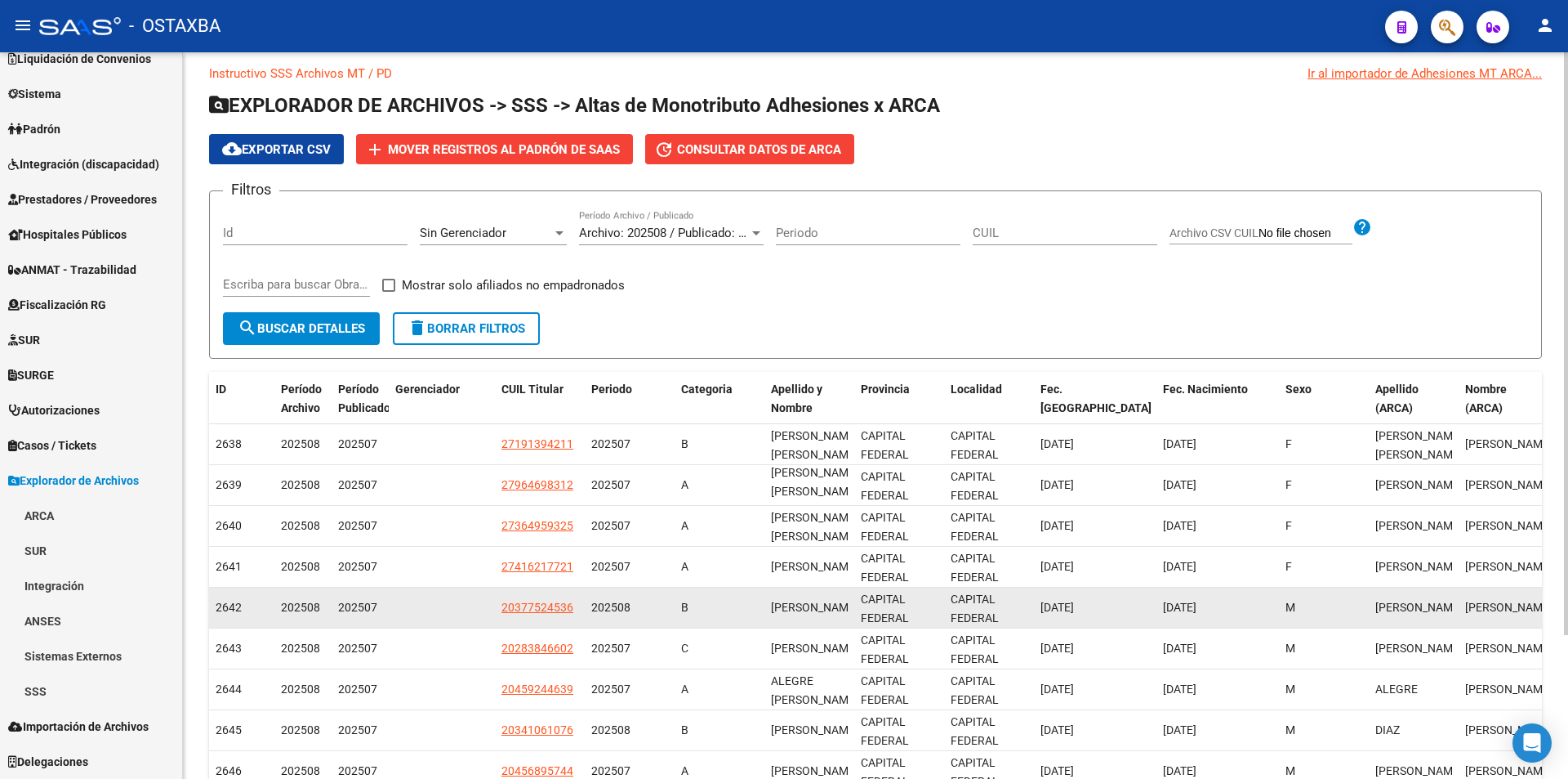
click at [925, 617] on div "CAPITAL FEDERAL" at bounding box center [899, 607] width 77 height 34
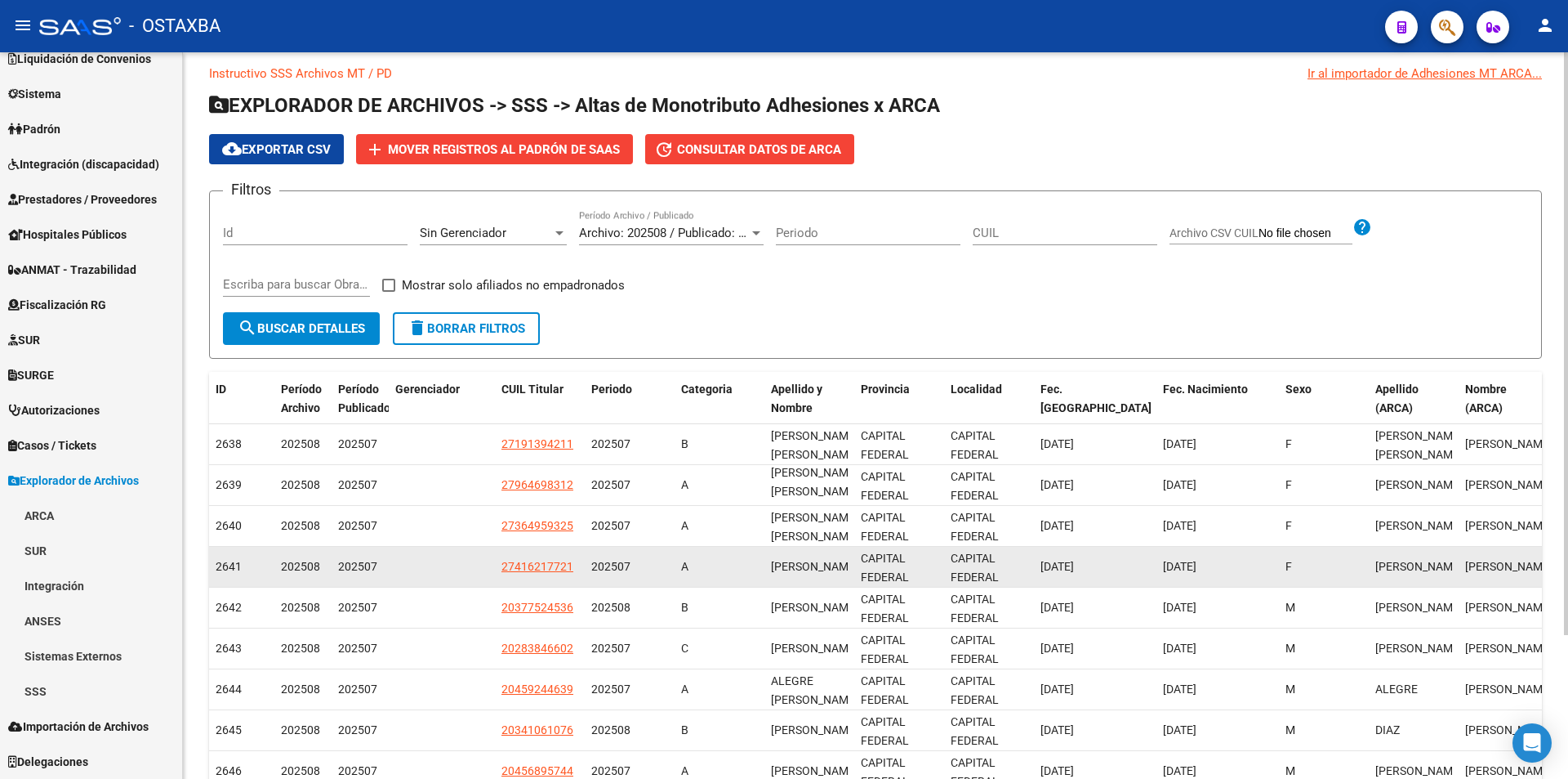
click at [925, 548] on datatable-body-cell "CAPITAL FEDERAL" at bounding box center [900, 567] width 89 height 40
click at [925, 547] on datatable-body-cell "CAPITAL FEDERAL" at bounding box center [900, 567] width 89 height 40
click at [971, 575] on span "CAPITAL FEDERAL" at bounding box center [975, 568] width 48 height 32
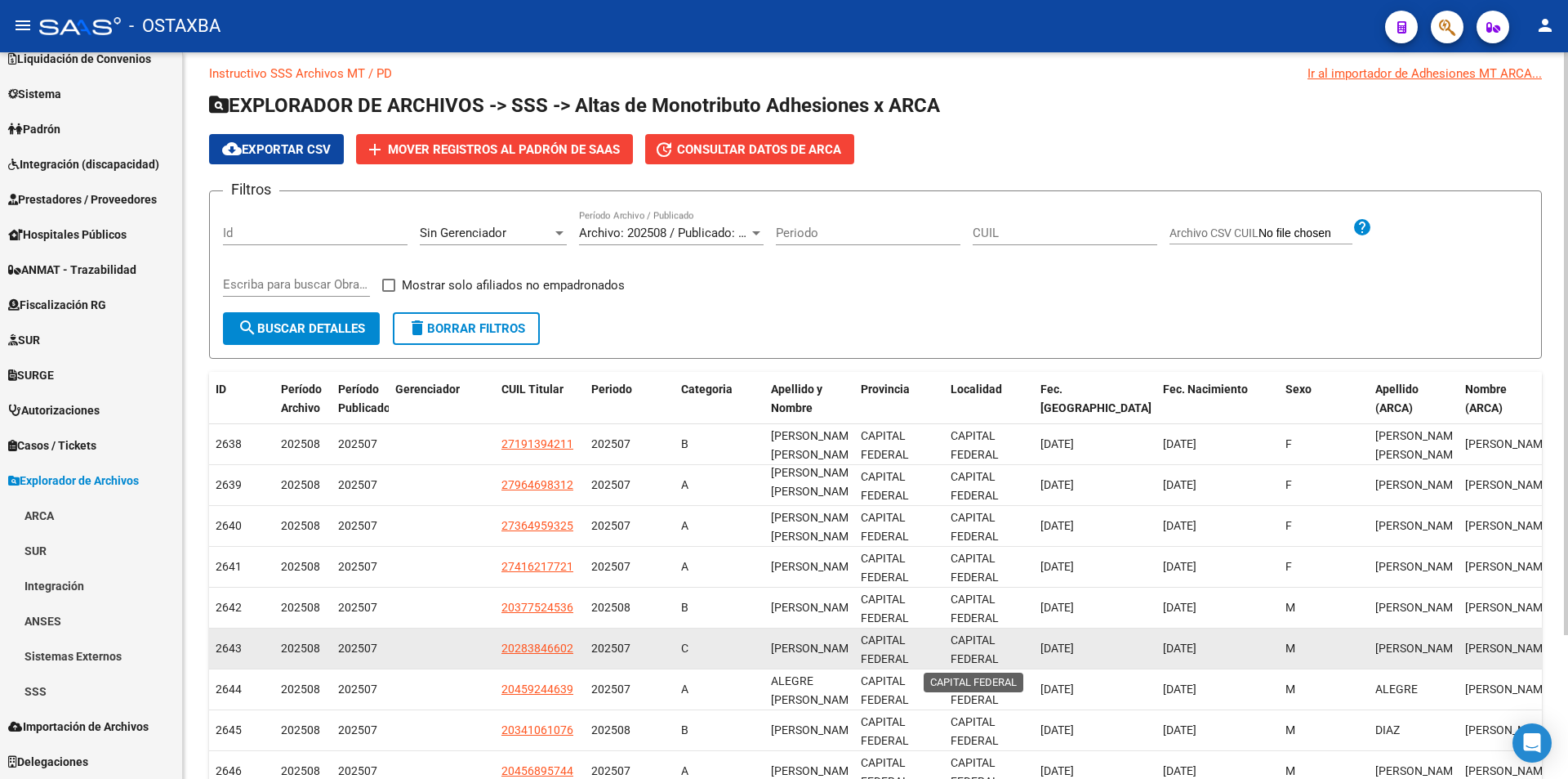
click at [971, 640] on span "CAPITAL FEDERAL" at bounding box center [975, 650] width 48 height 32
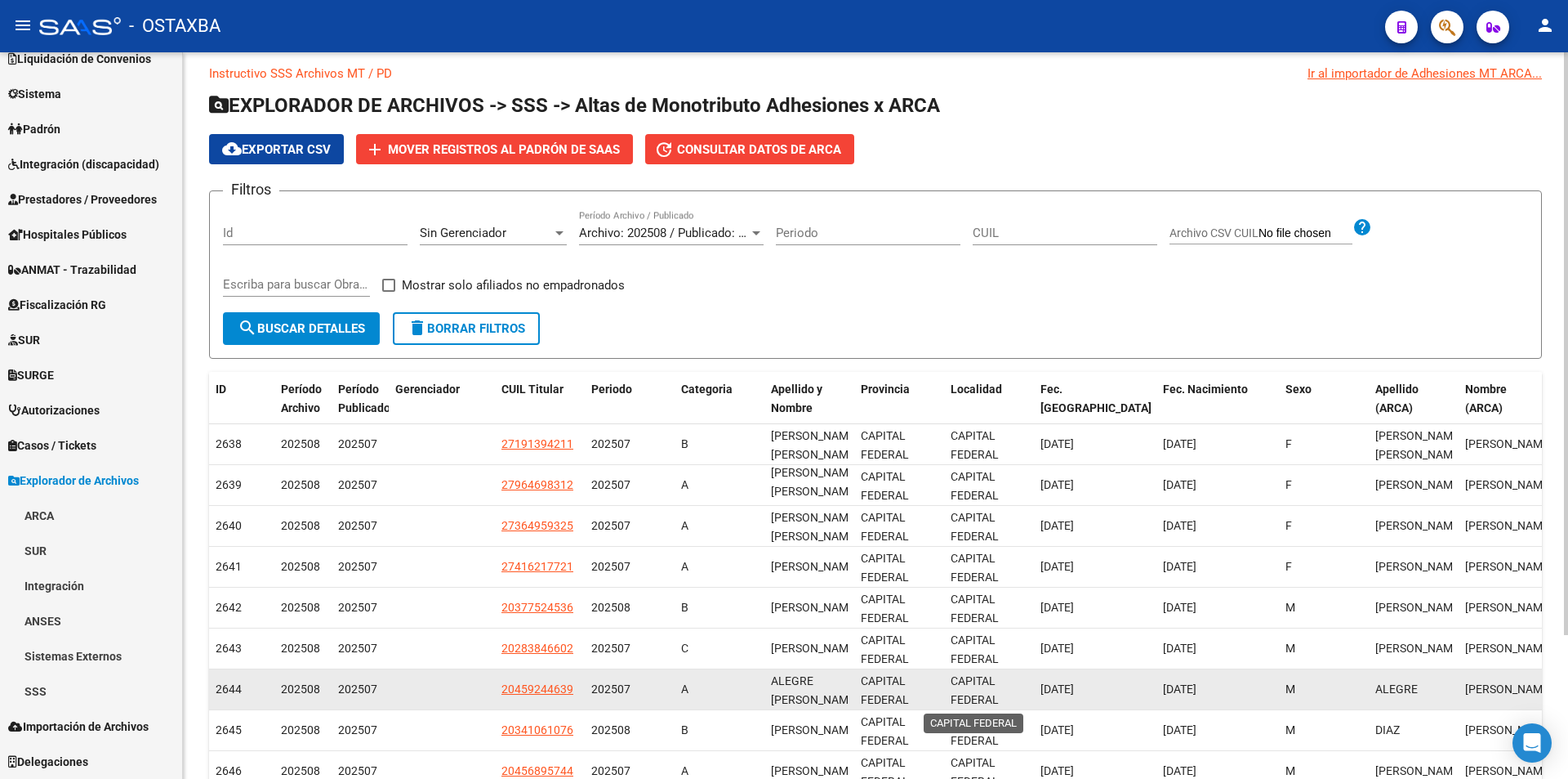
click at [971, 695] on span "CAPITAL FEDERAL" at bounding box center [975, 691] width 48 height 32
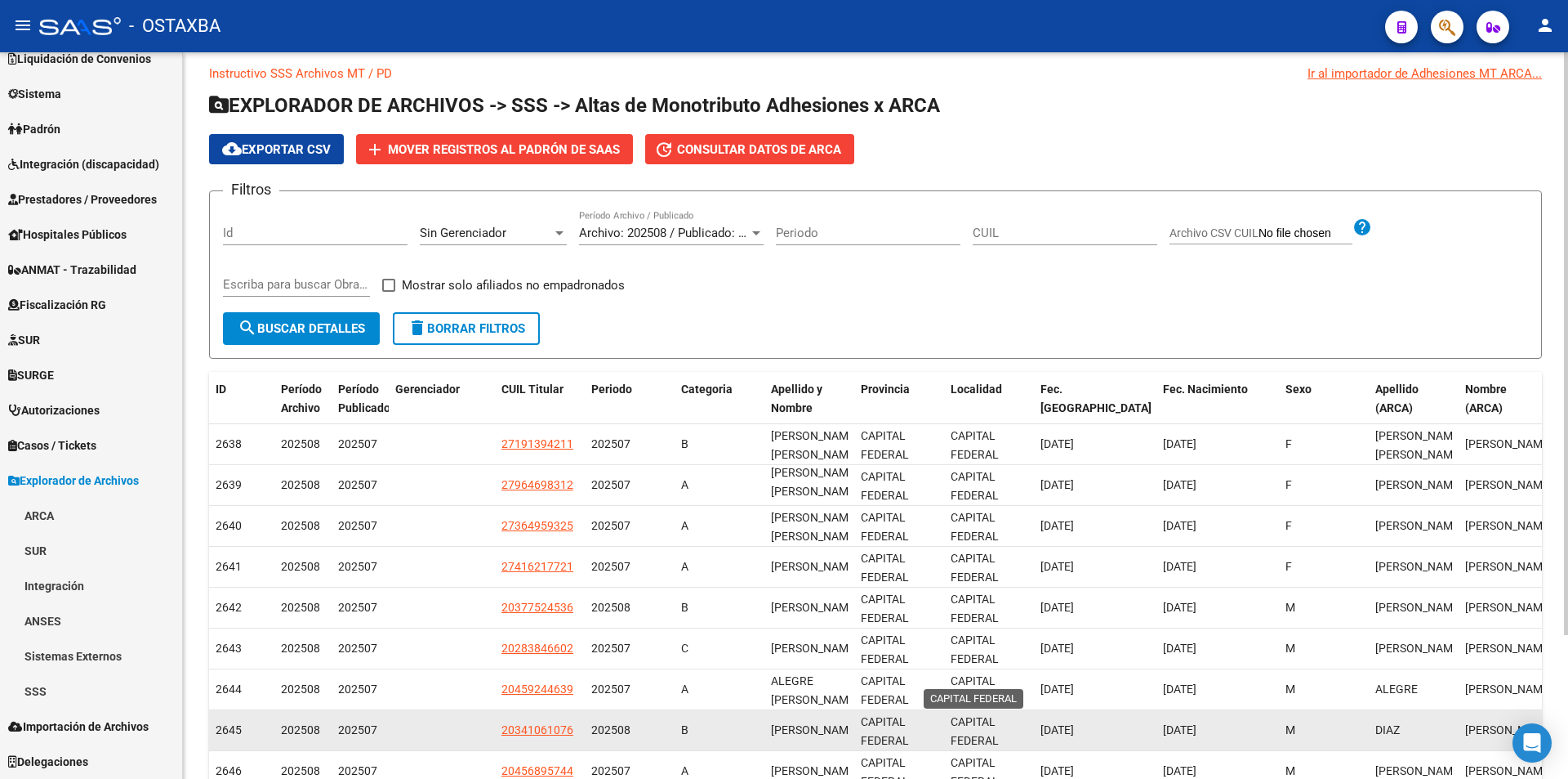
click at [965, 729] on span "CAPITAL FEDERAL" at bounding box center [975, 731] width 48 height 32
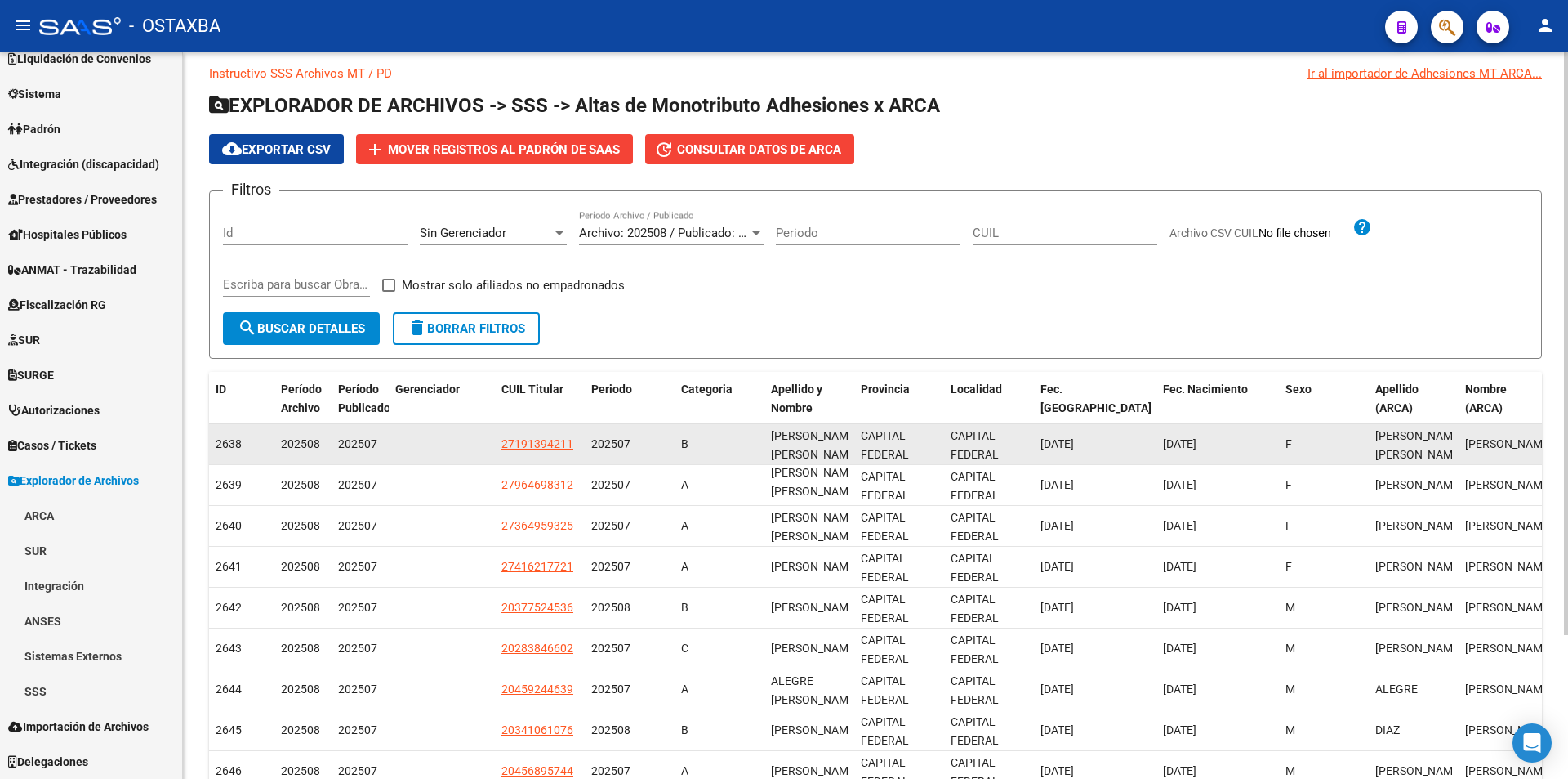
click at [970, 426] on datatable-body-cell "CAPITAL FEDERAL" at bounding box center [989, 444] width 89 height 40
click at [842, 441] on div "SALINAS CARPIO DAVID ENRIQUE" at bounding box center [809, 443] width 77 height 34
click at [842, 443] on div "SALINAS CARPIO DAVID ENRIQUE" at bounding box center [809, 443] width 77 height 34
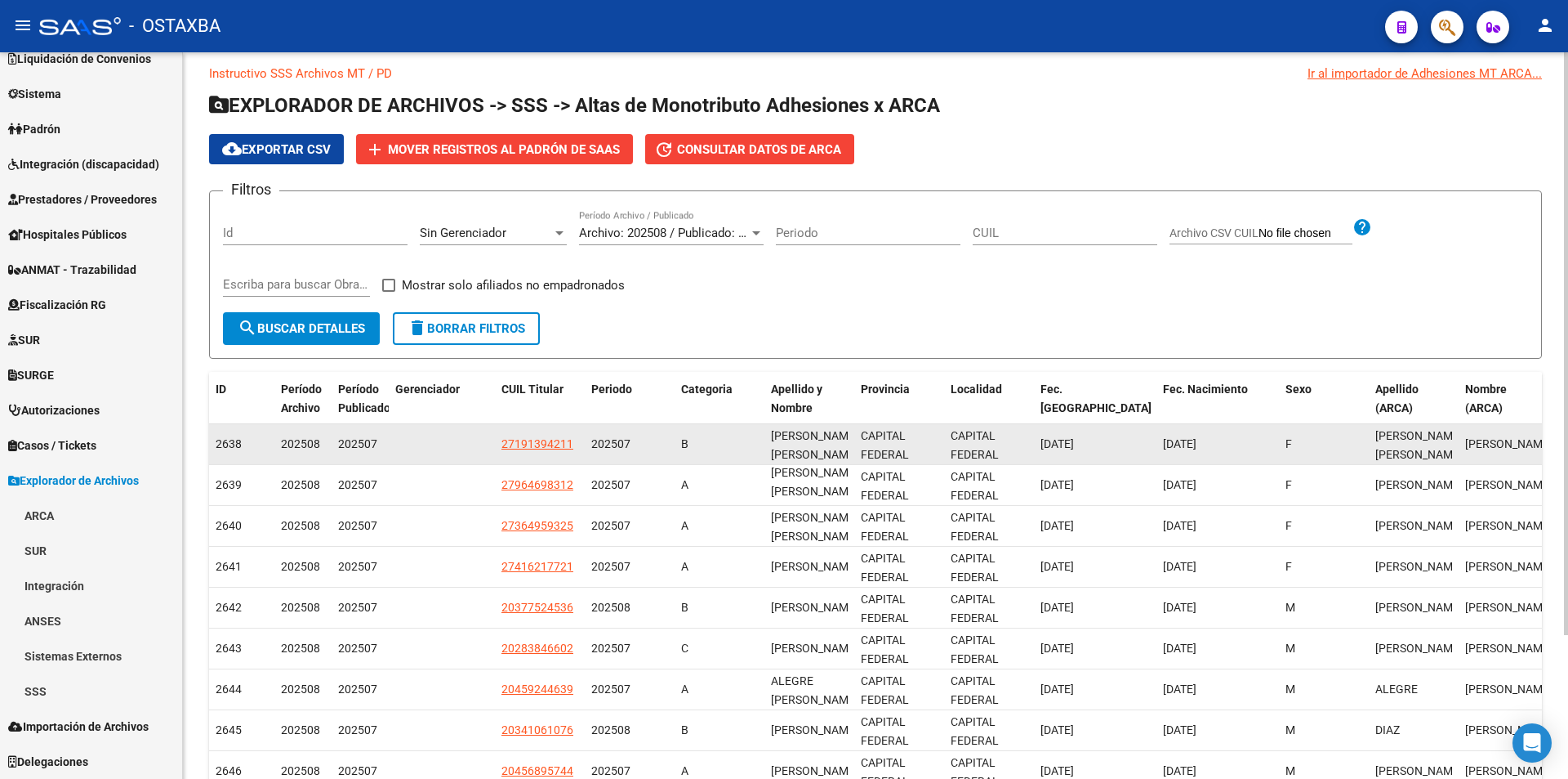
click at [842, 443] on div "SALINAS CARPIO DAVID ENRIQUE" at bounding box center [809, 443] width 77 height 34
click at [828, 460] on span "SALINAS CARPIO DAVID ENRIQUE" at bounding box center [815, 445] width 87 height 32
click at [827, 460] on span "SALINAS CARPIO DAVID ENRIQUE" at bounding box center [815, 445] width 87 height 32
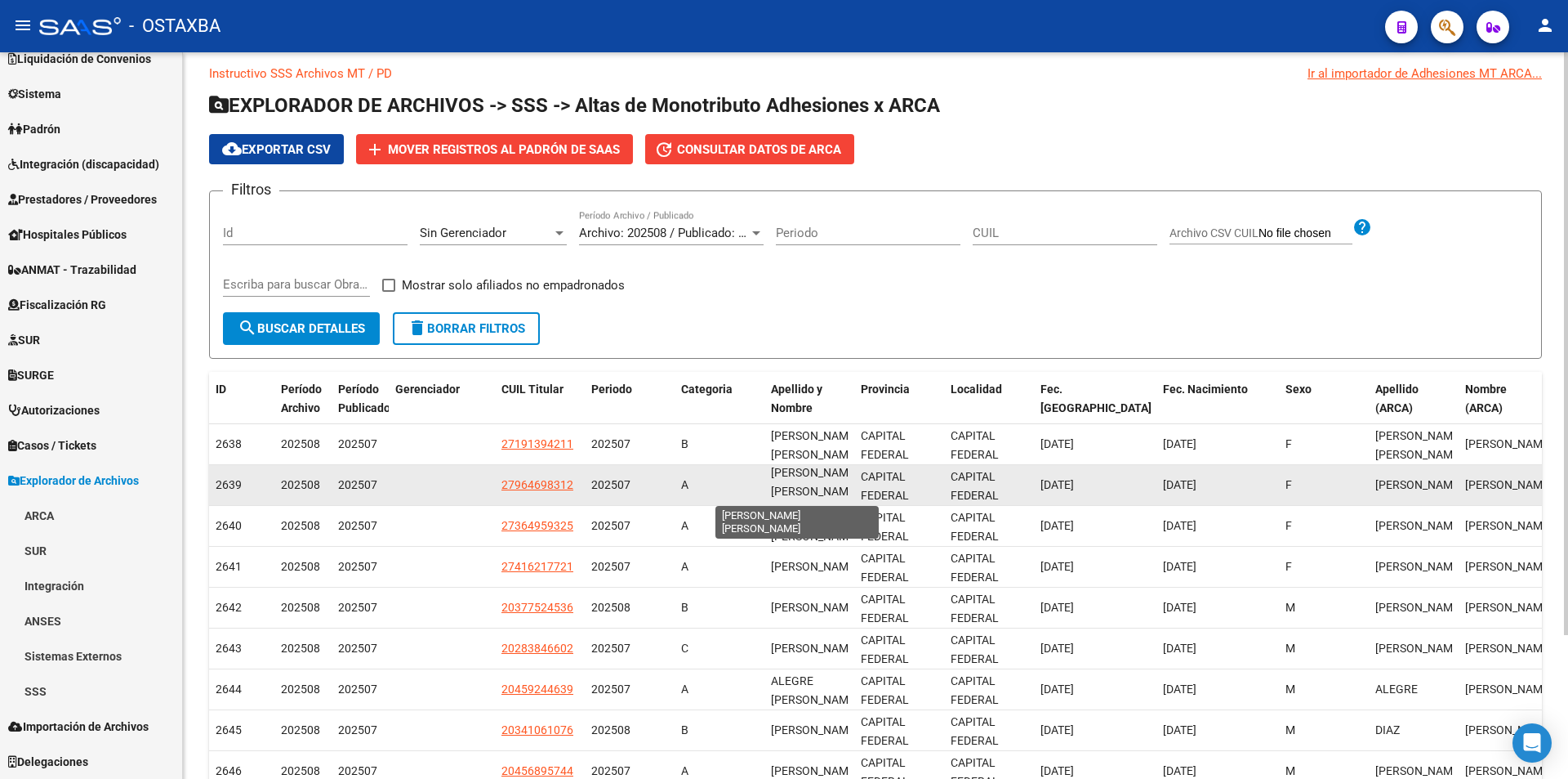
click at [817, 468] on span "TOUZA SIFONTES ORLANDO DAVID" at bounding box center [815, 482] width 87 height 32
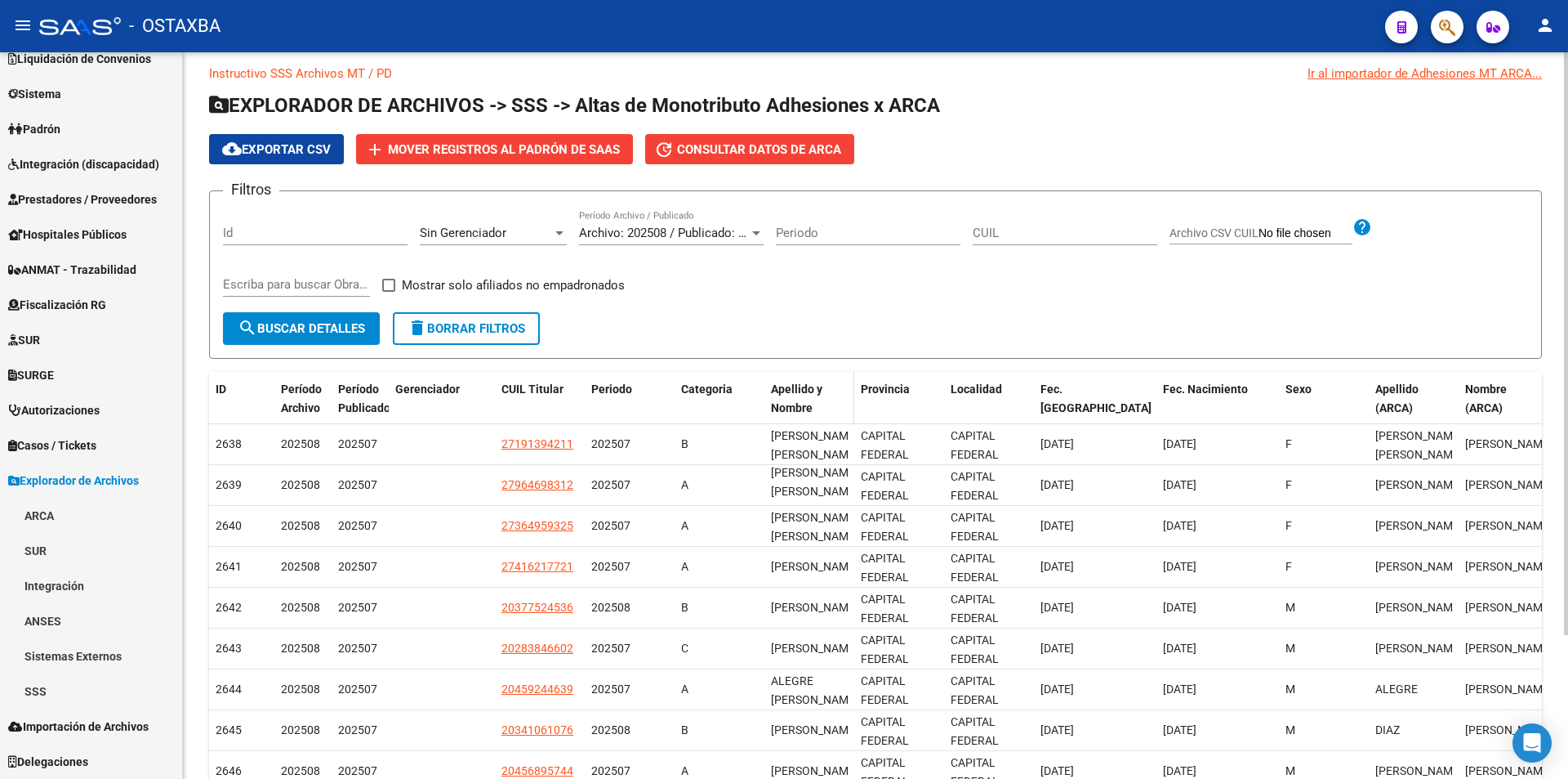
click at [814, 419] on datatable-header-cell "Apellido y Nombre" at bounding box center [809, 408] width 89 height 72
